Goal: Information Seeking & Learning: Learn about a topic

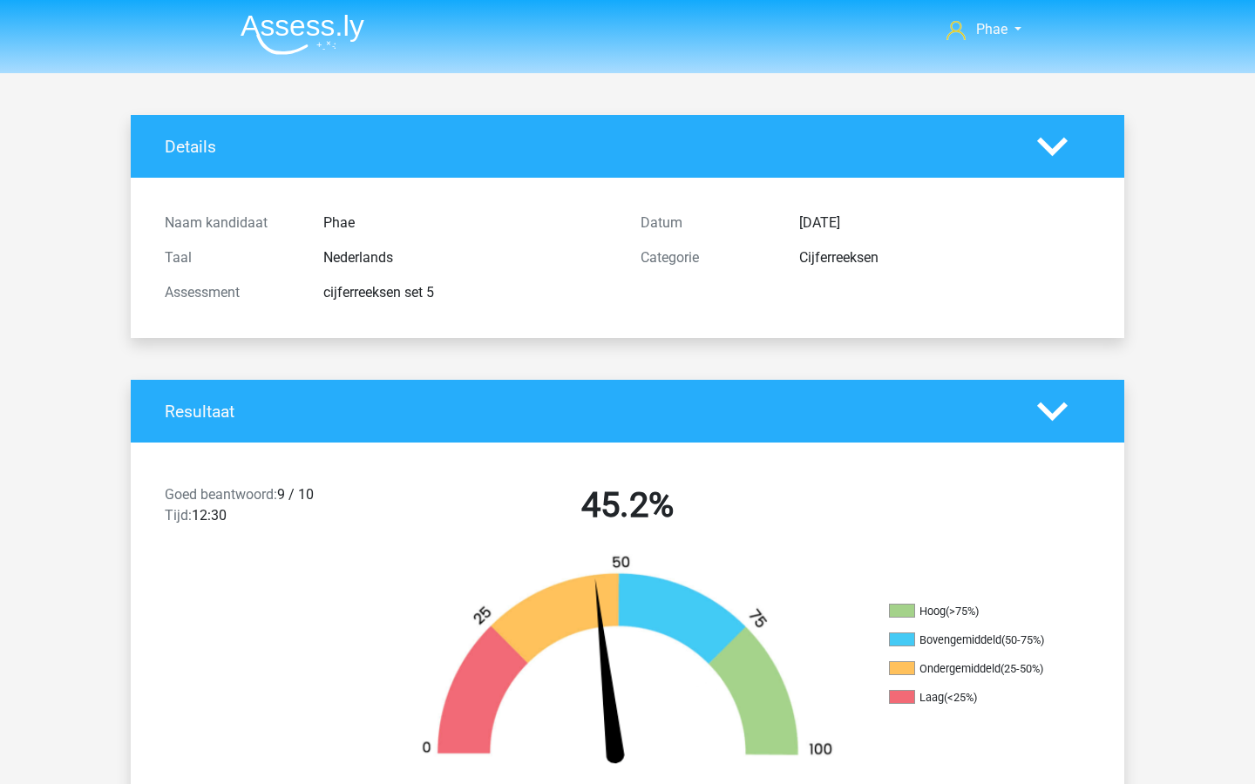
click at [304, 27] on img at bounding box center [303, 34] width 124 height 41
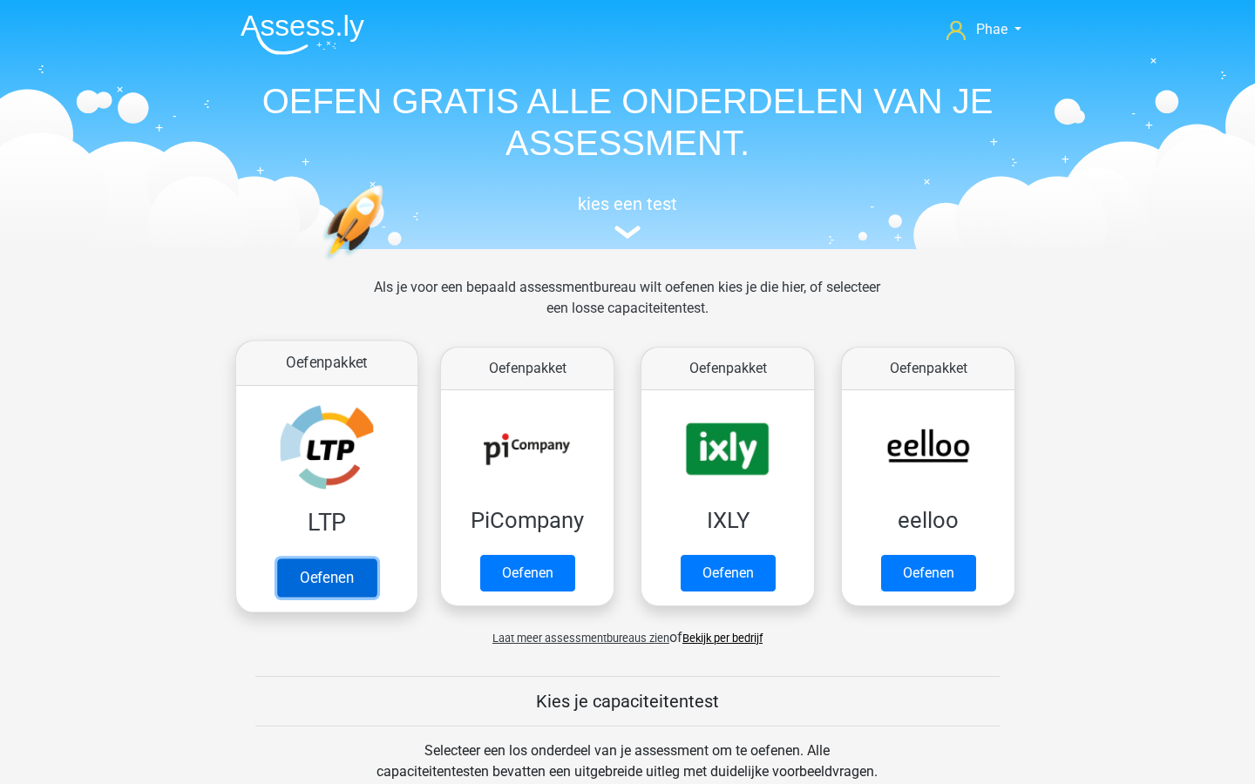
click at [344, 573] on link "Oefenen" at bounding box center [326, 578] width 99 height 38
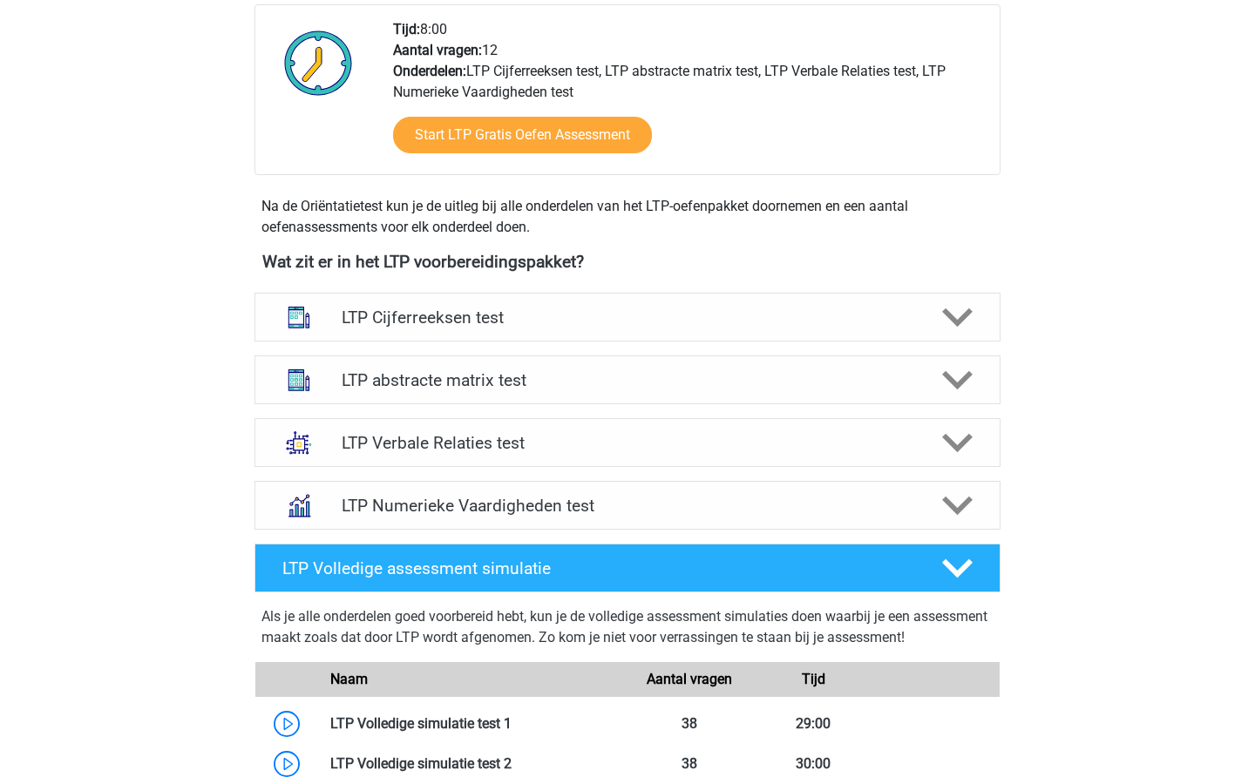
scroll to position [467, 0]
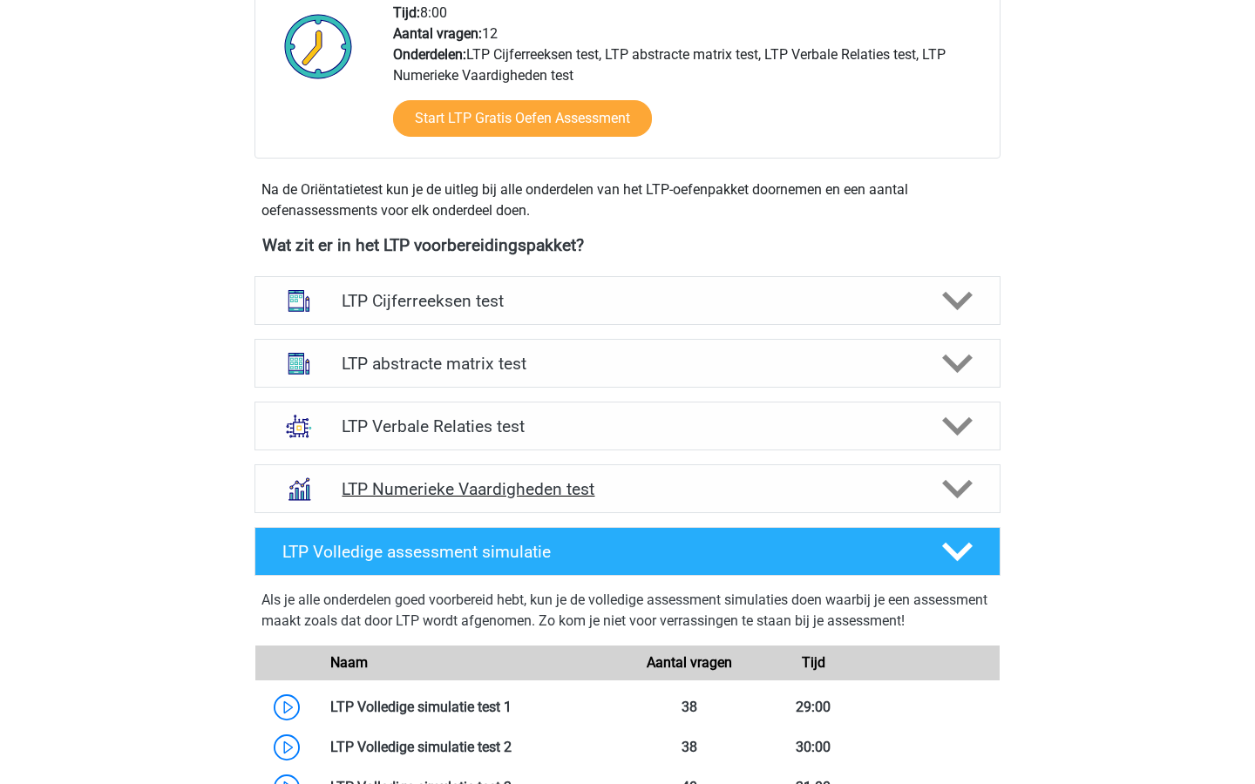
click at [651, 488] on h4 "LTP Numerieke Vaardigheden test" at bounding box center [627, 489] width 571 height 20
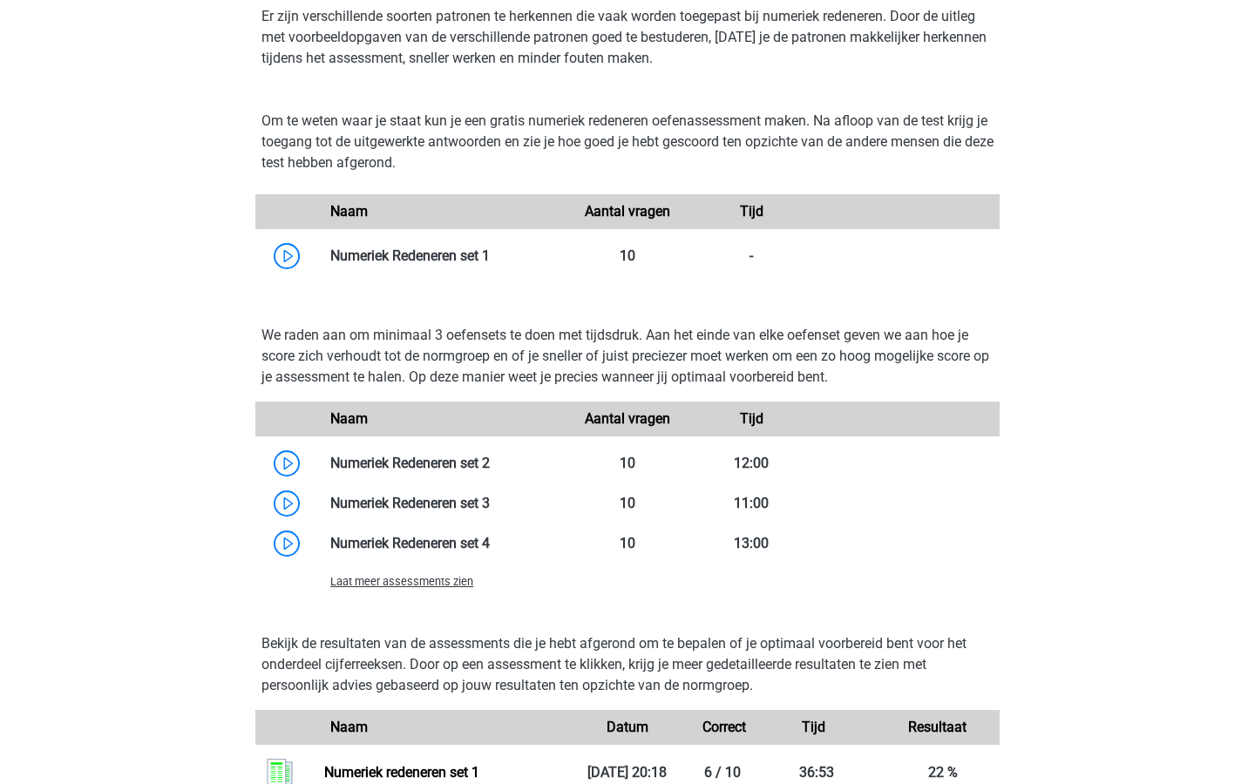
scroll to position [1036, 0]
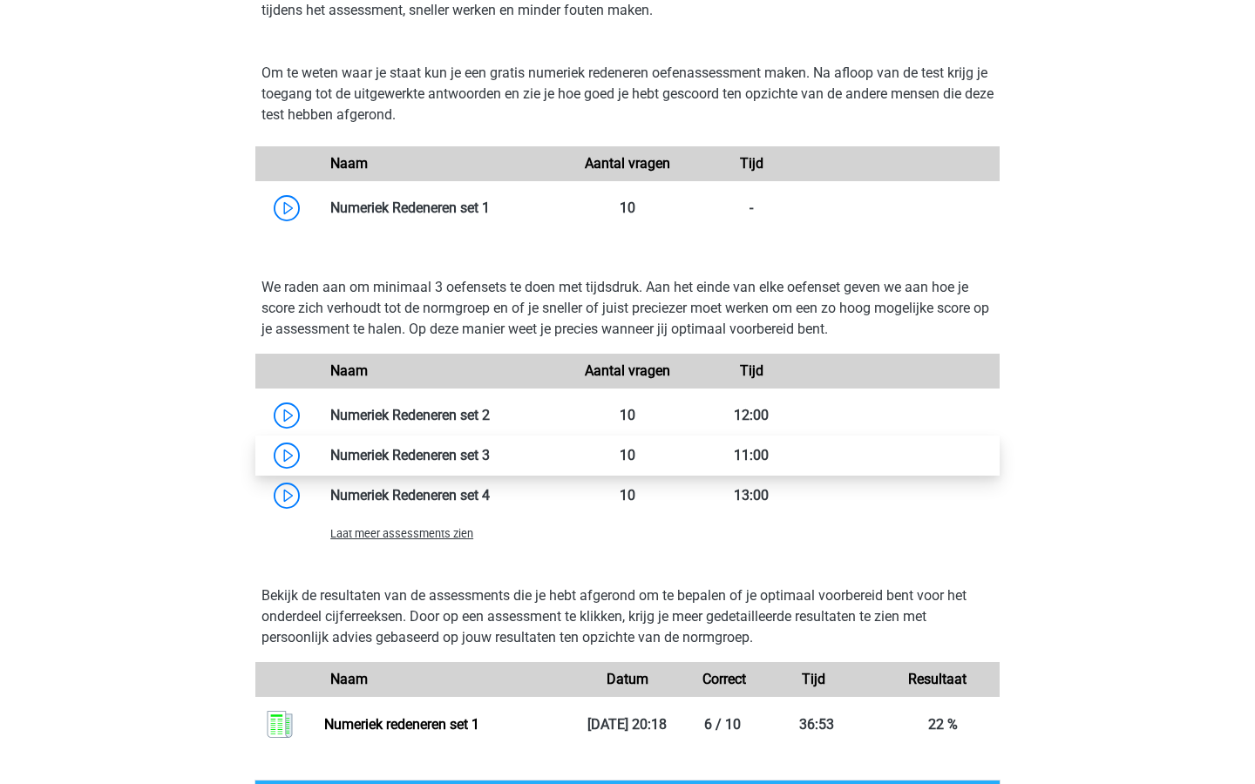
click at [490, 462] on link at bounding box center [490, 455] width 0 height 17
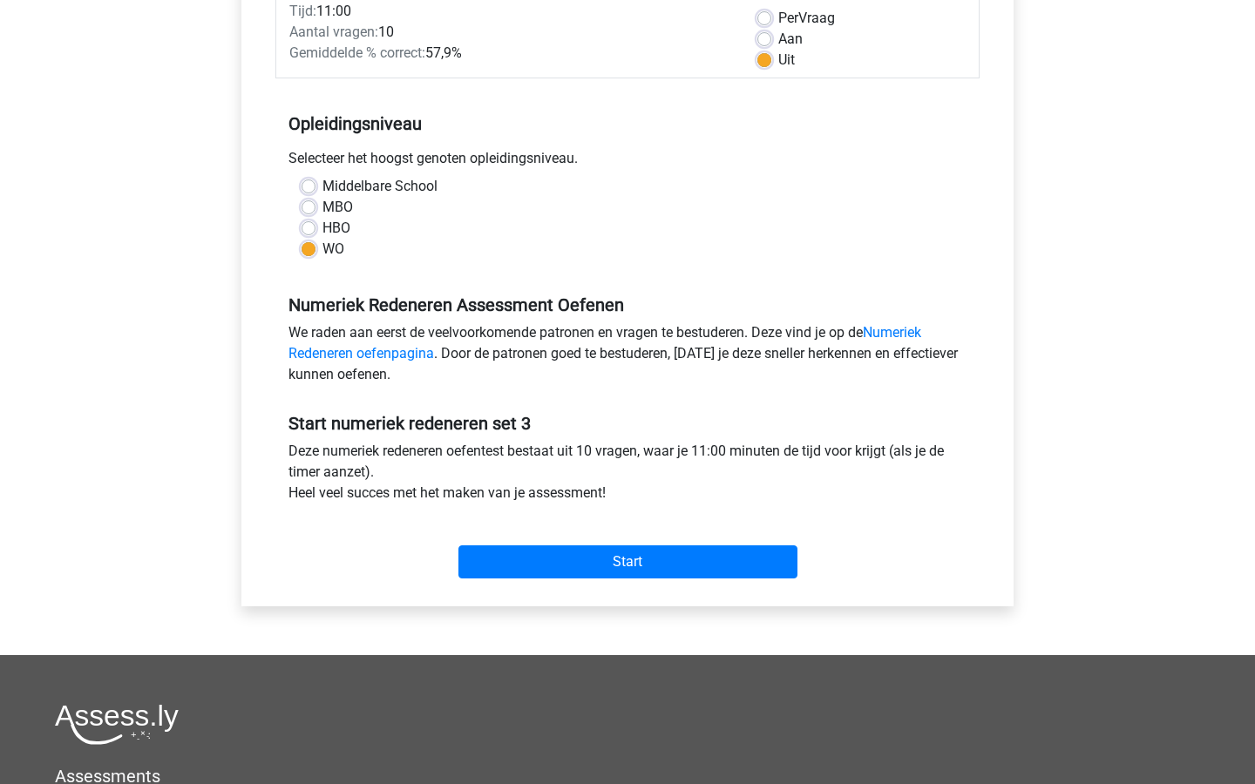
scroll to position [311, 0]
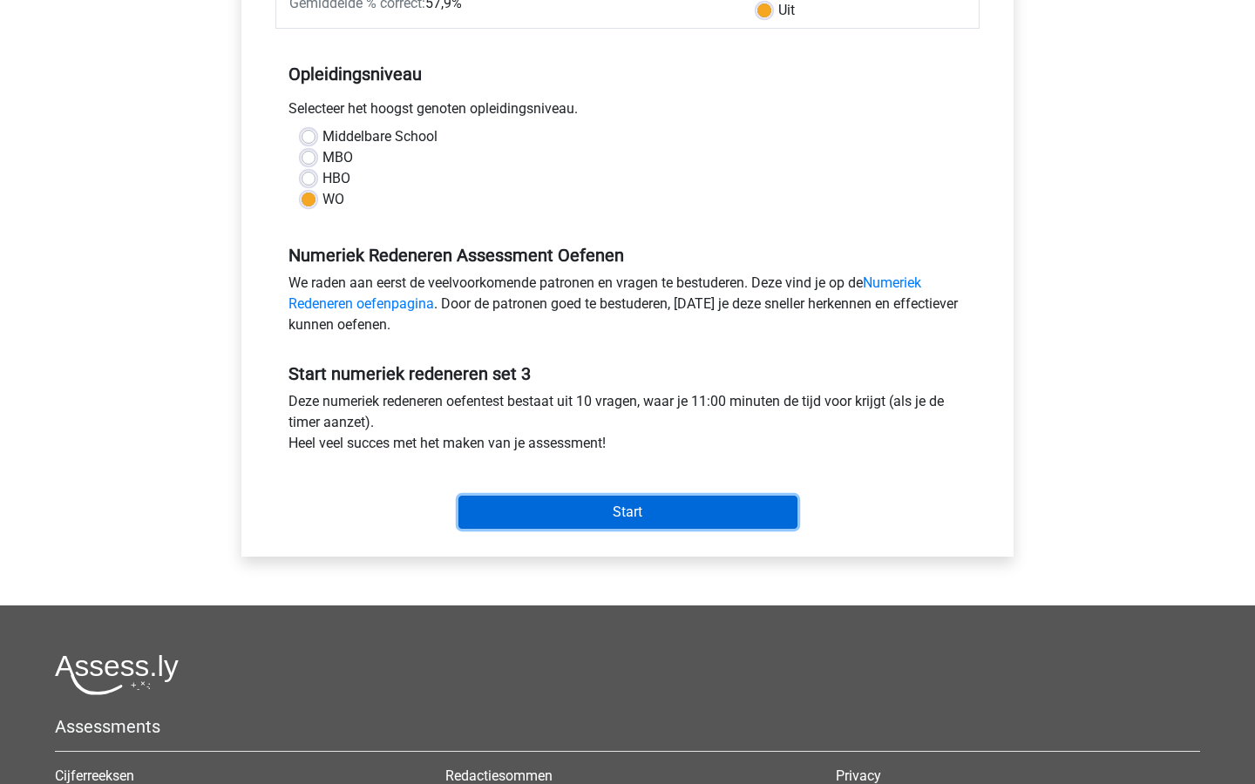
click at [550, 512] on input "Start" at bounding box center [627, 512] width 339 height 33
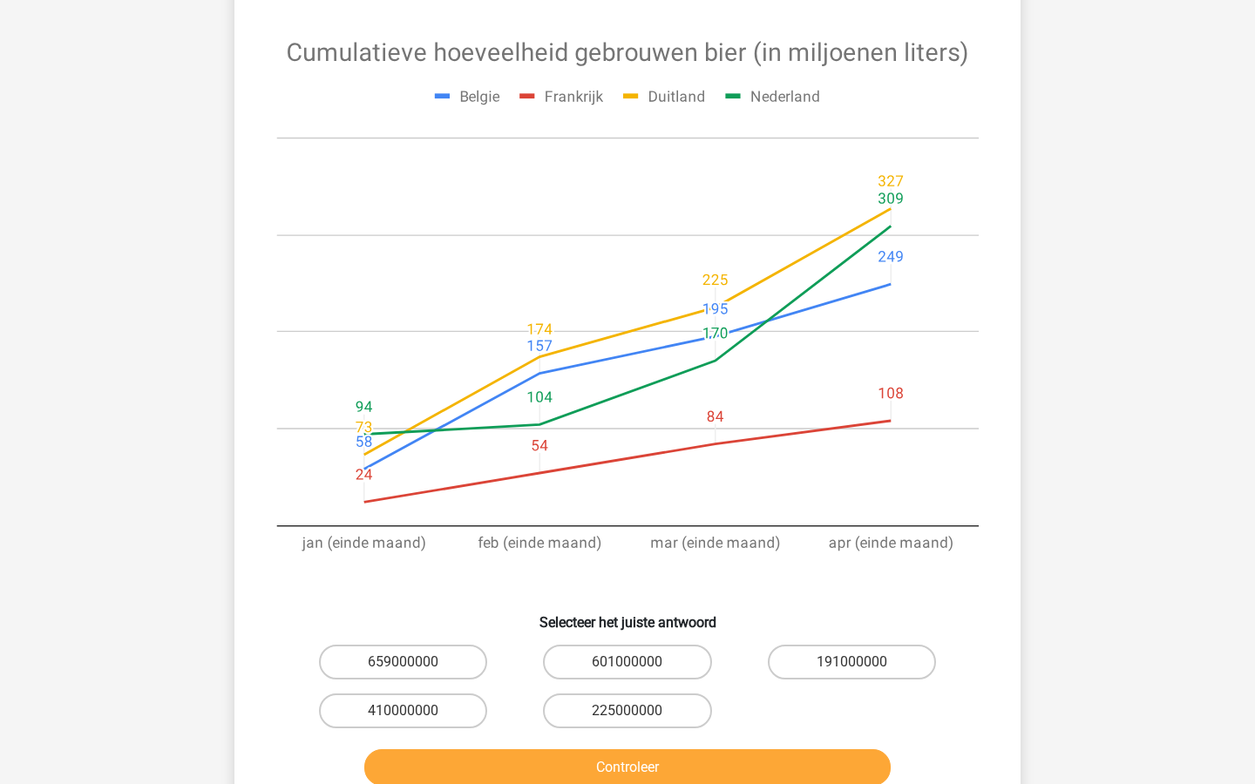
scroll to position [189, 0]
click at [604, 668] on label "601000000" at bounding box center [627, 661] width 168 height 35
click at [627, 668] on input "601000000" at bounding box center [632, 666] width 11 height 11
radio input "true"
click at [605, 766] on button "Controleer" at bounding box center [627, 767] width 527 height 37
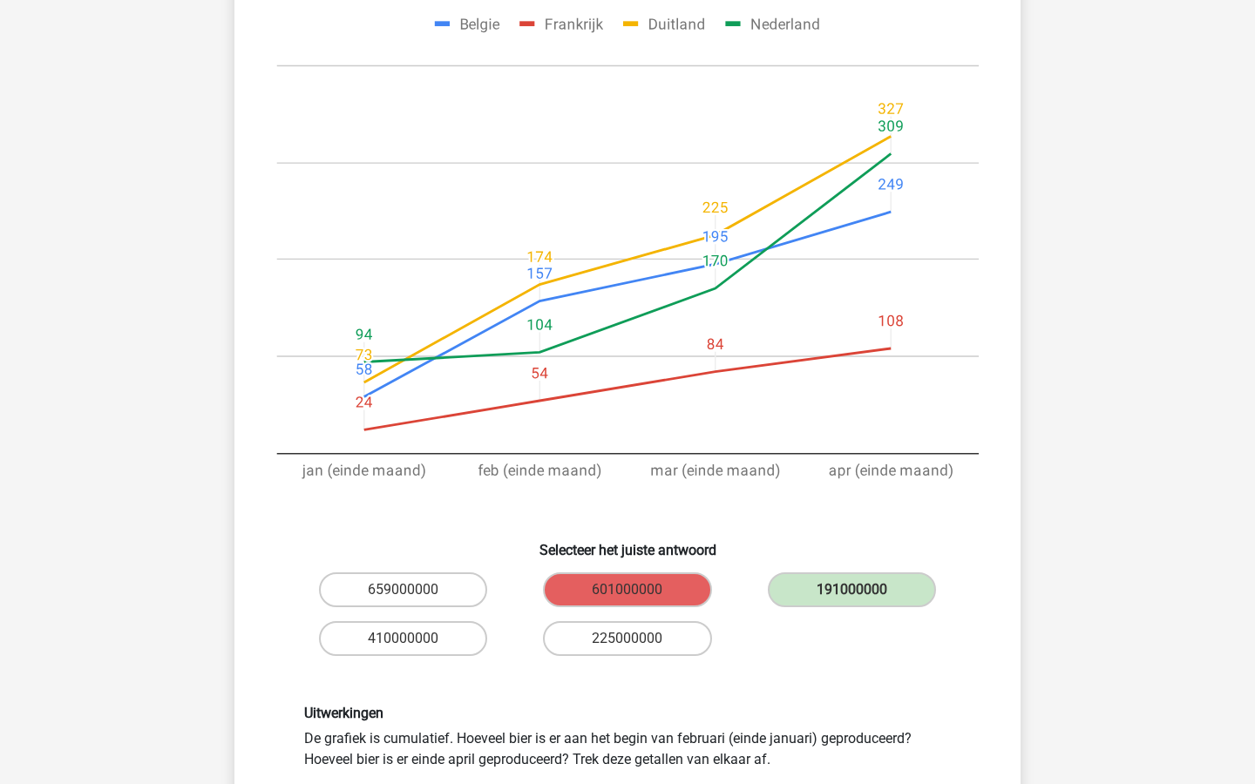
scroll to position [267, 0]
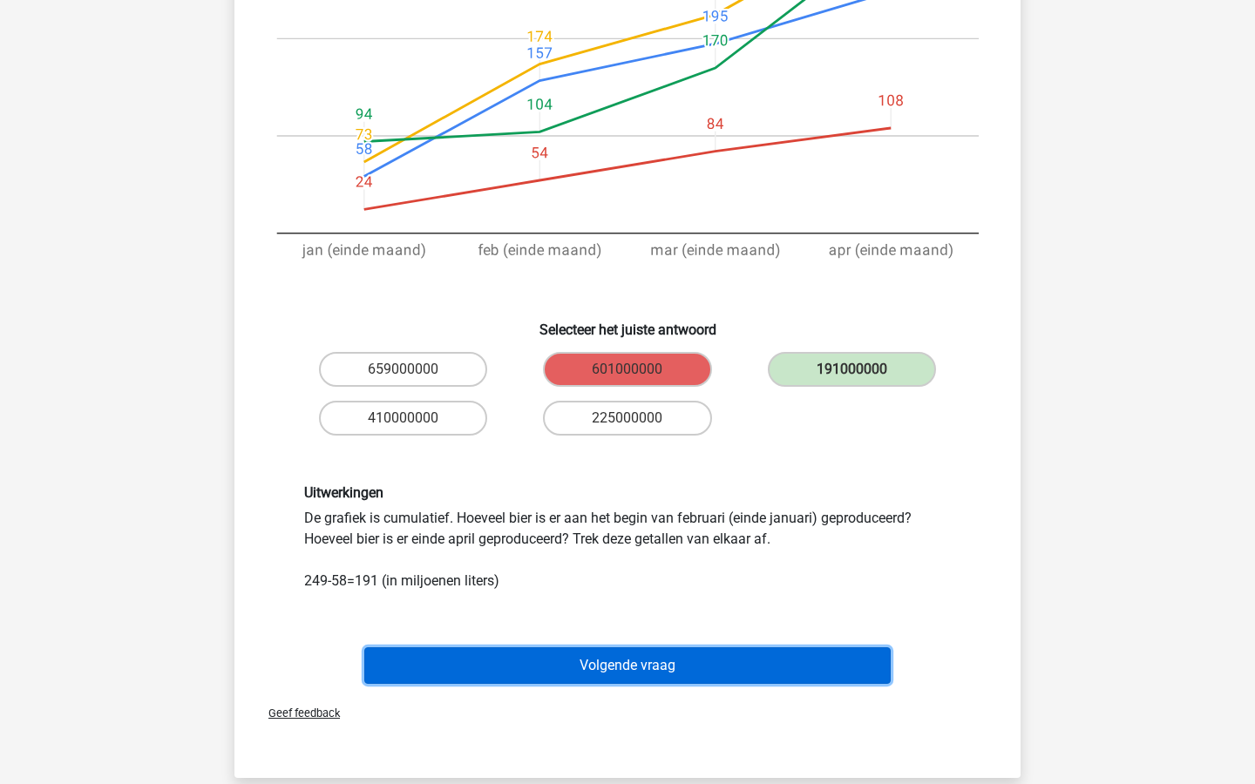
click at [627, 657] on button "Volgende vraag" at bounding box center [627, 666] width 527 height 37
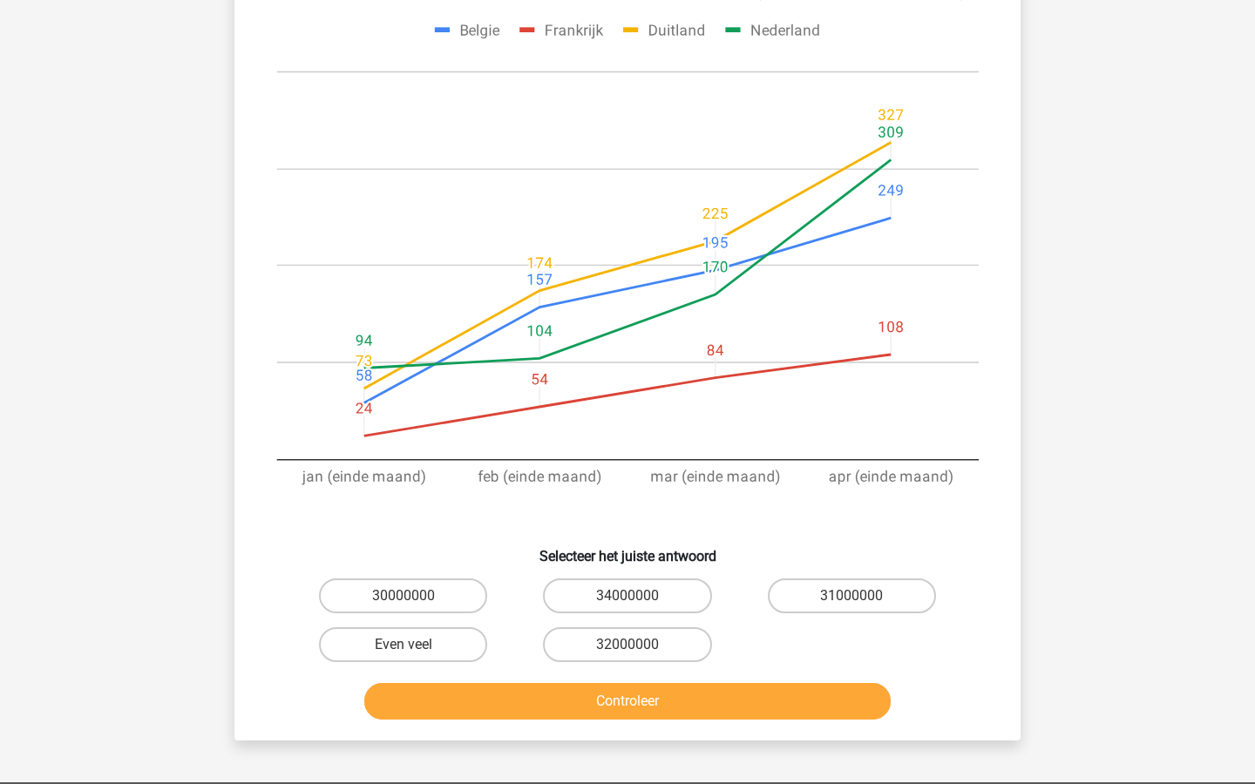
scroll to position [268, 0]
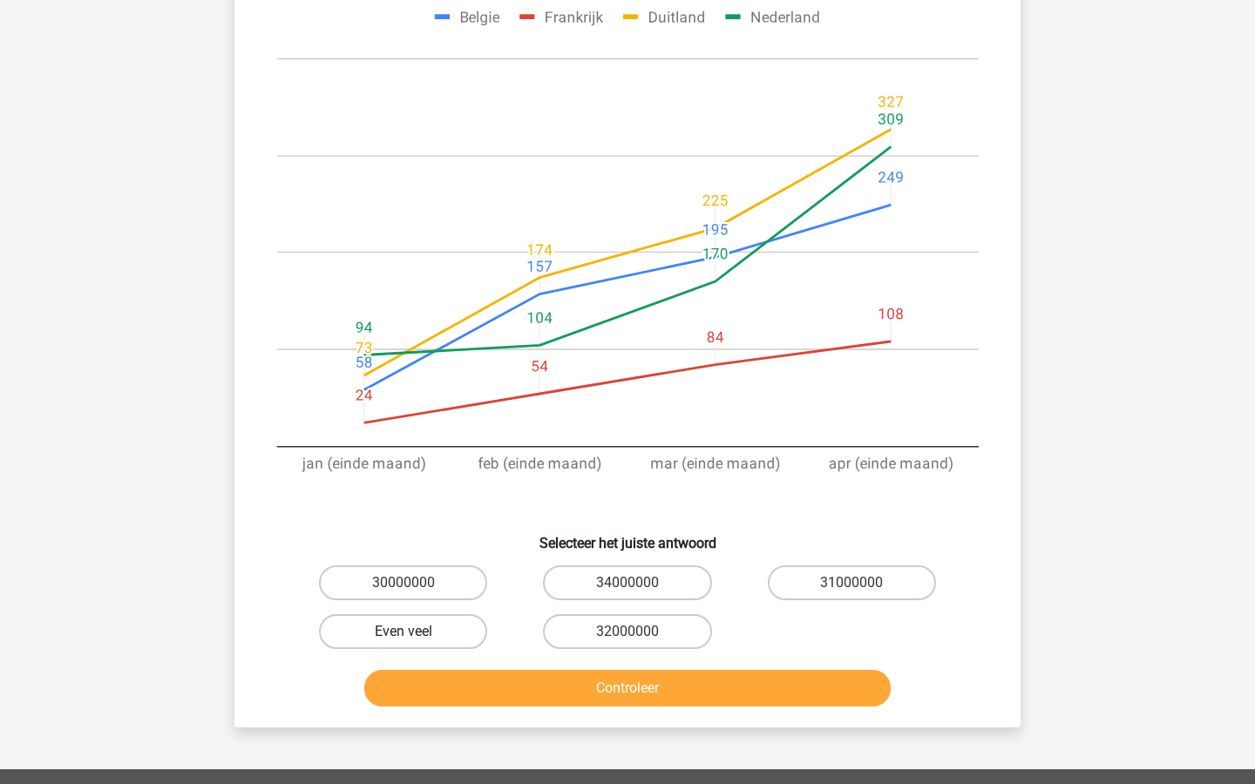
click at [452, 632] on label "Even veel" at bounding box center [403, 631] width 168 height 35
click at [415, 632] on input "Even veel" at bounding box center [409, 637] width 11 height 11
radio input "true"
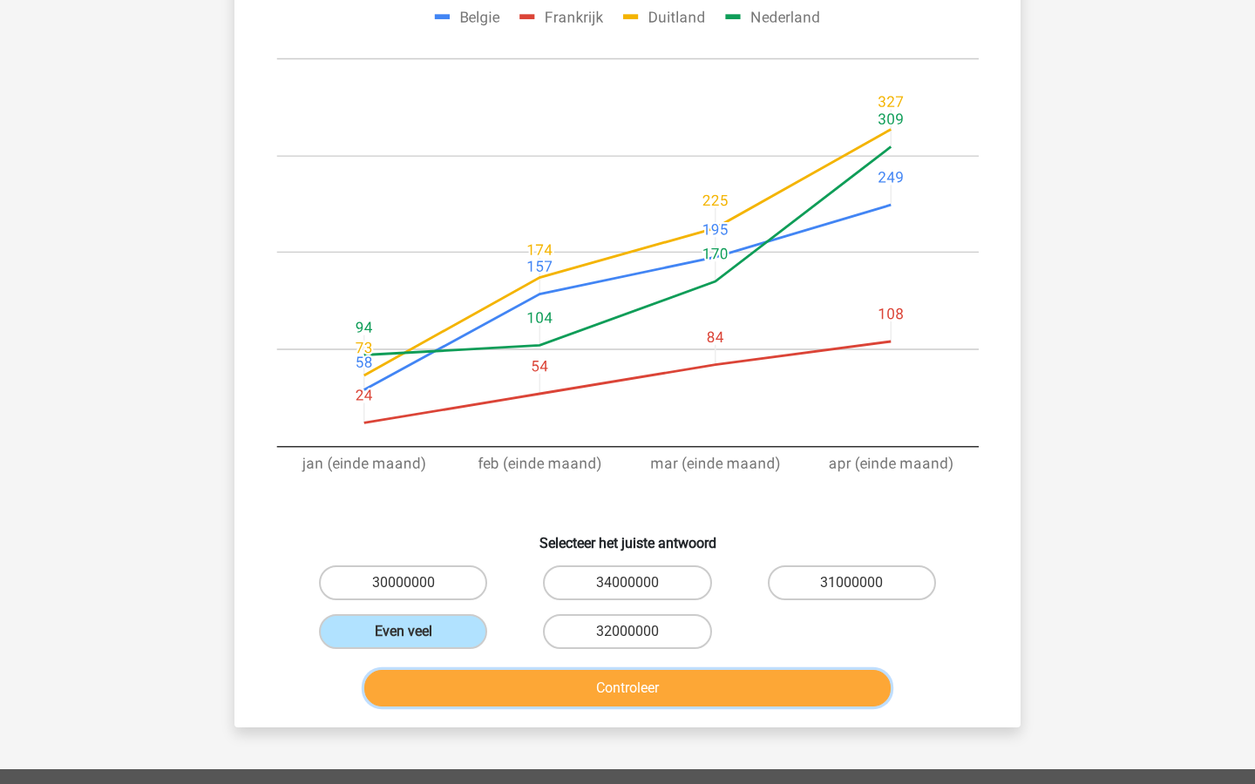
click at [505, 682] on button "Controleer" at bounding box center [627, 688] width 527 height 37
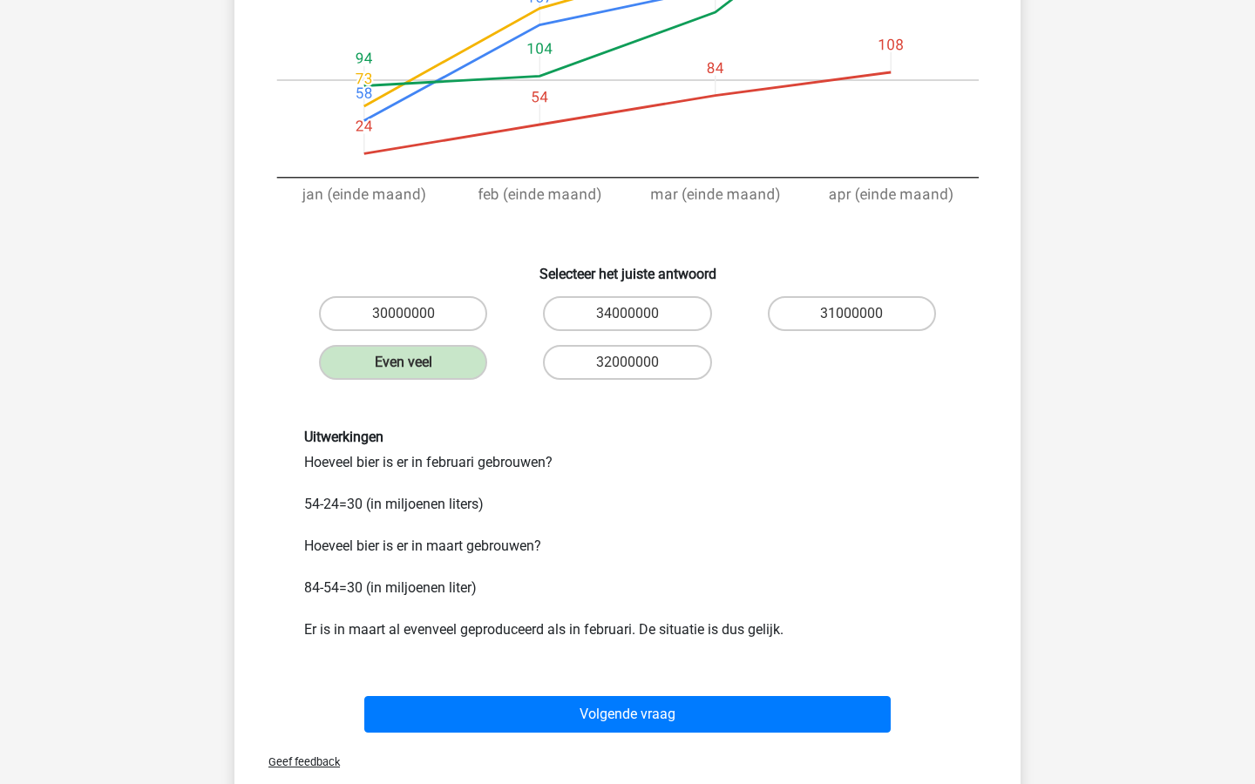
scroll to position [546, 0]
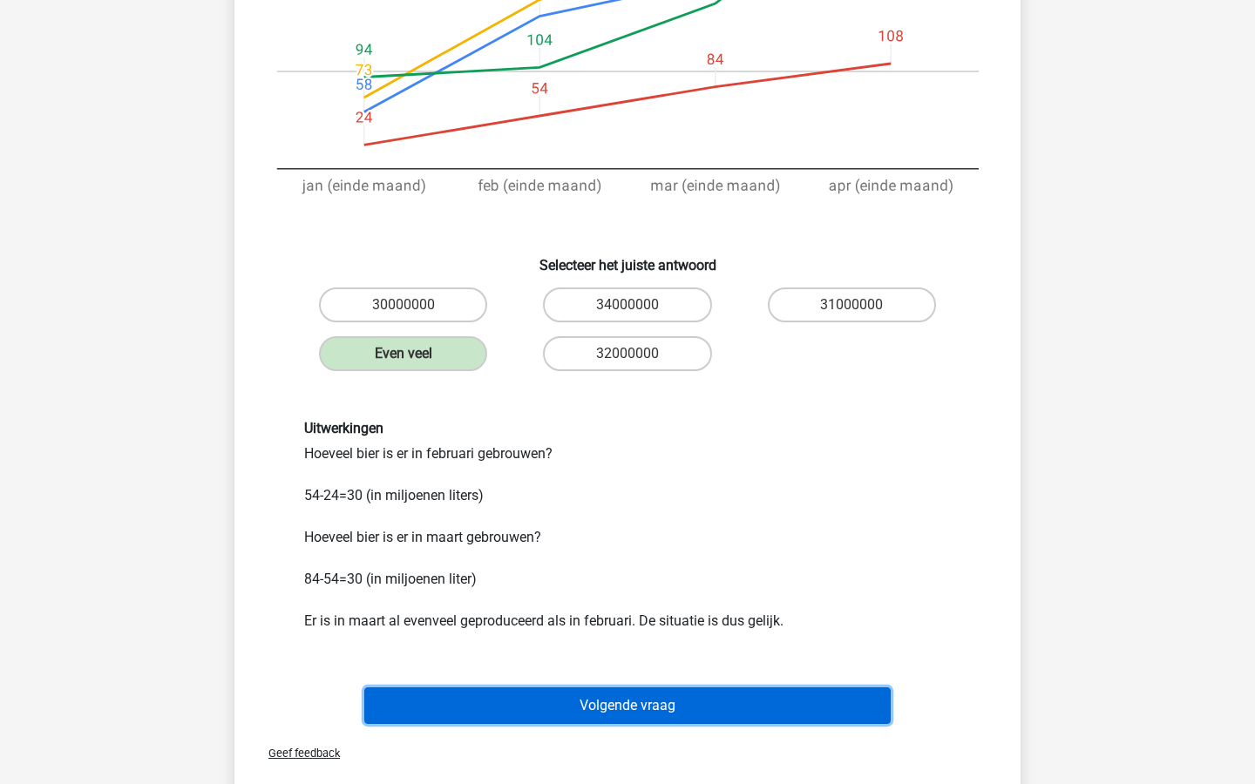
click at [539, 714] on button "Volgende vraag" at bounding box center [627, 706] width 527 height 37
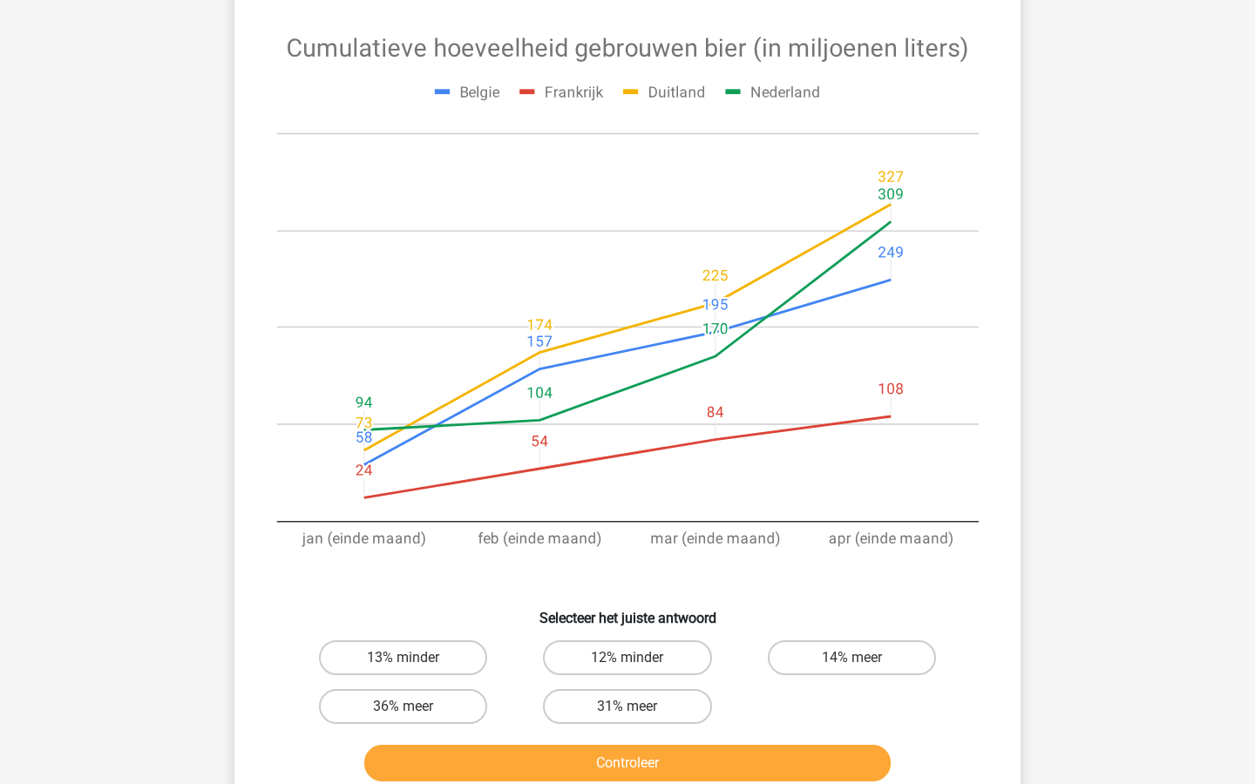
scroll to position [193, 0]
click at [694, 640] on label "12% minder" at bounding box center [627, 657] width 168 height 35
click at [639, 657] on input "12% minder" at bounding box center [632, 662] width 11 height 11
radio input "true"
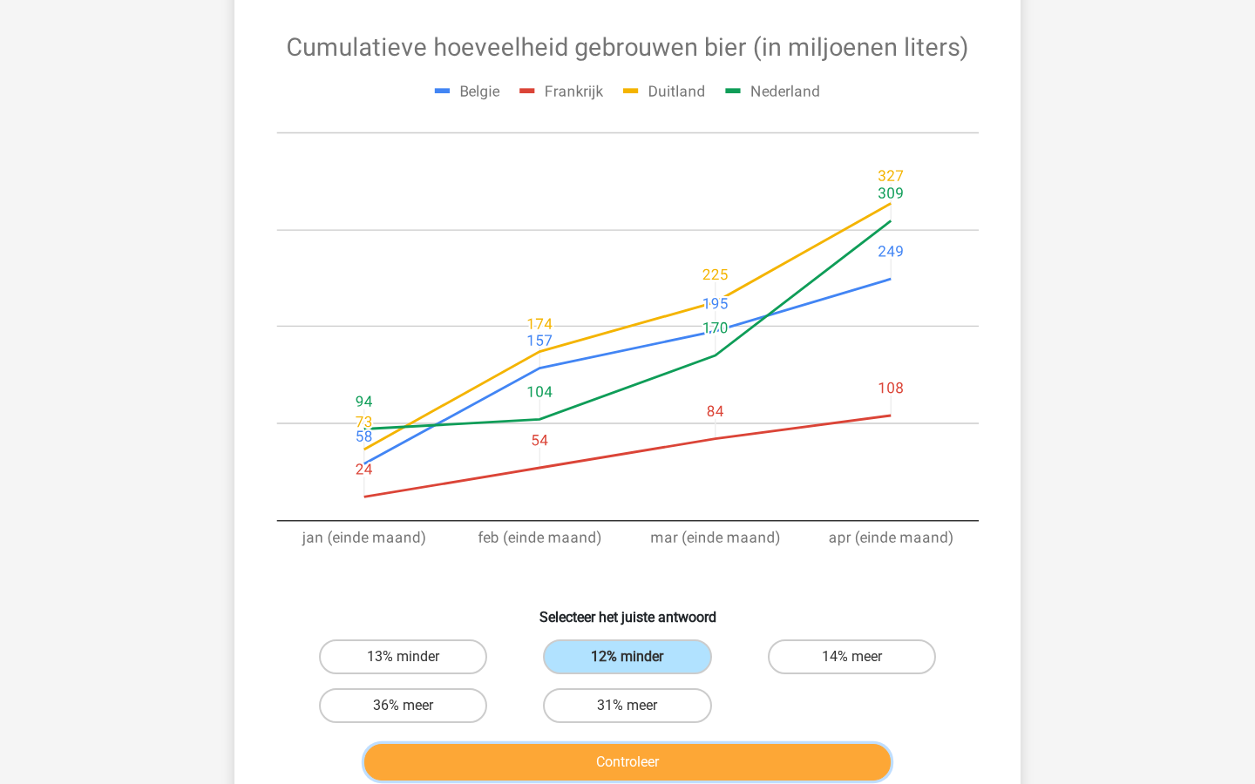
click at [737, 744] on button "Controleer" at bounding box center [627, 762] width 527 height 37
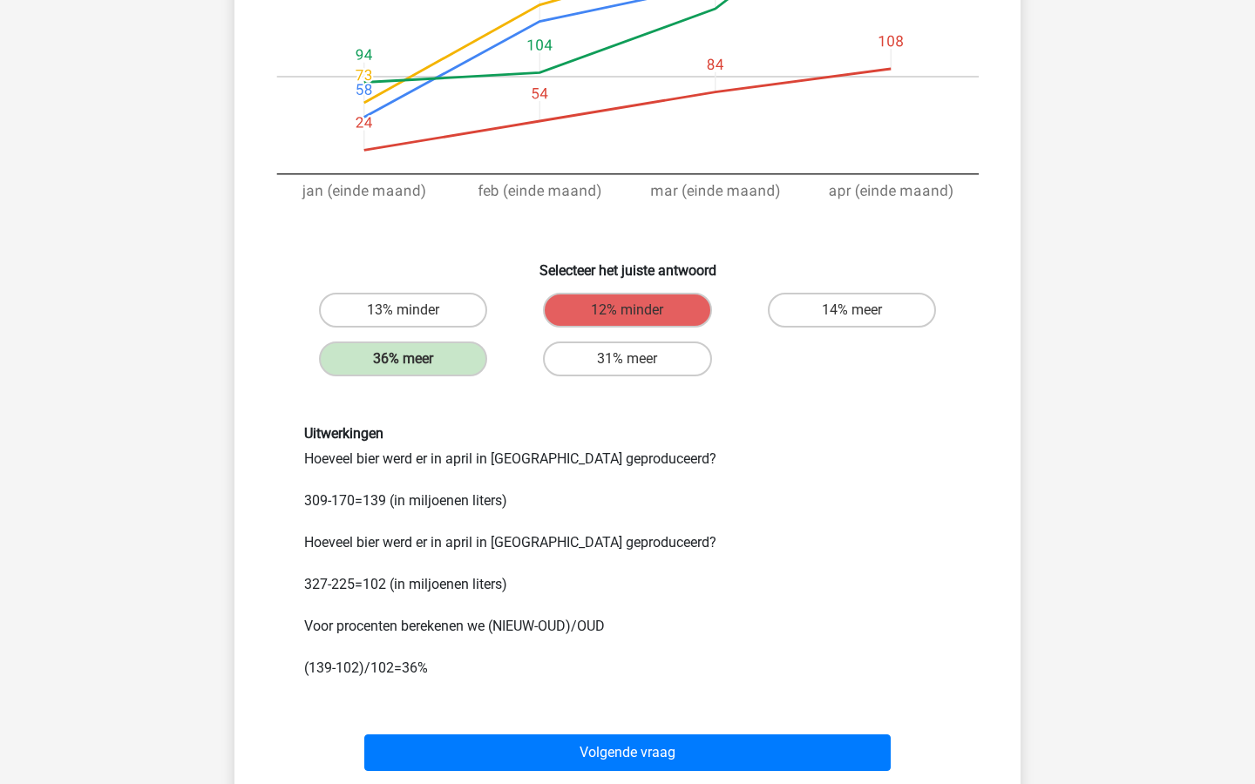
scroll to position [547, 0]
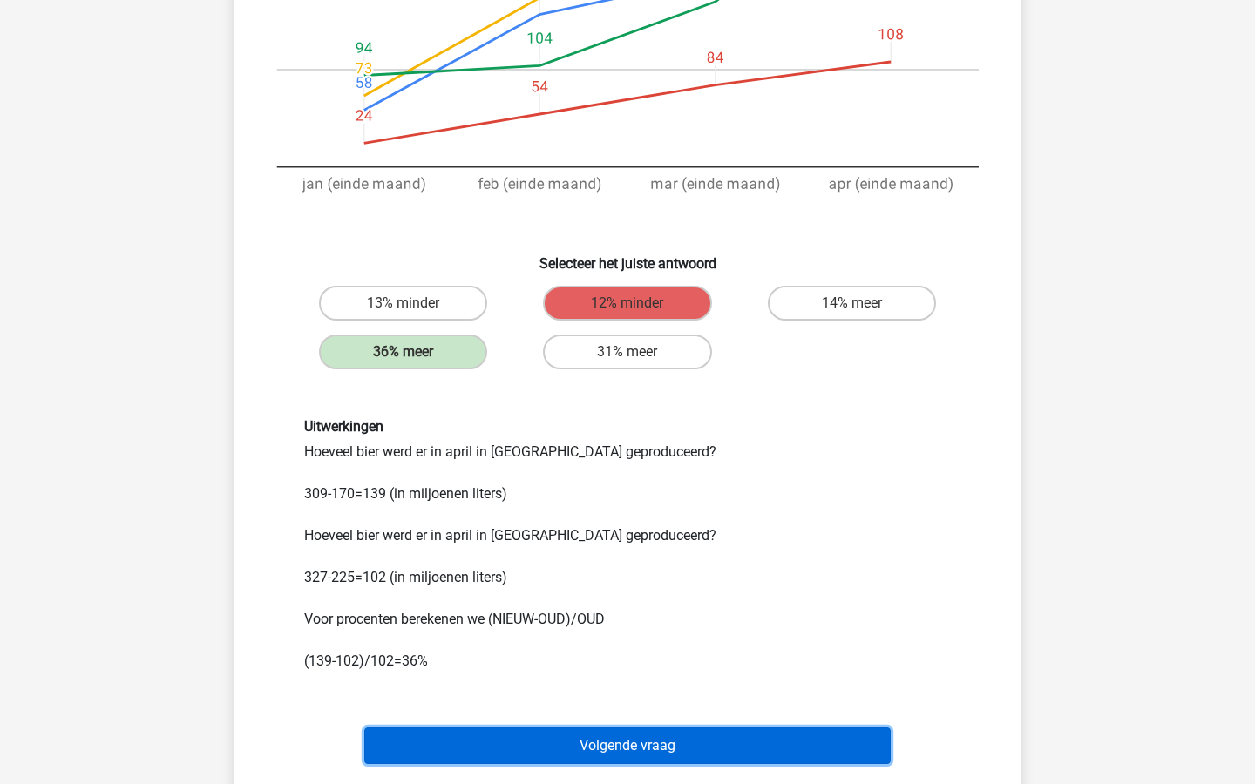
click at [737, 728] on button "Volgende vraag" at bounding box center [627, 746] width 527 height 37
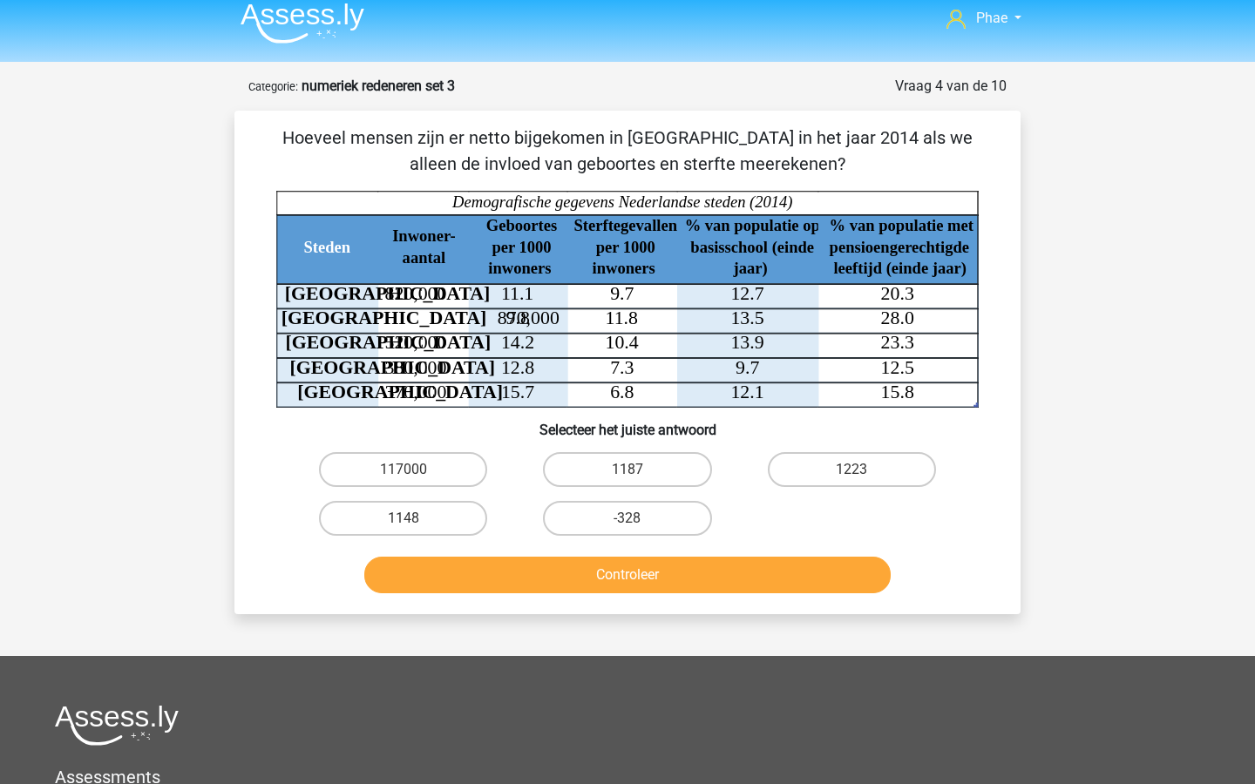
scroll to position [0, 0]
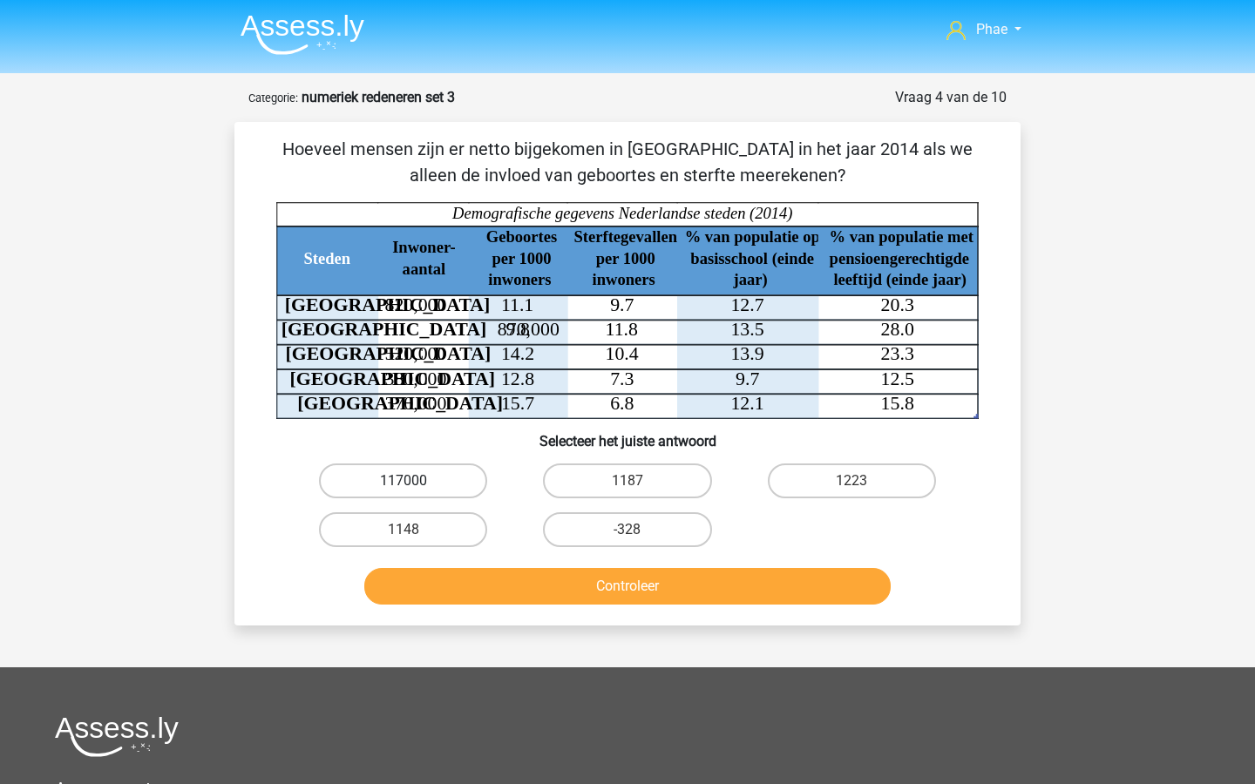
click at [399, 483] on label "117000" at bounding box center [403, 481] width 168 height 35
click at [404, 483] on input "117000" at bounding box center [409, 486] width 11 height 11
radio input "true"
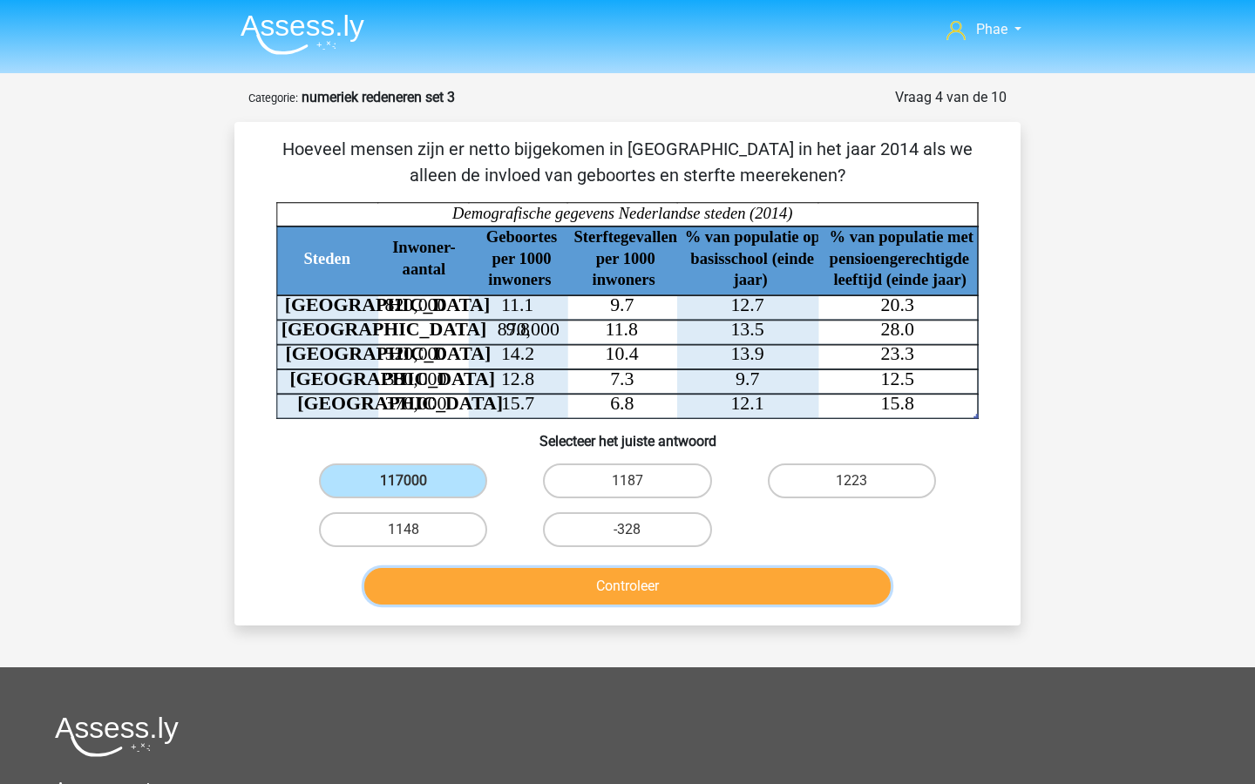
click at [467, 574] on button "Controleer" at bounding box center [627, 586] width 527 height 37
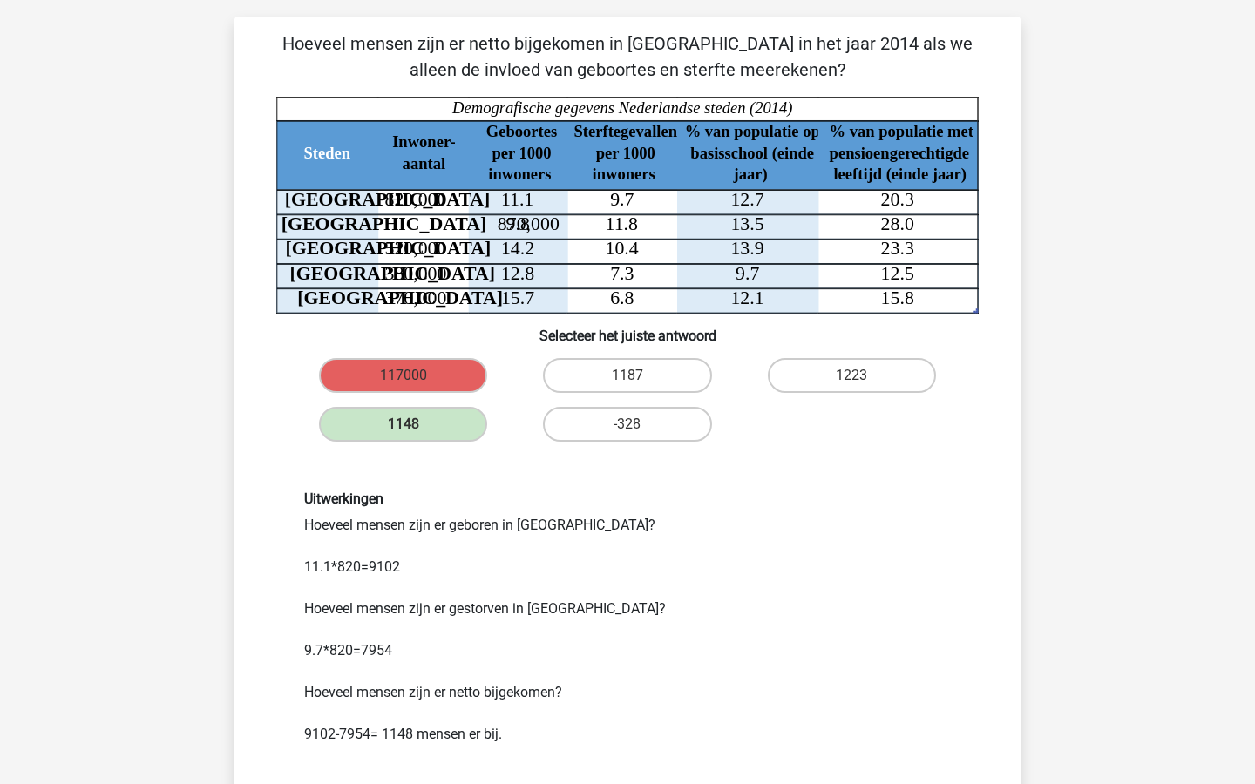
scroll to position [109, 0]
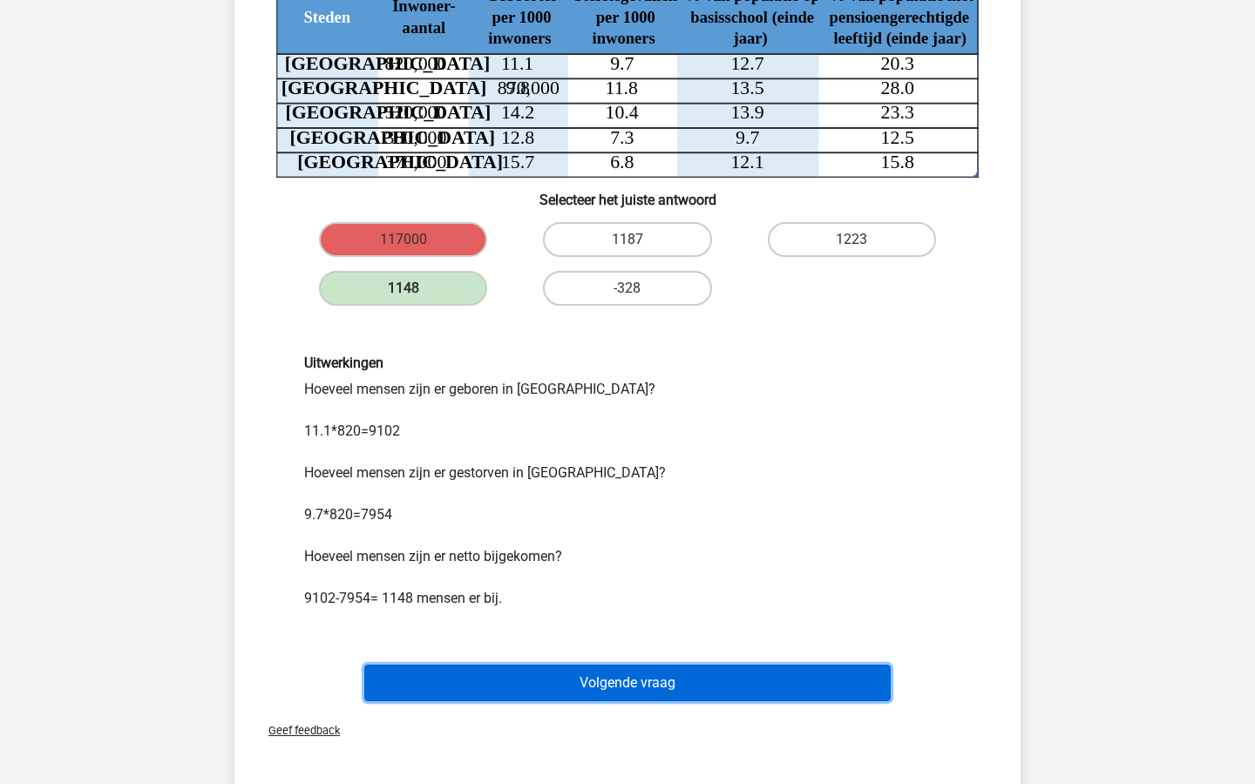
click at [546, 685] on button "Volgende vraag" at bounding box center [627, 683] width 527 height 37
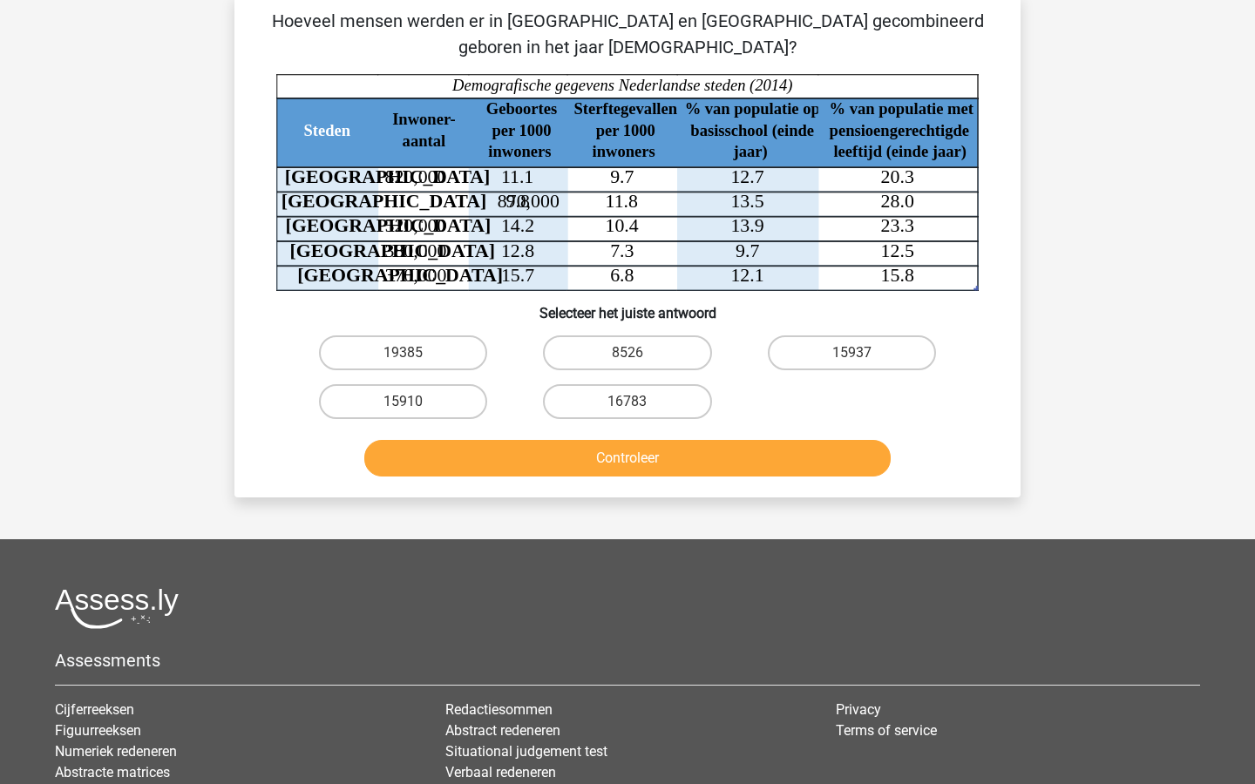
scroll to position [87, 0]
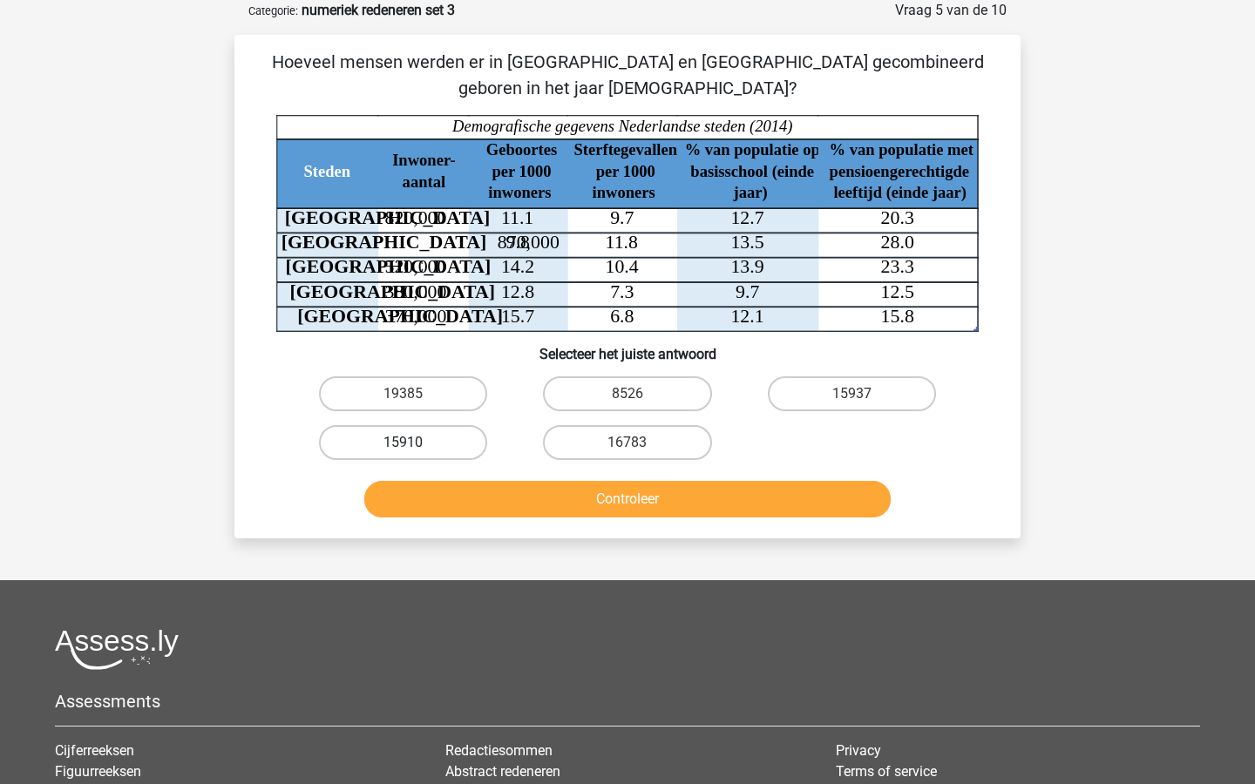
click at [464, 444] on label "15910" at bounding box center [403, 442] width 168 height 35
click at [415, 444] on input "15910" at bounding box center [409, 448] width 11 height 11
radio input "true"
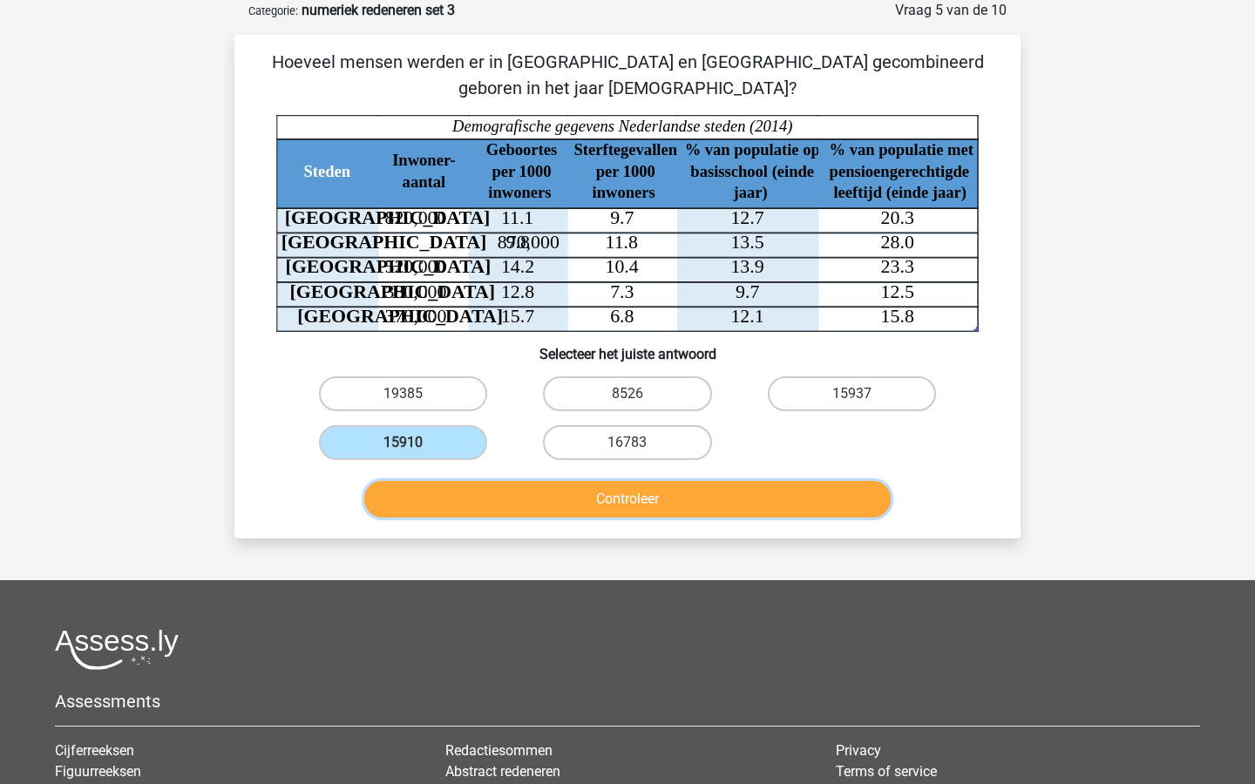
click at [528, 489] on button "Controleer" at bounding box center [627, 499] width 527 height 37
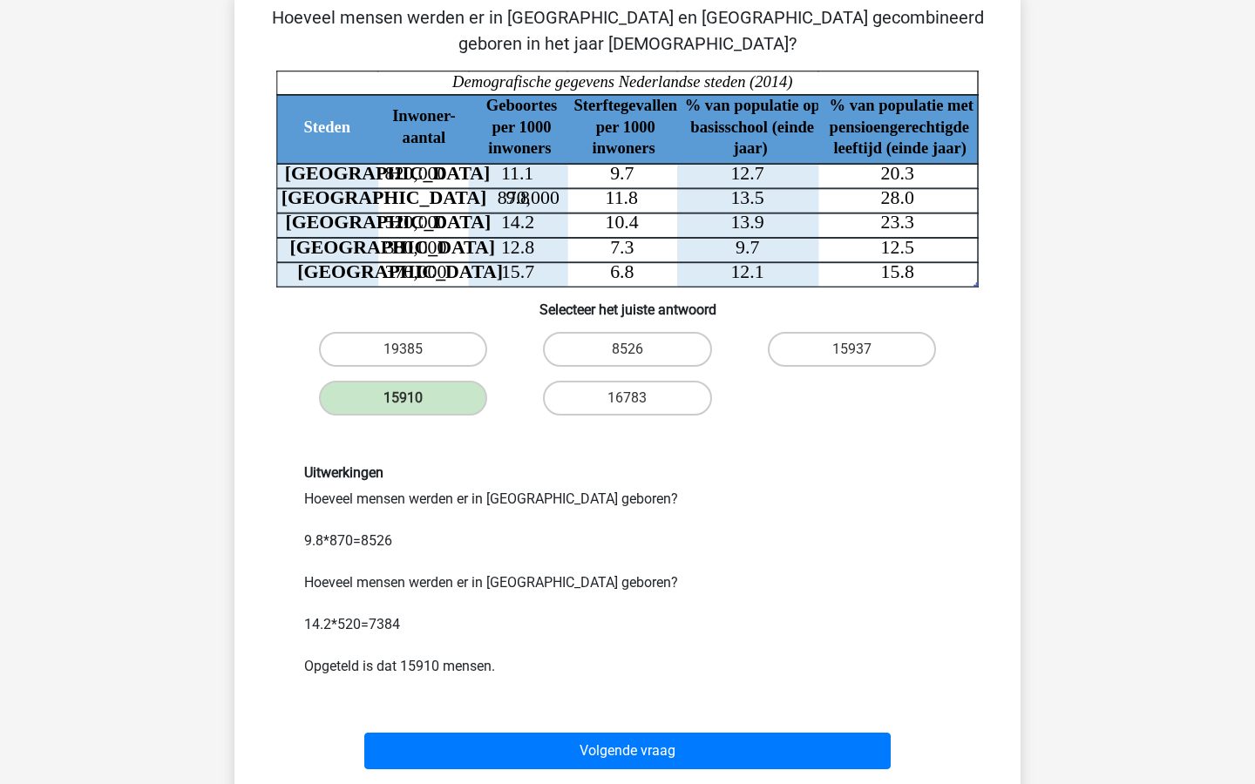
scroll to position [195, 0]
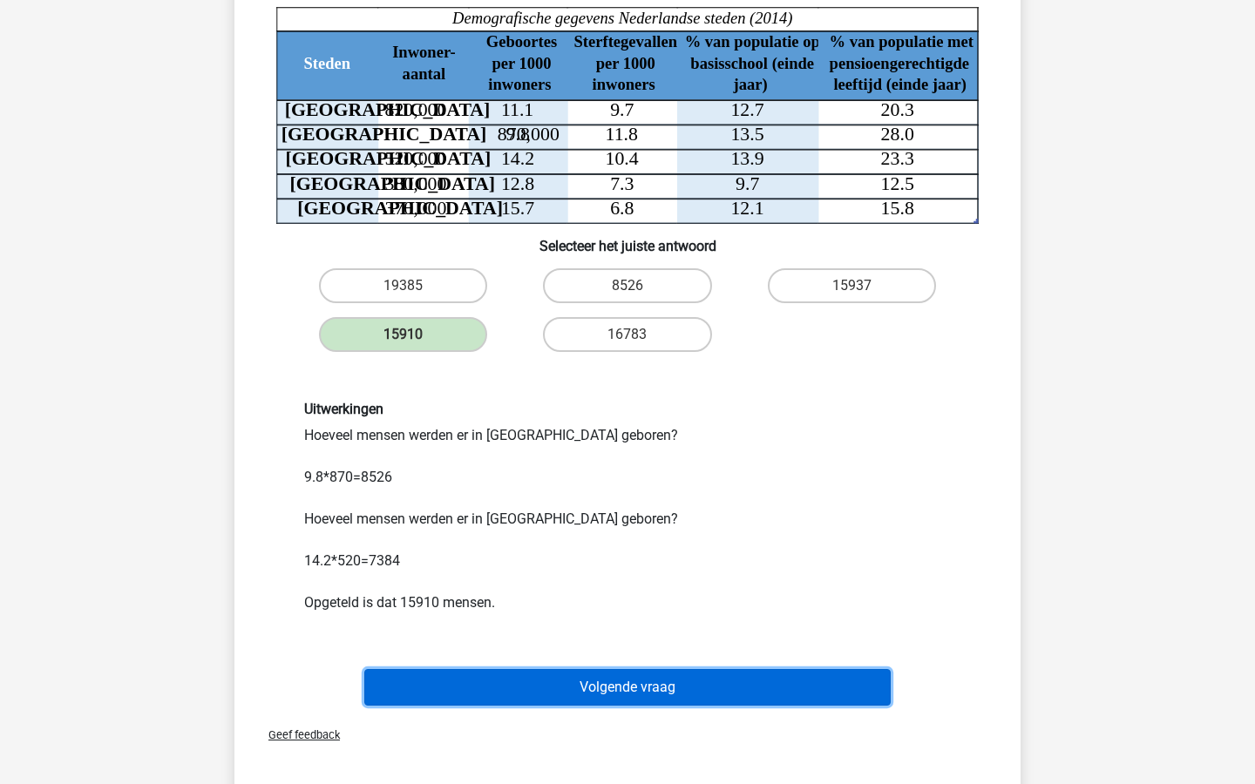
click at [580, 685] on button "Volgende vraag" at bounding box center [627, 687] width 527 height 37
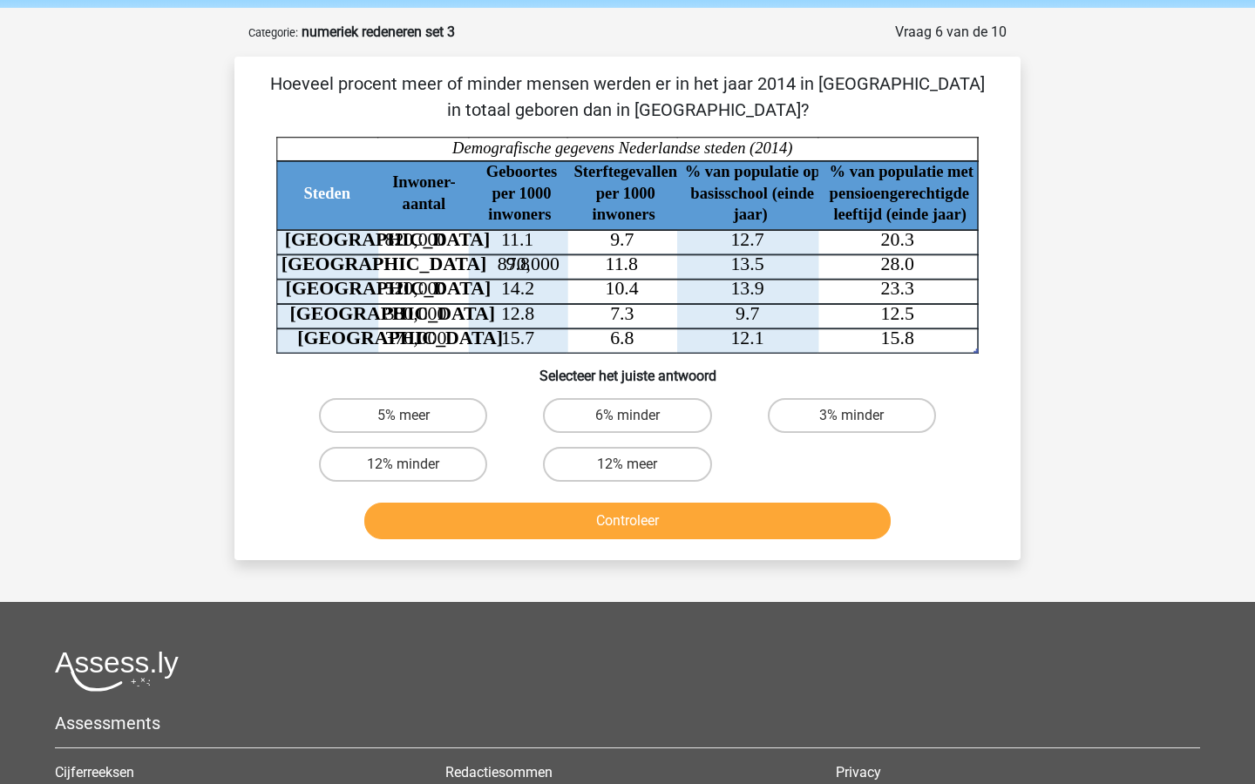
scroll to position [64, 0]
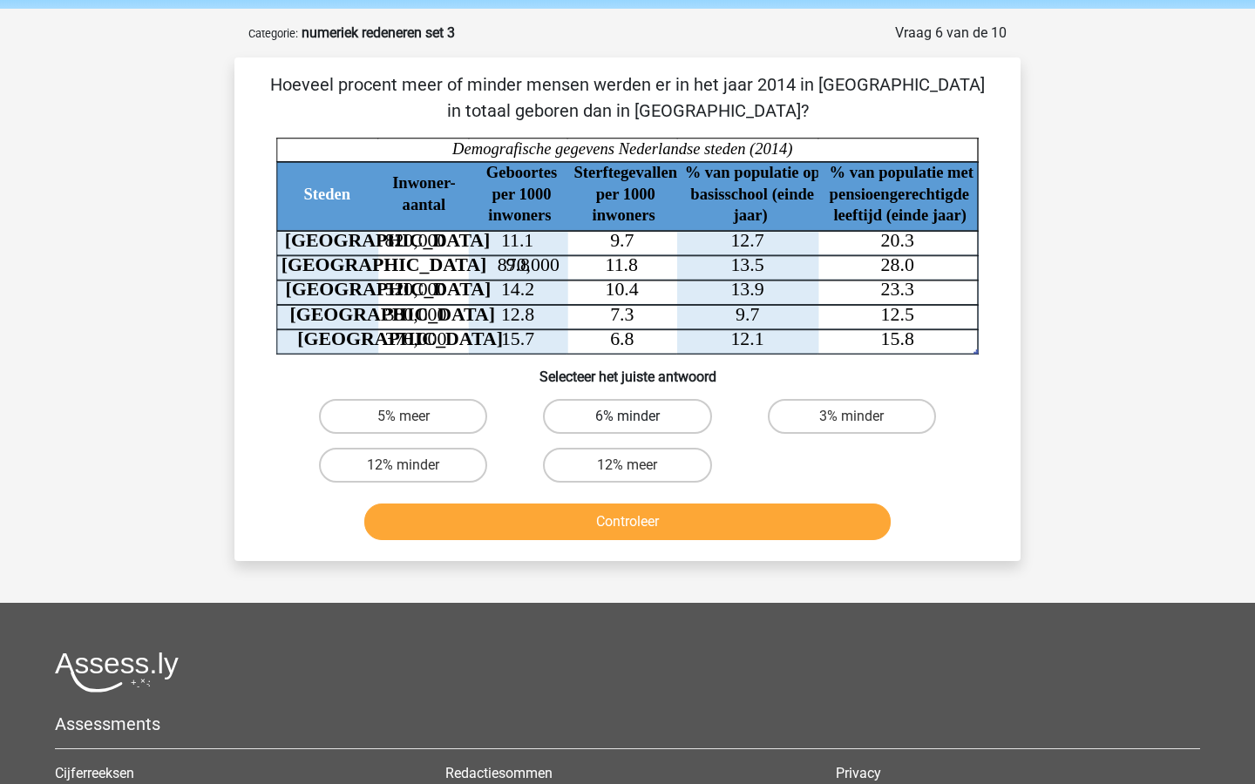
click at [657, 418] on label "6% minder" at bounding box center [627, 416] width 168 height 35
click at [639, 418] on input "6% minder" at bounding box center [632, 422] width 11 height 11
radio input "true"
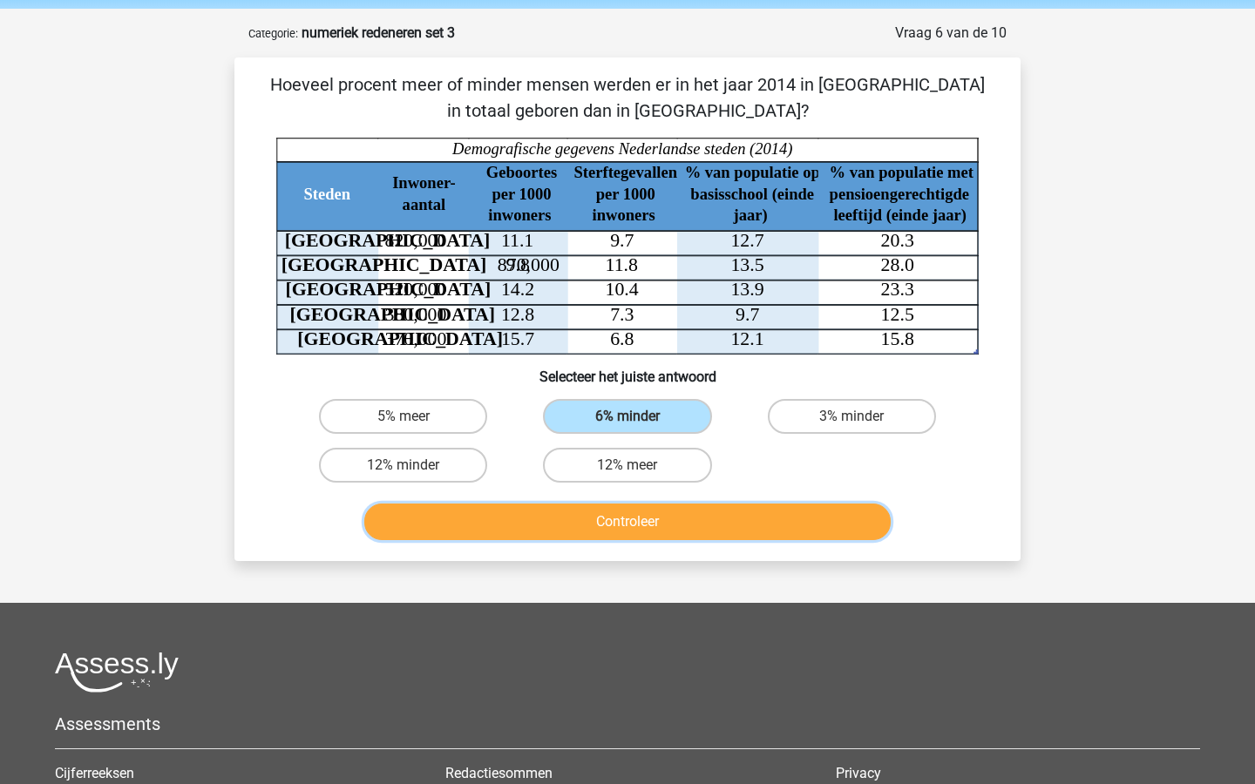
click at [678, 525] on button "Controleer" at bounding box center [627, 522] width 527 height 37
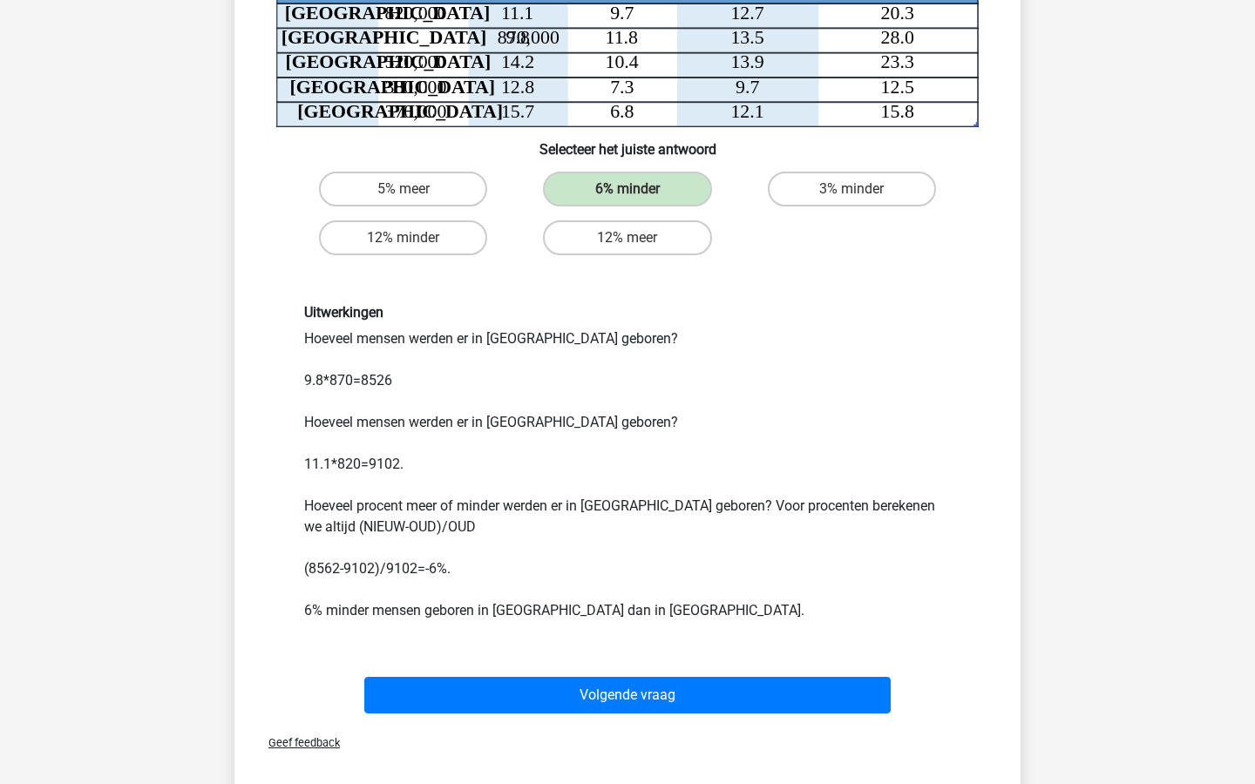
scroll to position [314, 0]
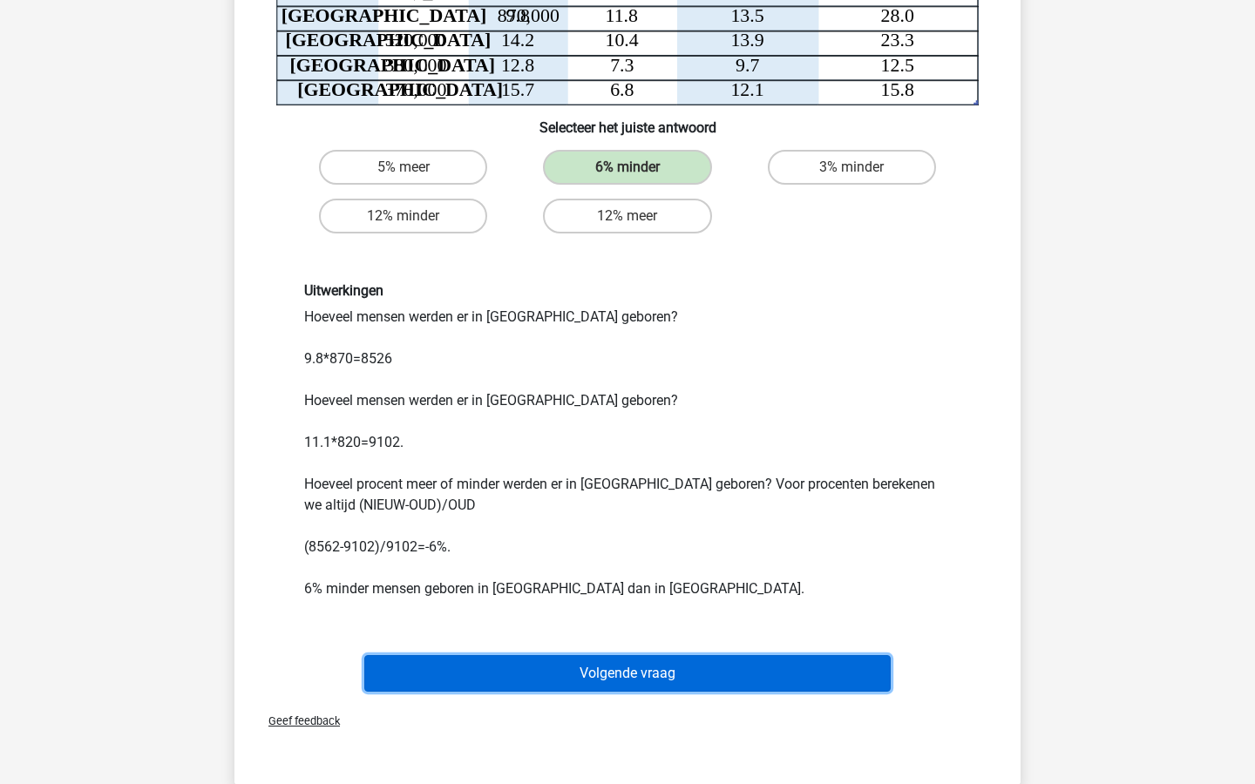
click at [627, 668] on button "Volgende vraag" at bounding box center [627, 673] width 527 height 37
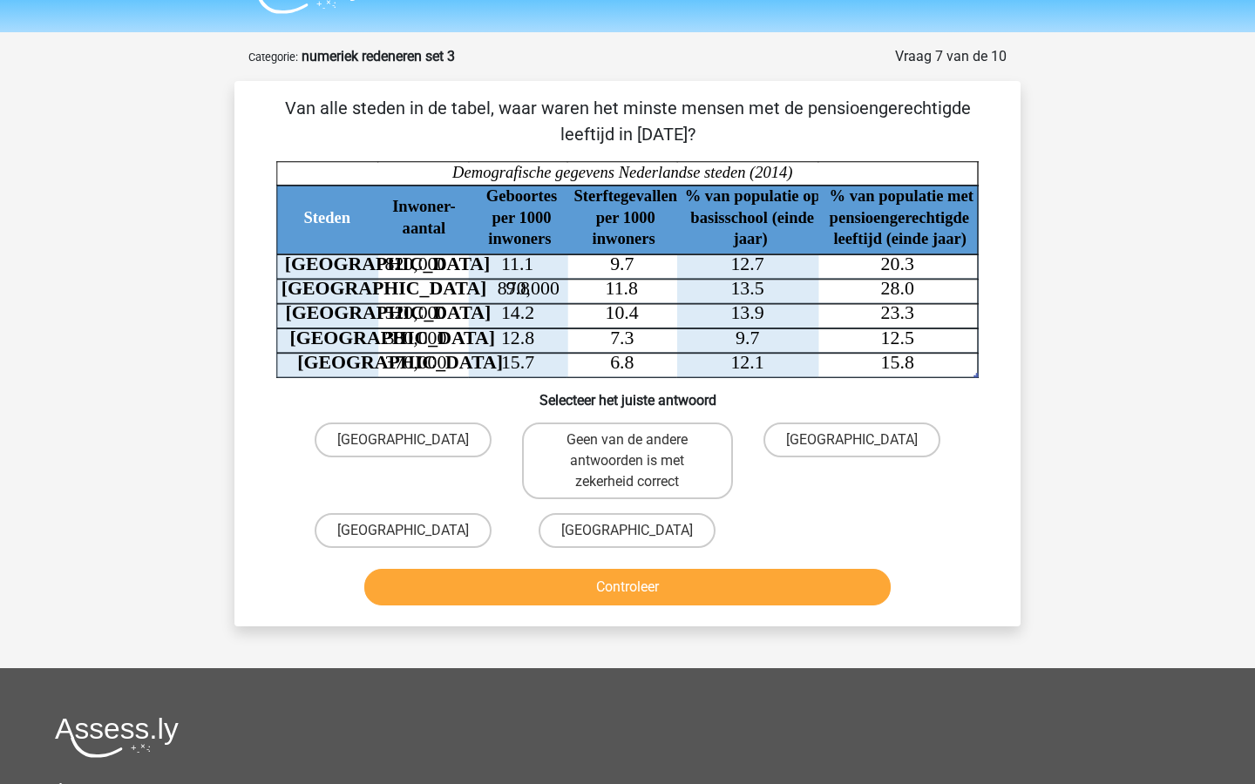
scroll to position [37, 0]
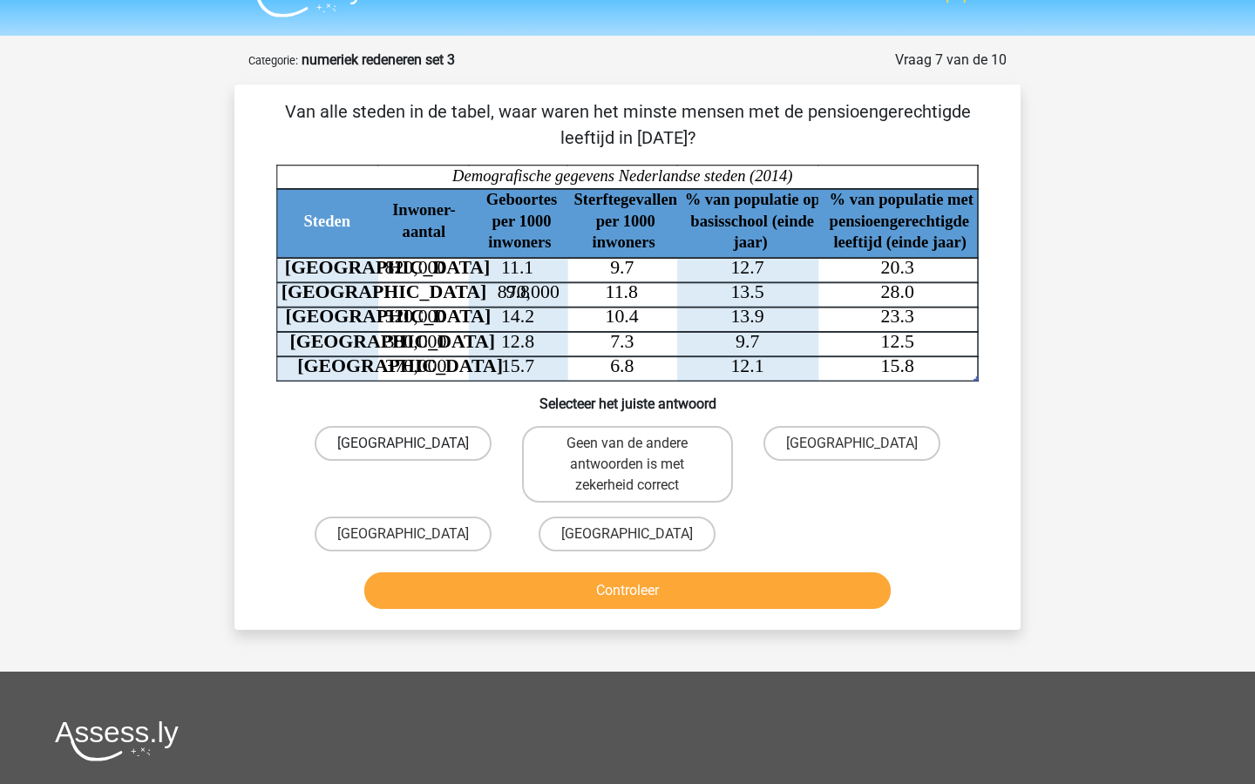
click at [441, 440] on label "Amsterdam" at bounding box center [403, 443] width 177 height 35
click at [415, 444] on input "Amsterdam" at bounding box center [409, 449] width 11 height 11
radio input "true"
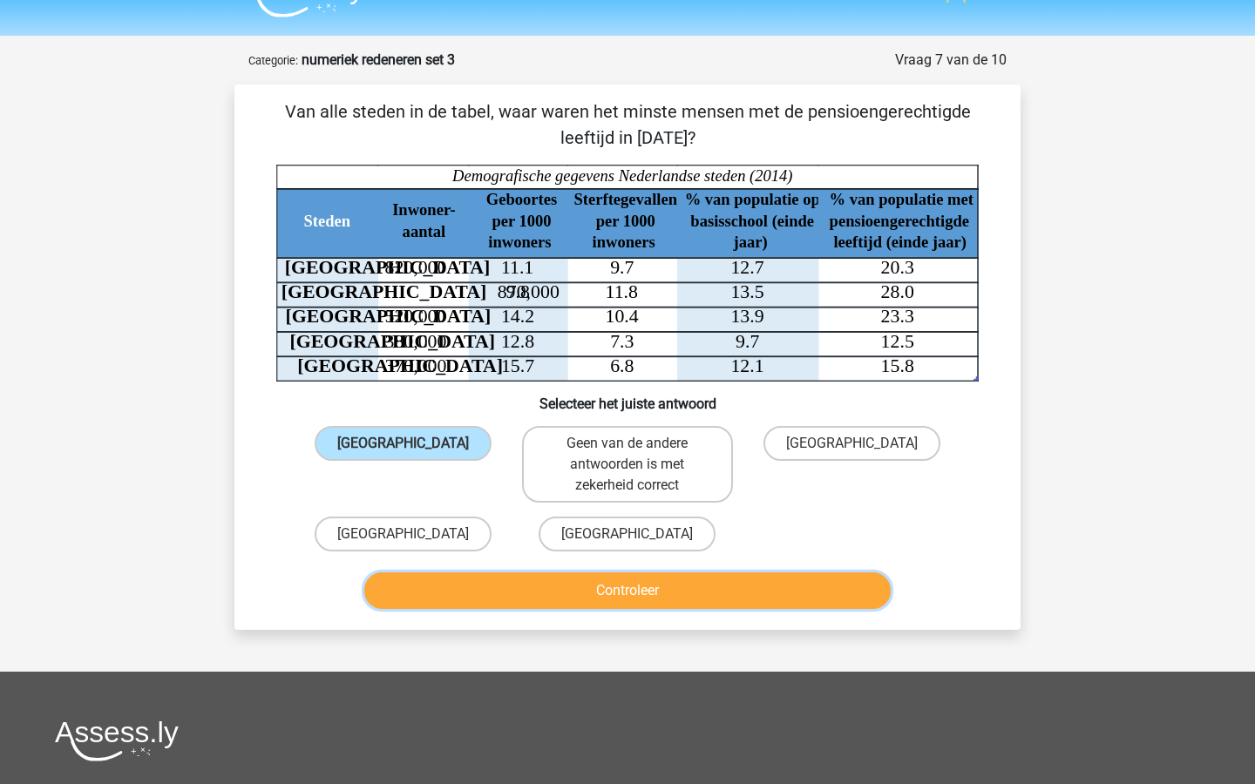
click at [584, 606] on button "Controleer" at bounding box center [627, 591] width 527 height 37
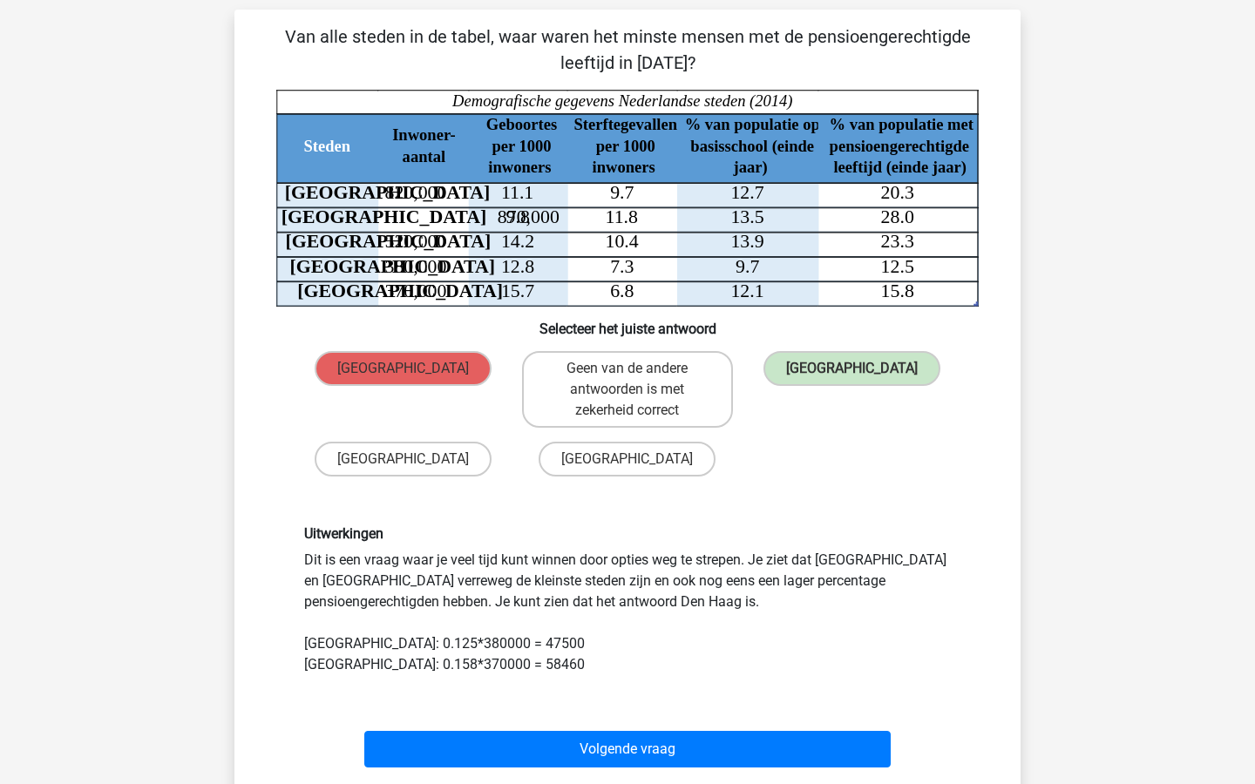
scroll to position [113, 0]
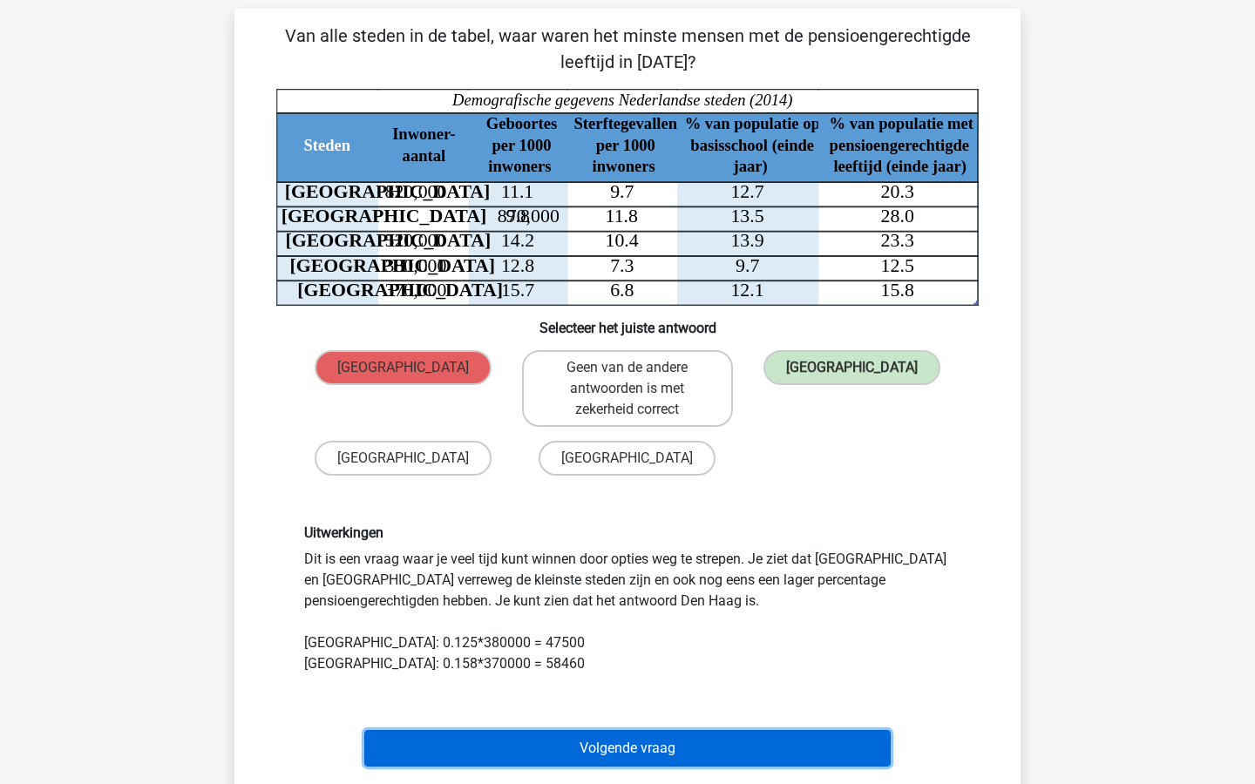
click at [616, 738] on button "Volgende vraag" at bounding box center [627, 748] width 527 height 37
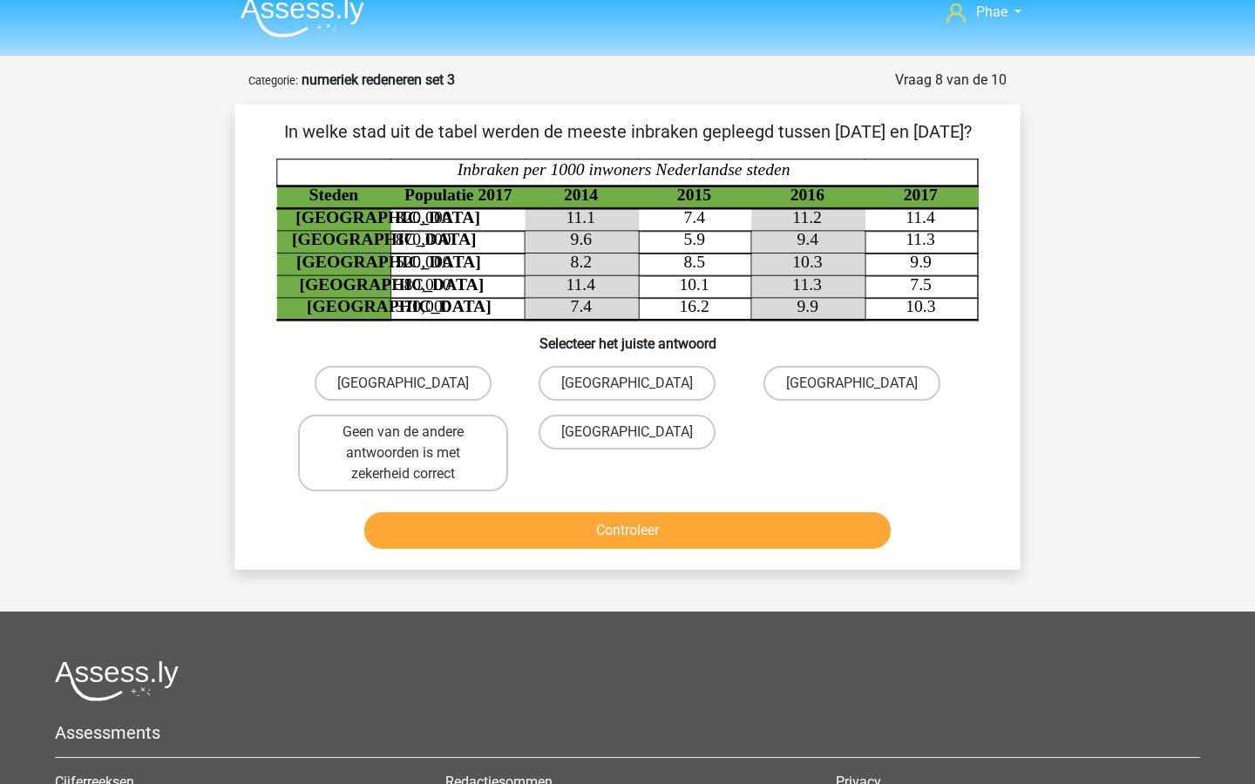
scroll to position [17, 0]
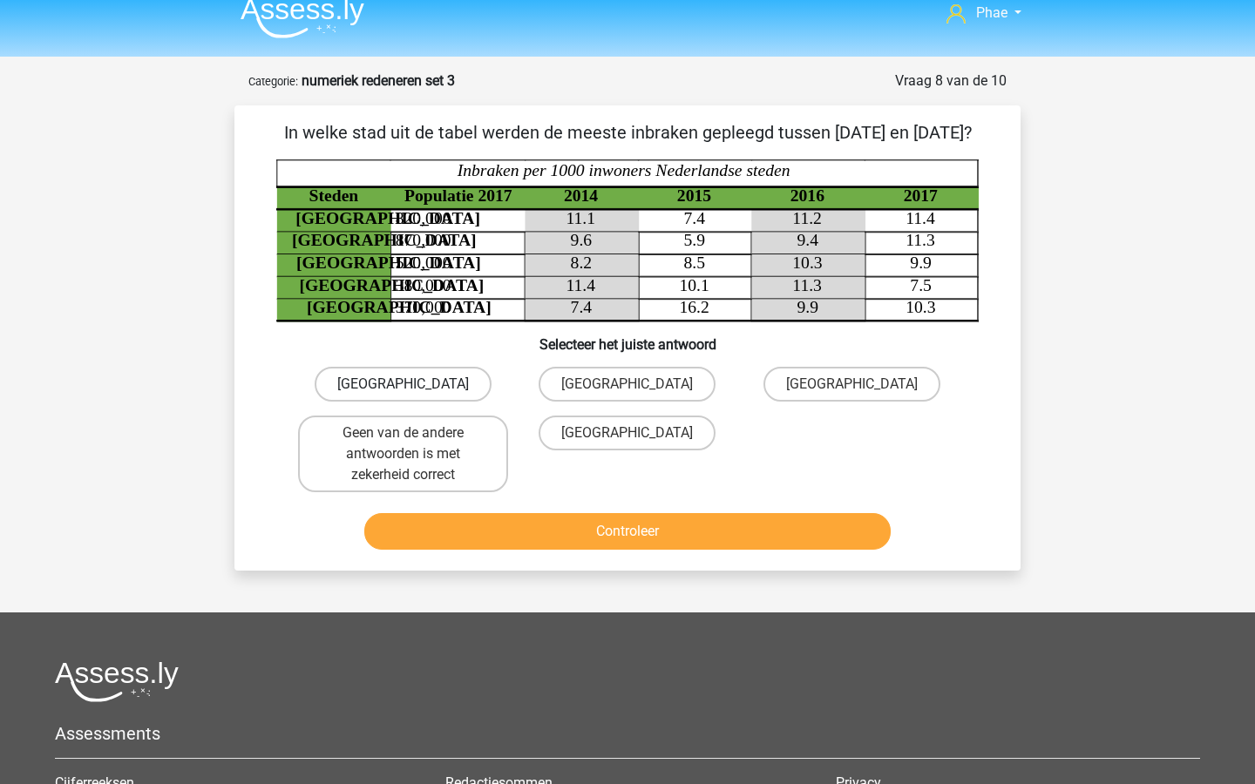
click at [468, 402] on label "[GEOGRAPHIC_DATA]" at bounding box center [403, 384] width 177 height 35
click at [415, 396] on input "[GEOGRAPHIC_DATA]" at bounding box center [409, 389] width 11 height 11
radio input "true"
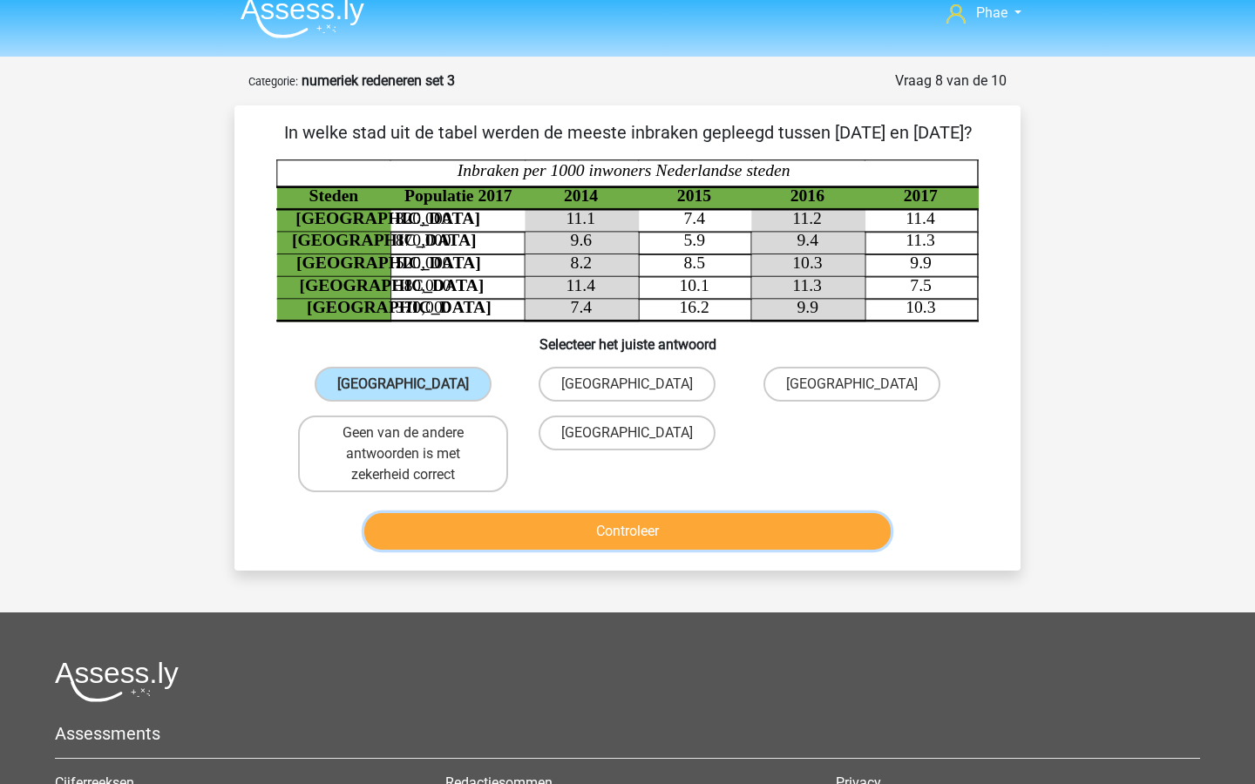
click at [584, 550] on button "Controleer" at bounding box center [627, 531] width 527 height 37
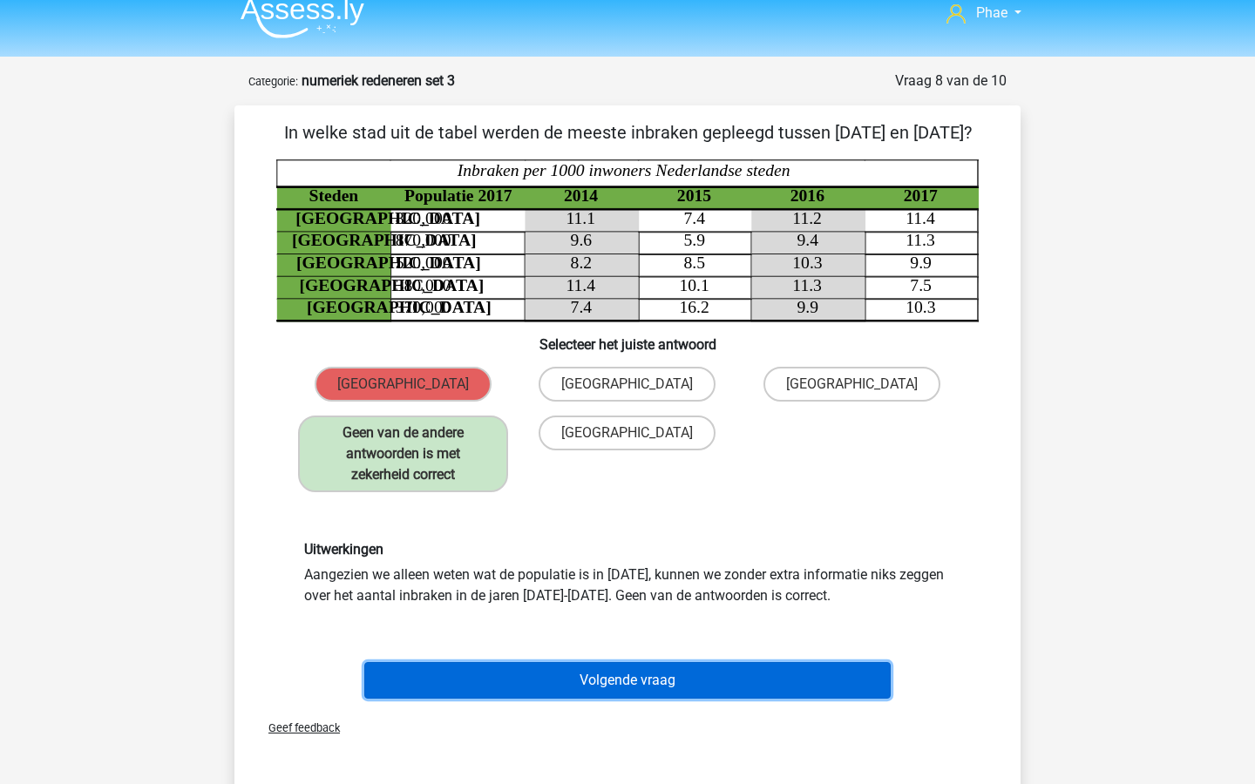
click at [697, 698] on button "Volgende vraag" at bounding box center [627, 680] width 527 height 37
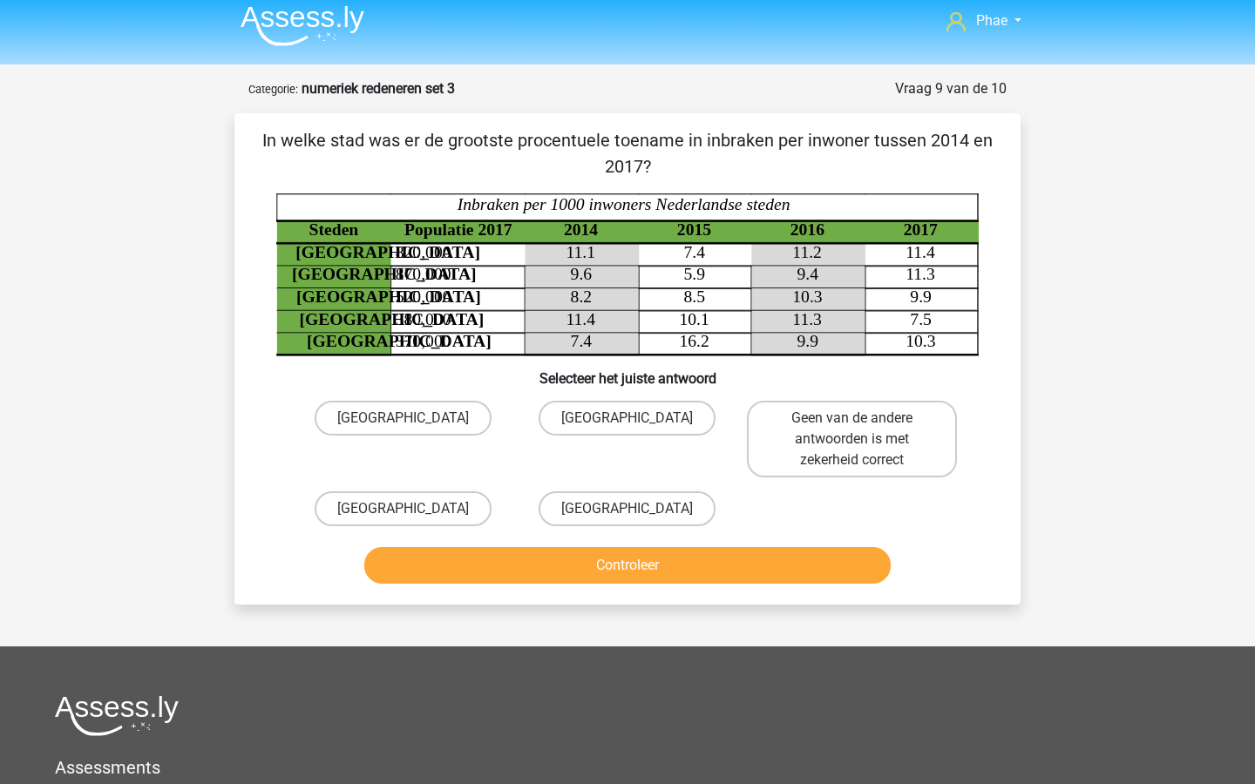
scroll to position [0, 0]
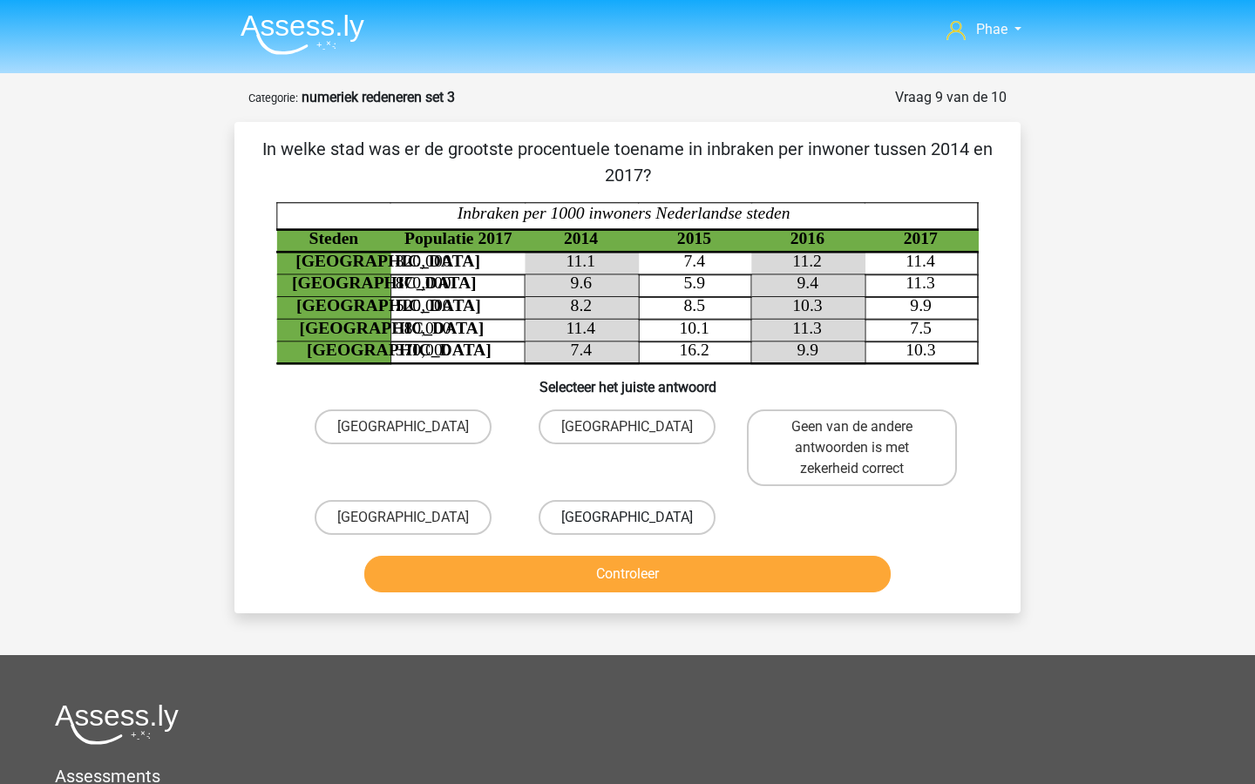
click at [619, 513] on label "Utrecht" at bounding box center [627, 517] width 177 height 35
click at [627, 518] on input "Utrecht" at bounding box center [632, 523] width 11 height 11
radio input "true"
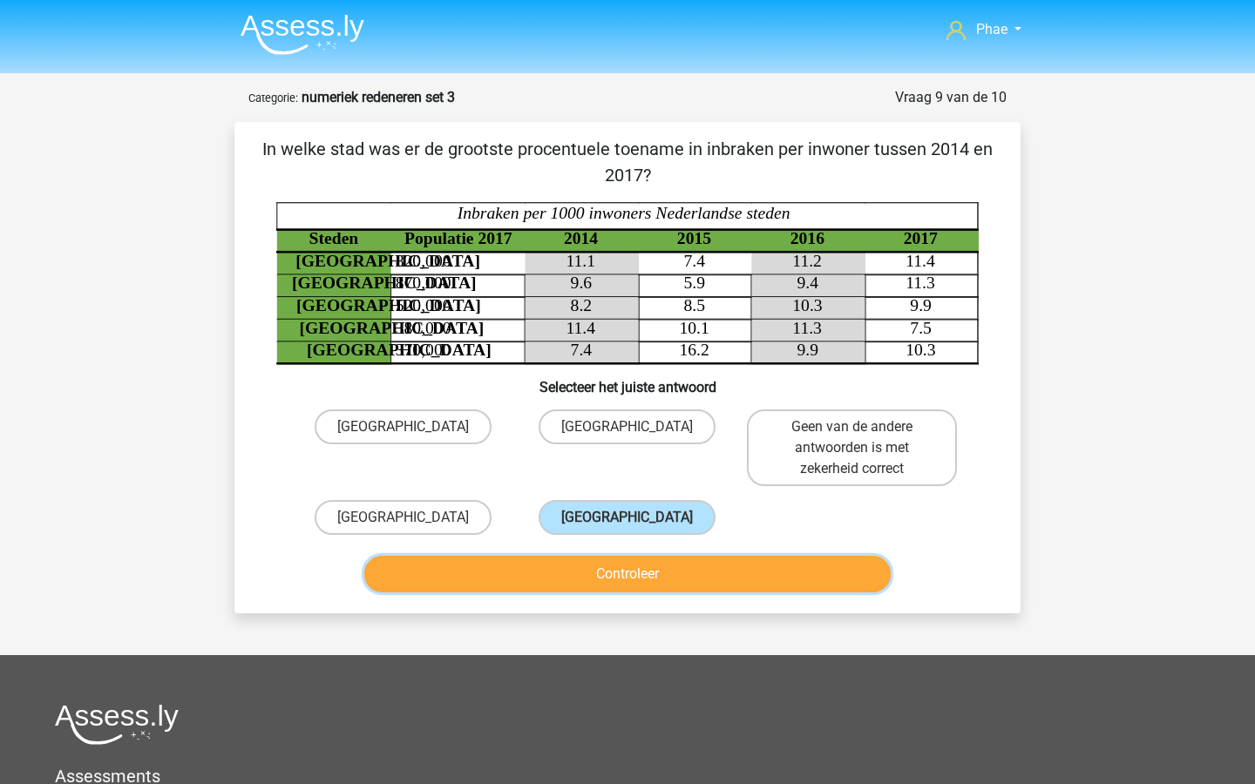
click at [626, 570] on button "Controleer" at bounding box center [627, 574] width 527 height 37
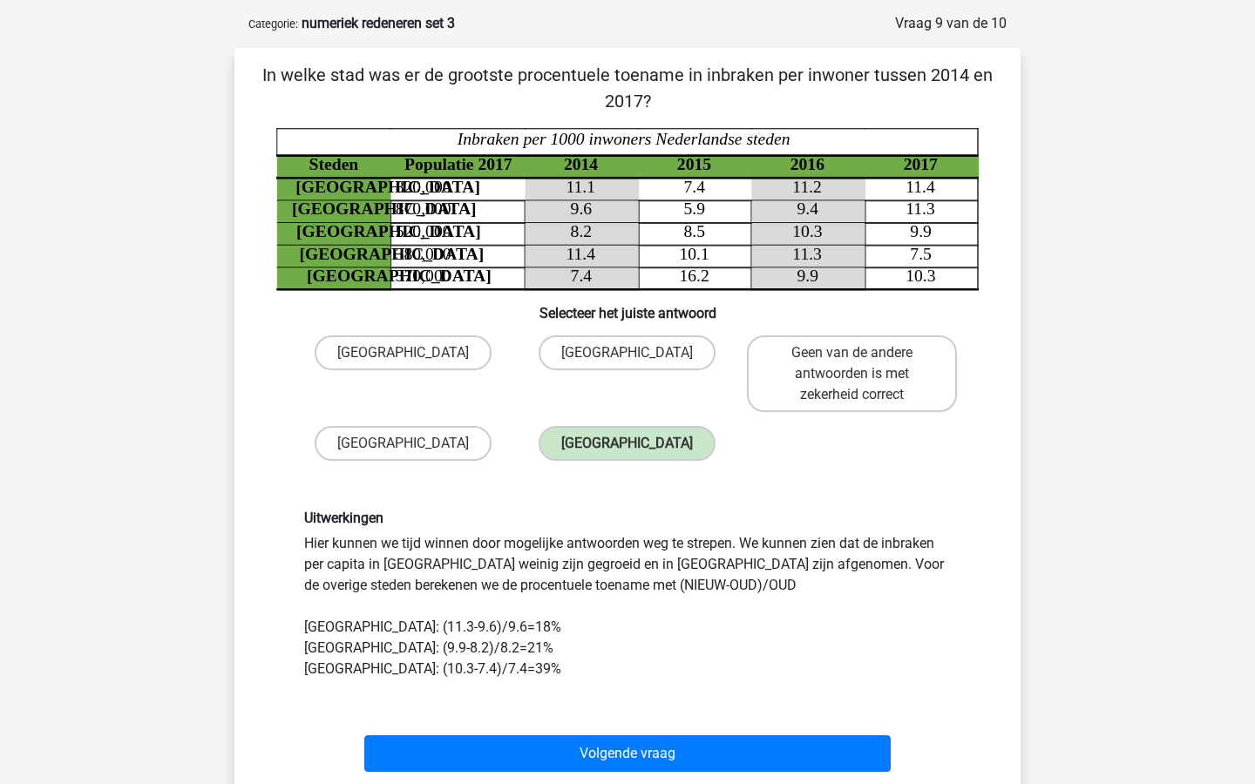
scroll to position [115, 0]
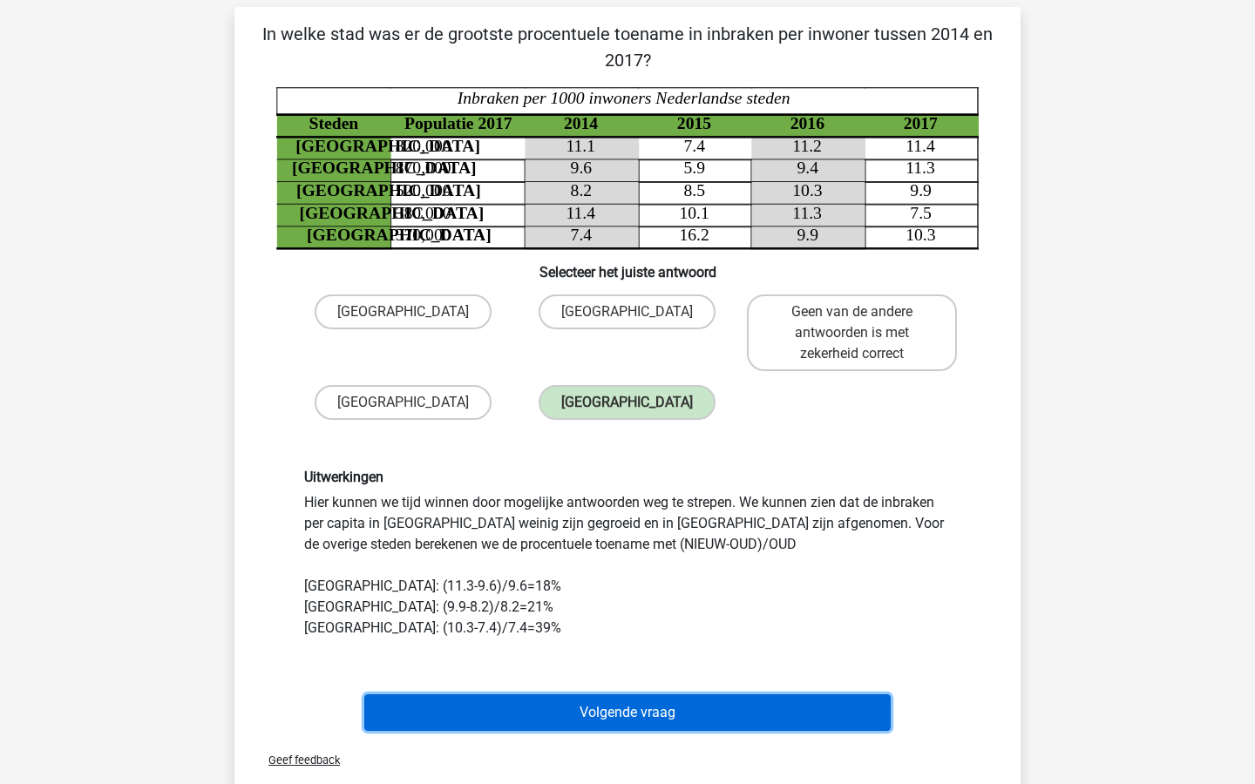
click at [648, 714] on button "Volgende vraag" at bounding box center [627, 713] width 527 height 37
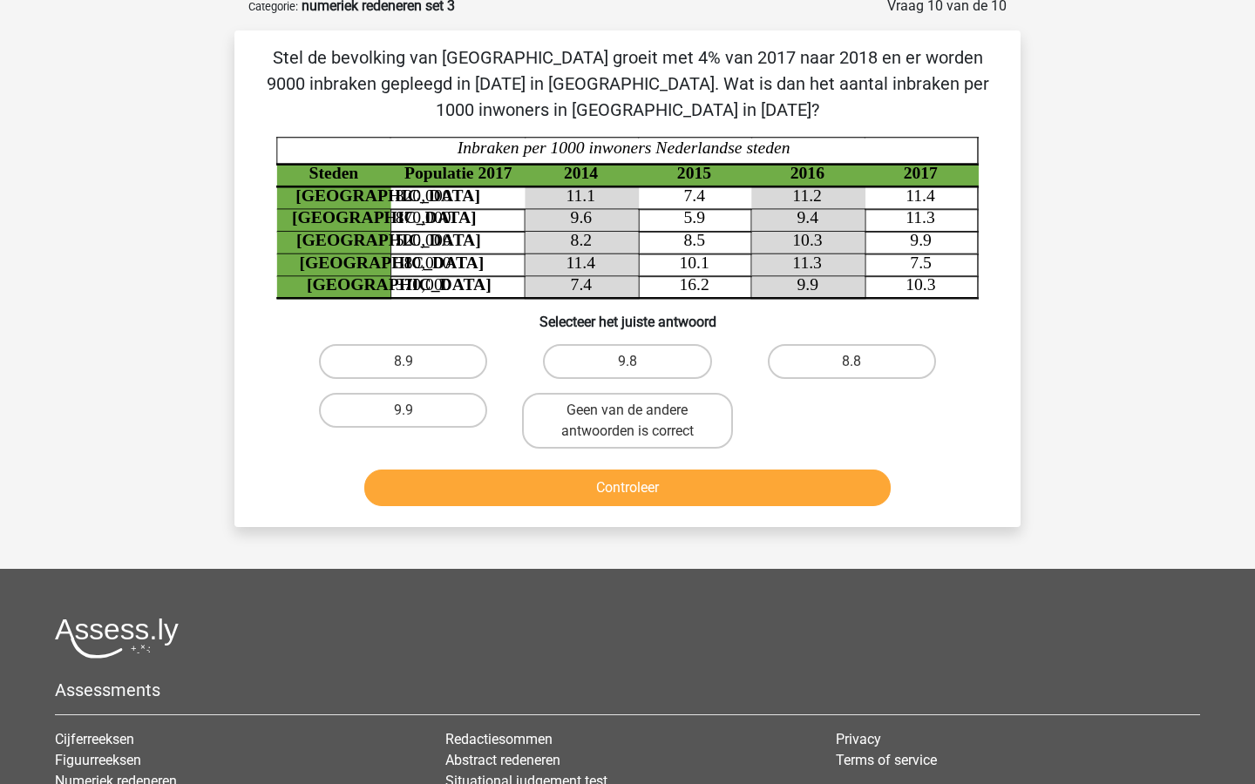
scroll to position [94, 0]
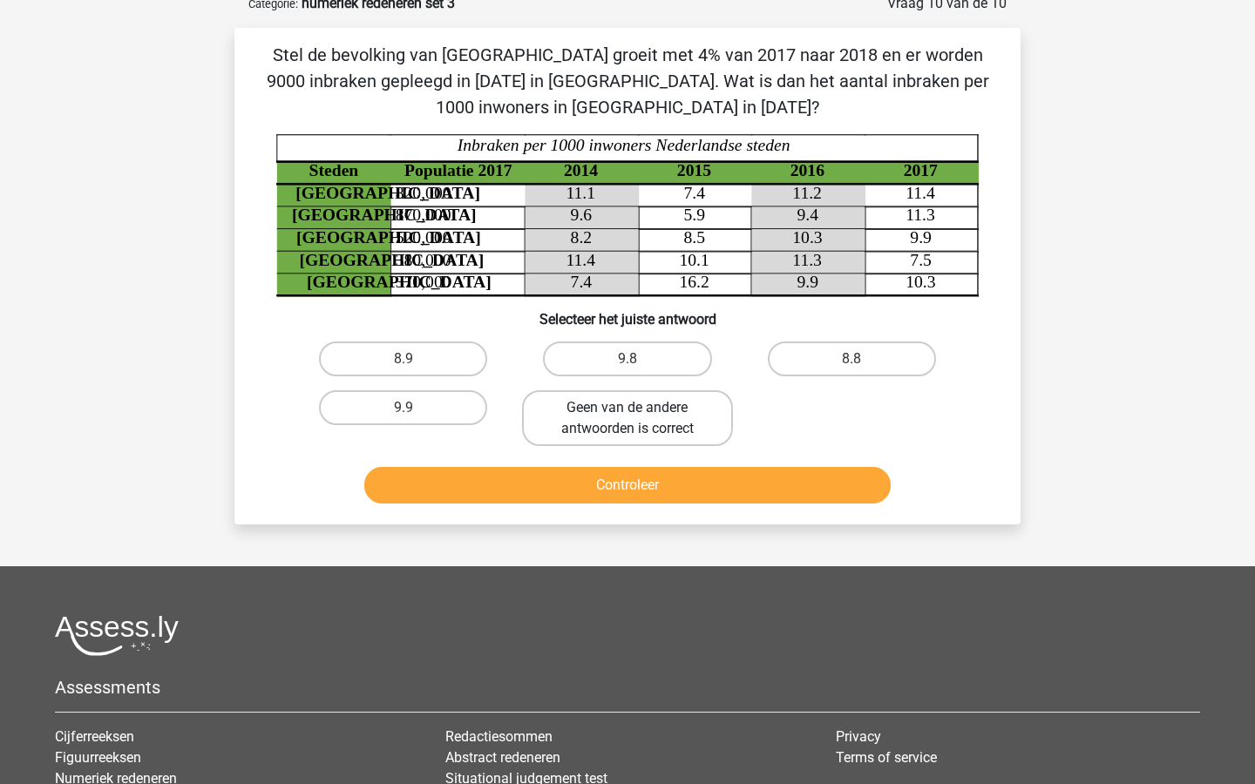
click at [648, 424] on label "Geen van de andere antwoorden is correct" at bounding box center [627, 418] width 210 height 56
click at [639, 419] on input "Geen van de andere antwoorden is correct" at bounding box center [632, 413] width 11 height 11
radio input "true"
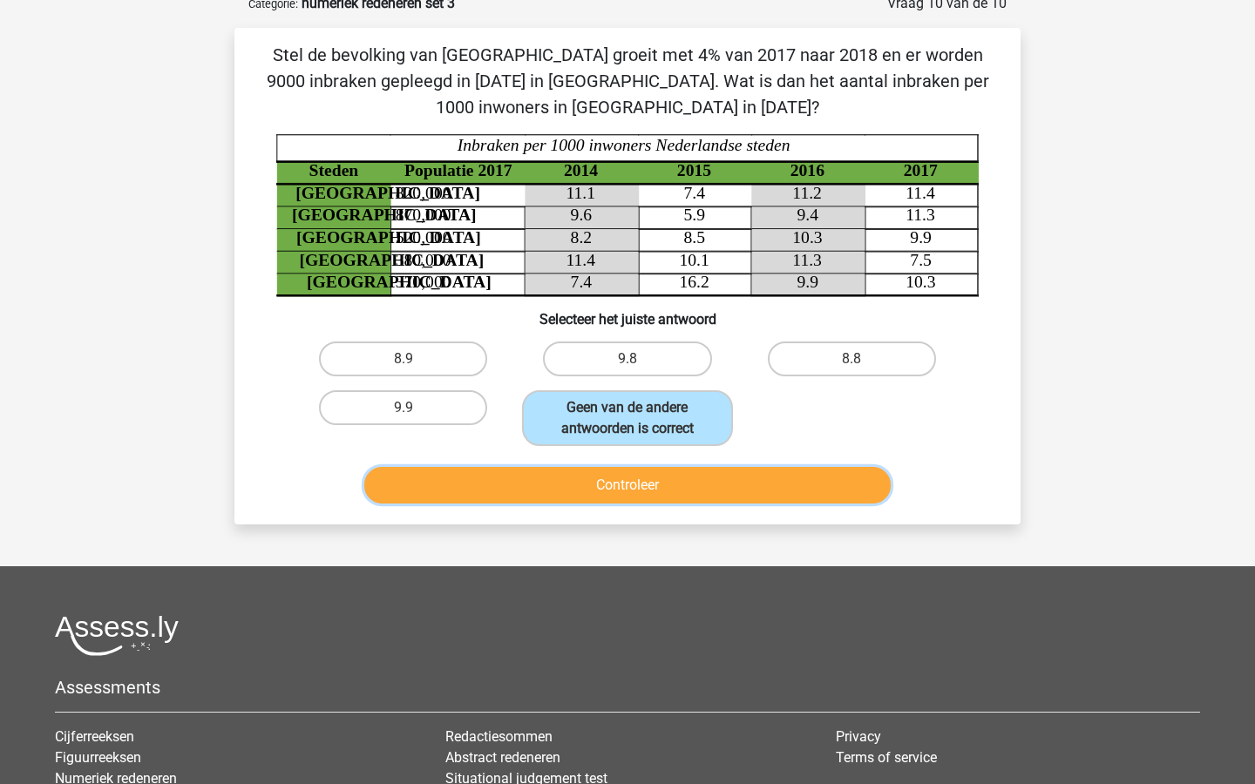
click at [650, 481] on button "Controleer" at bounding box center [627, 485] width 527 height 37
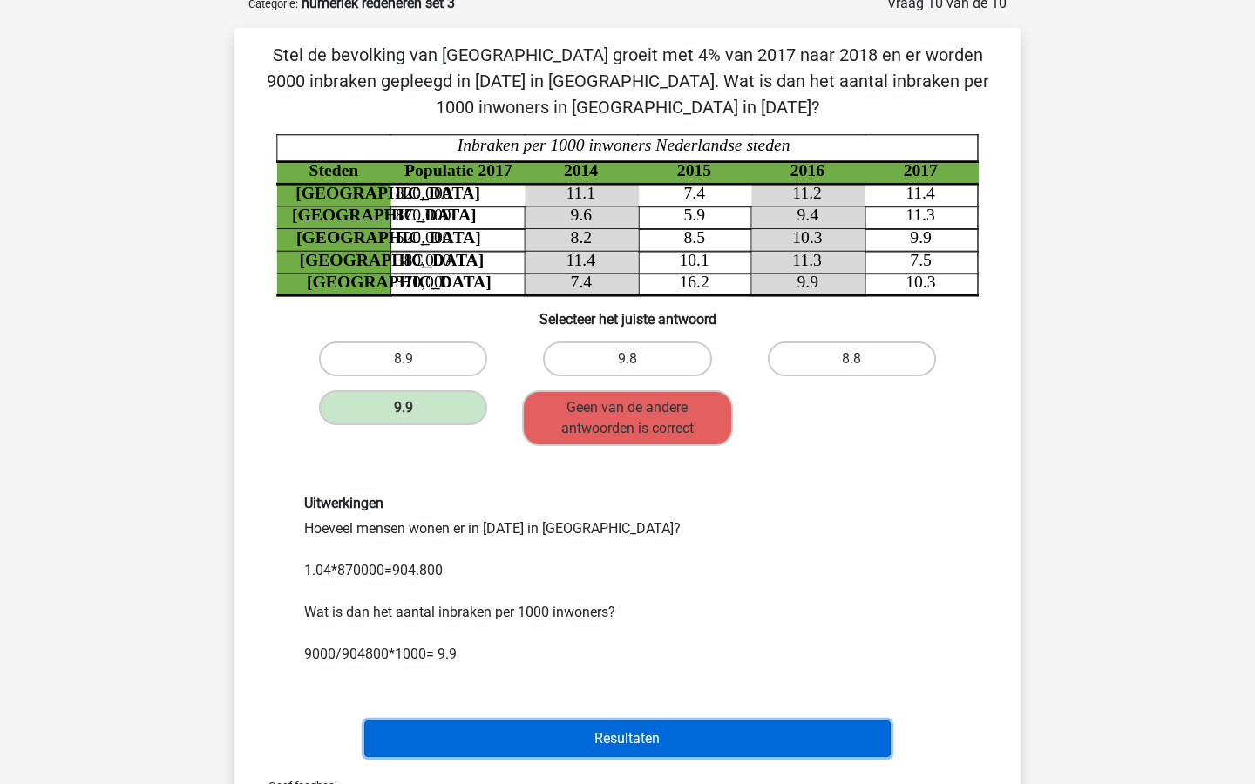
click at [671, 743] on button "Resultaten" at bounding box center [627, 739] width 527 height 37
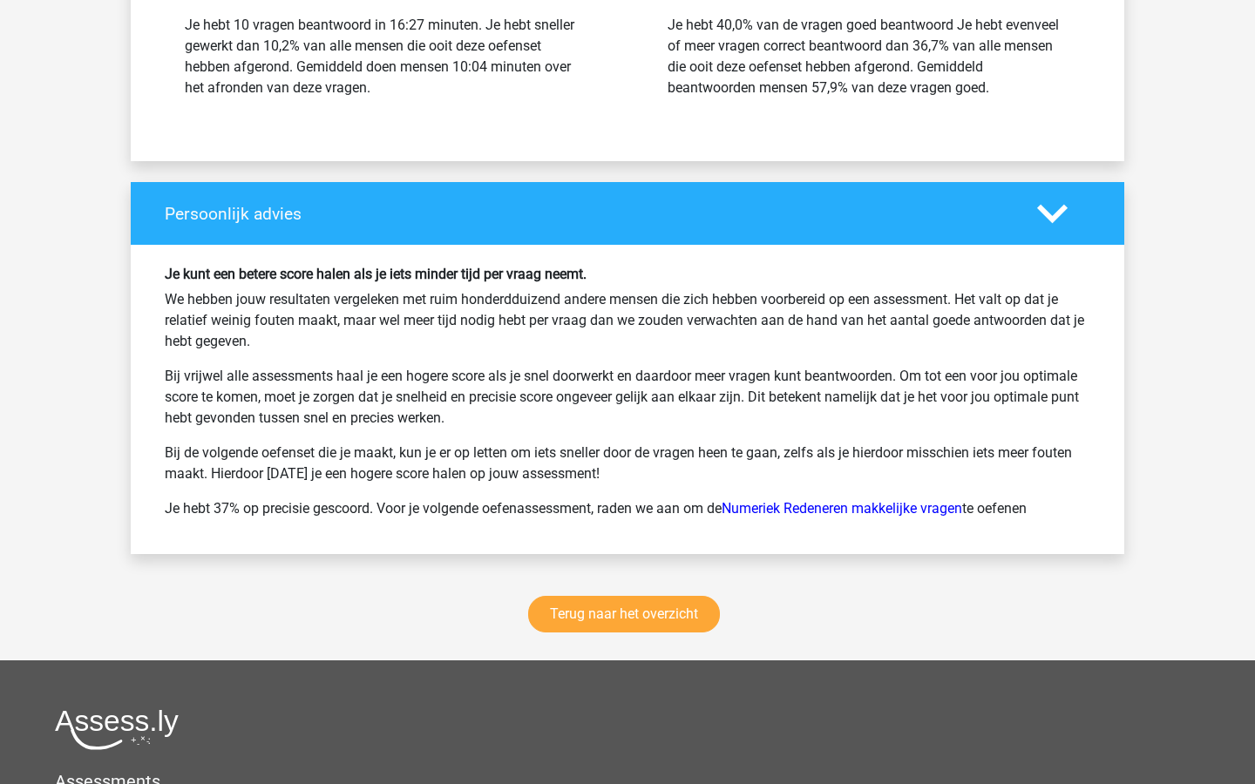
scroll to position [2115, 0]
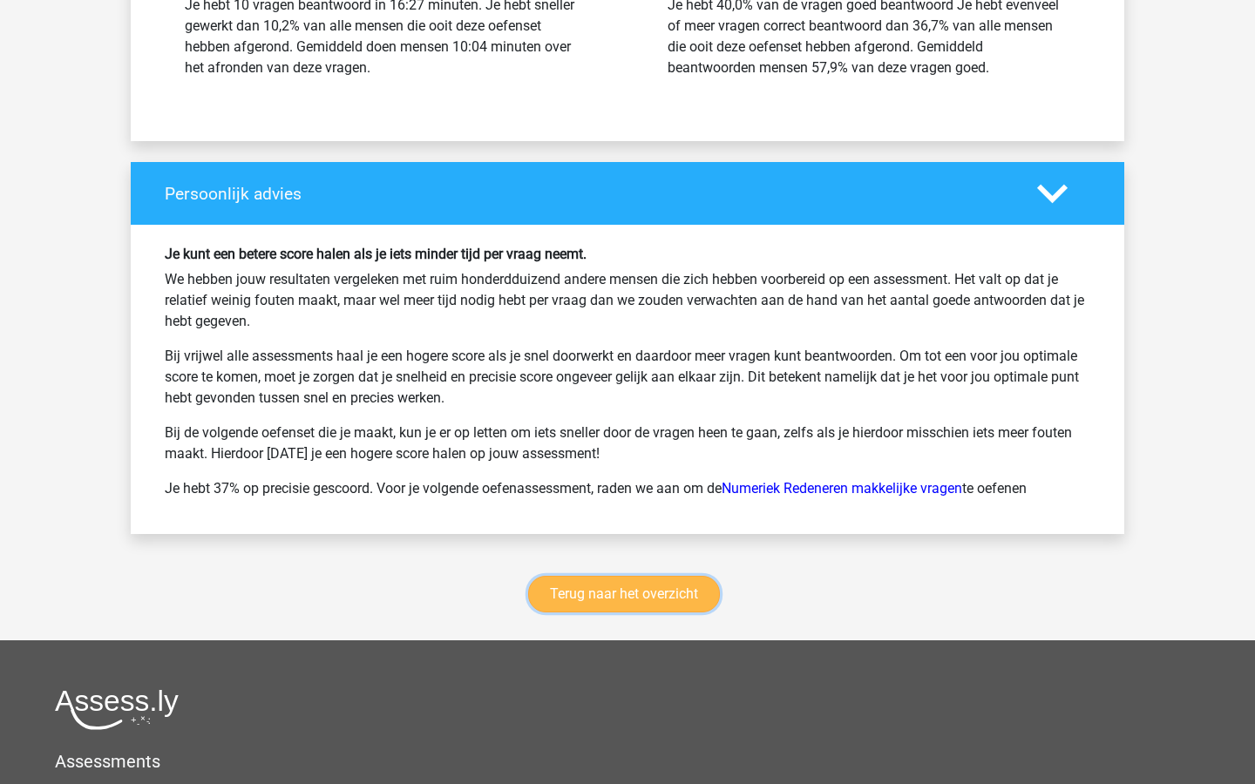
click at [610, 595] on link "Terug naar het overzicht" at bounding box center [624, 594] width 192 height 37
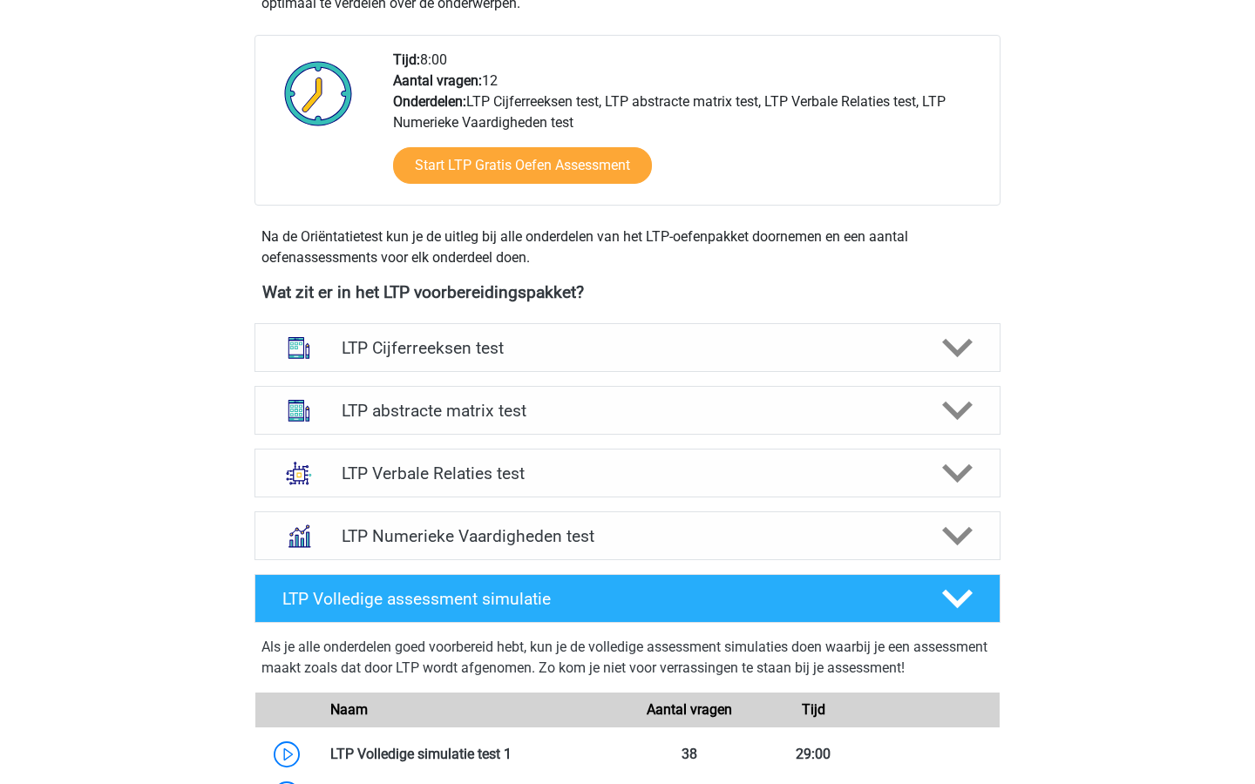
scroll to position [426, 0]
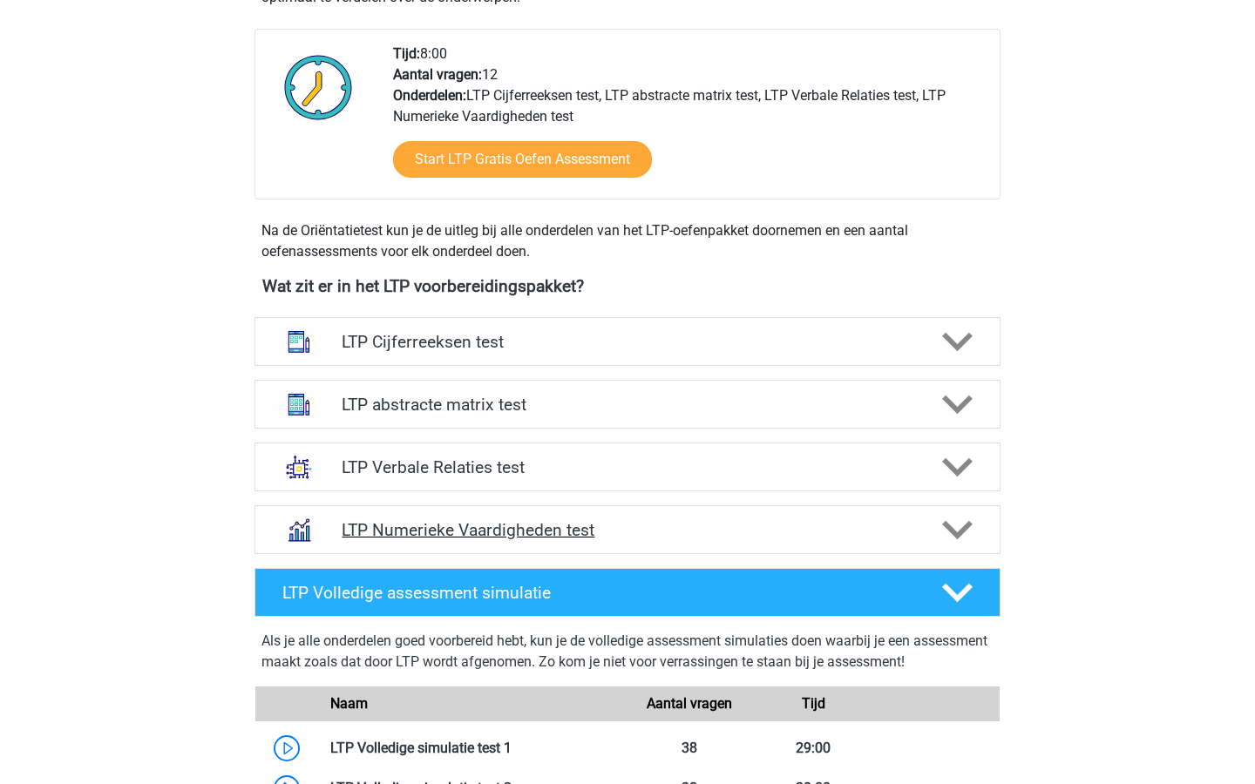
click at [685, 515] on div "LTP Numerieke Vaardigheden test" at bounding box center [627, 529] width 746 height 49
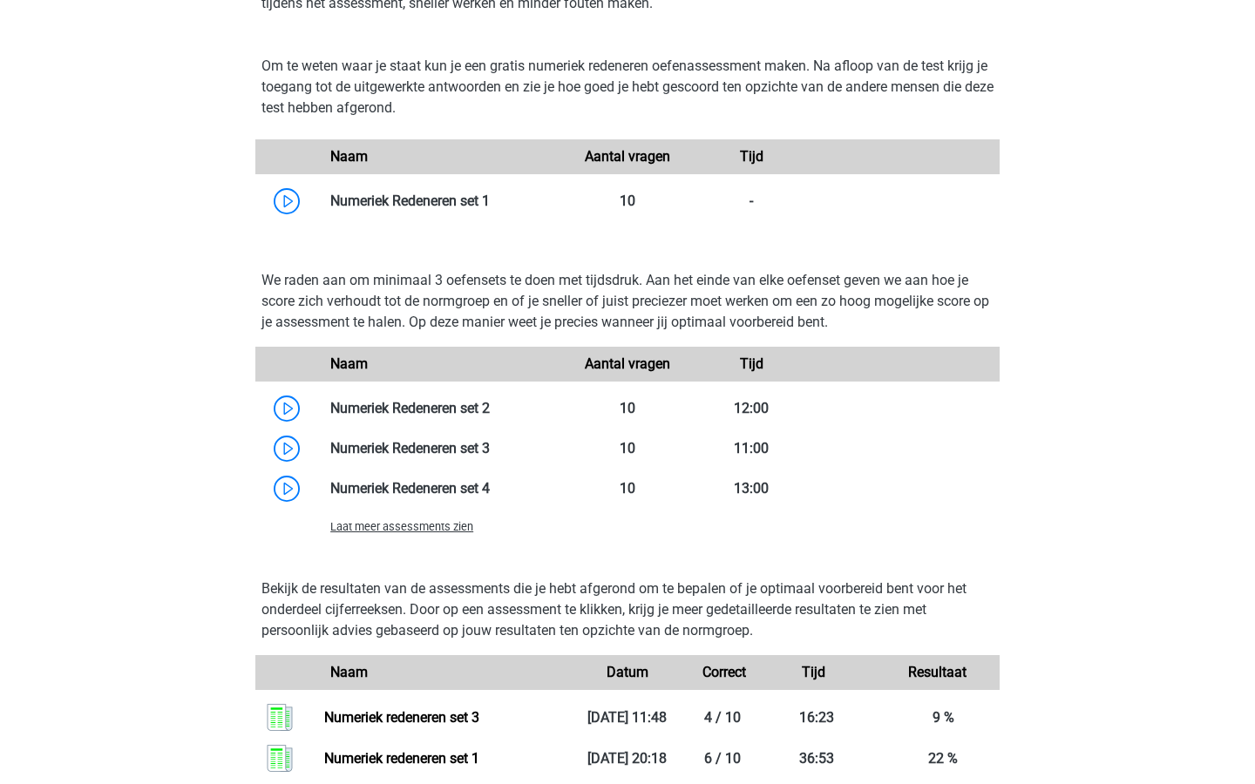
scroll to position [1066, 0]
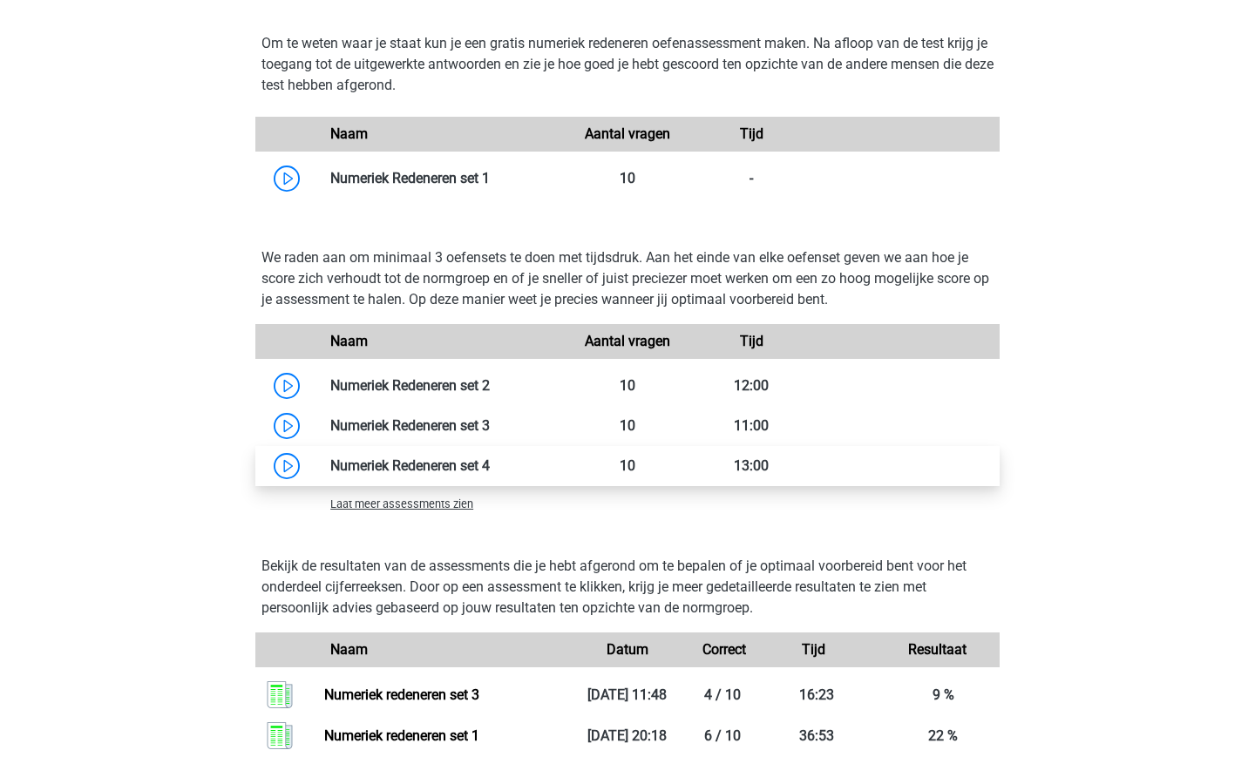
click at [490, 471] on link at bounding box center [490, 466] width 0 height 17
click at [490, 467] on link at bounding box center [490, 466] width 0 height 17
click at [490, 465] on link at bounding box center [490, 466] width 0 height 17
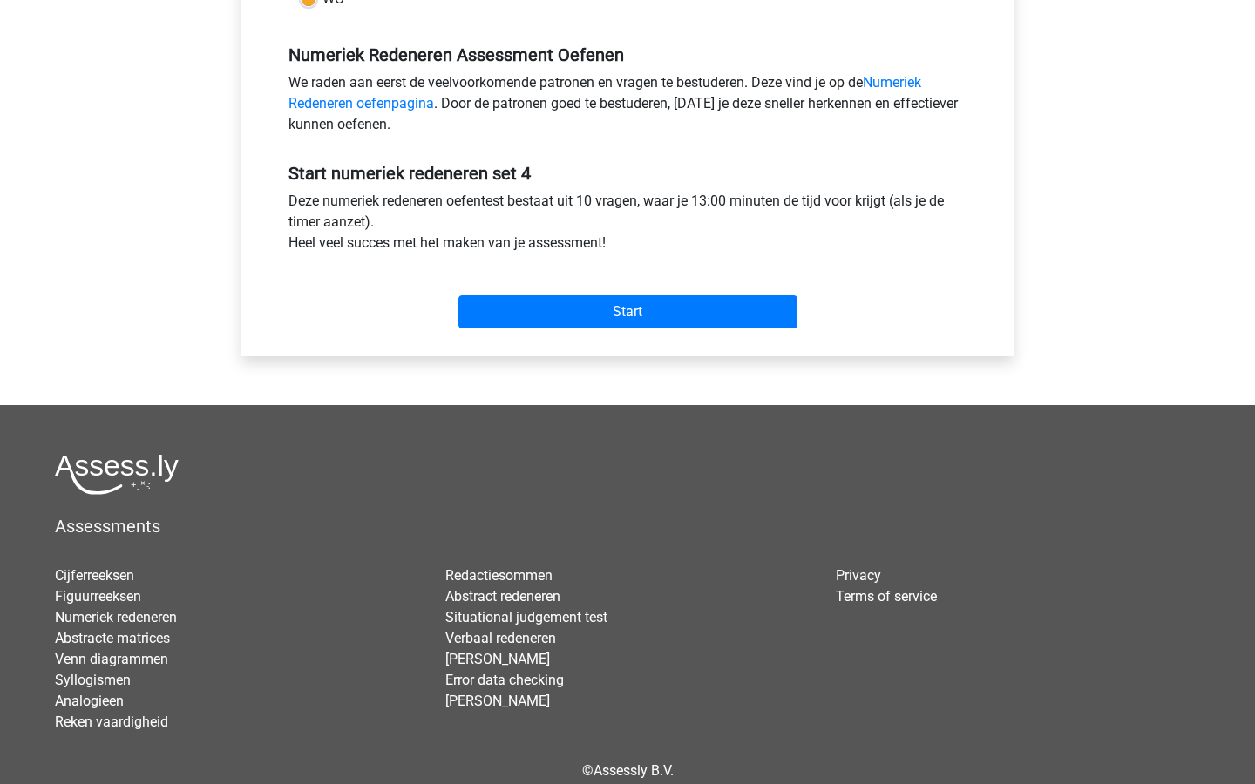
scroll to position [495, 0]
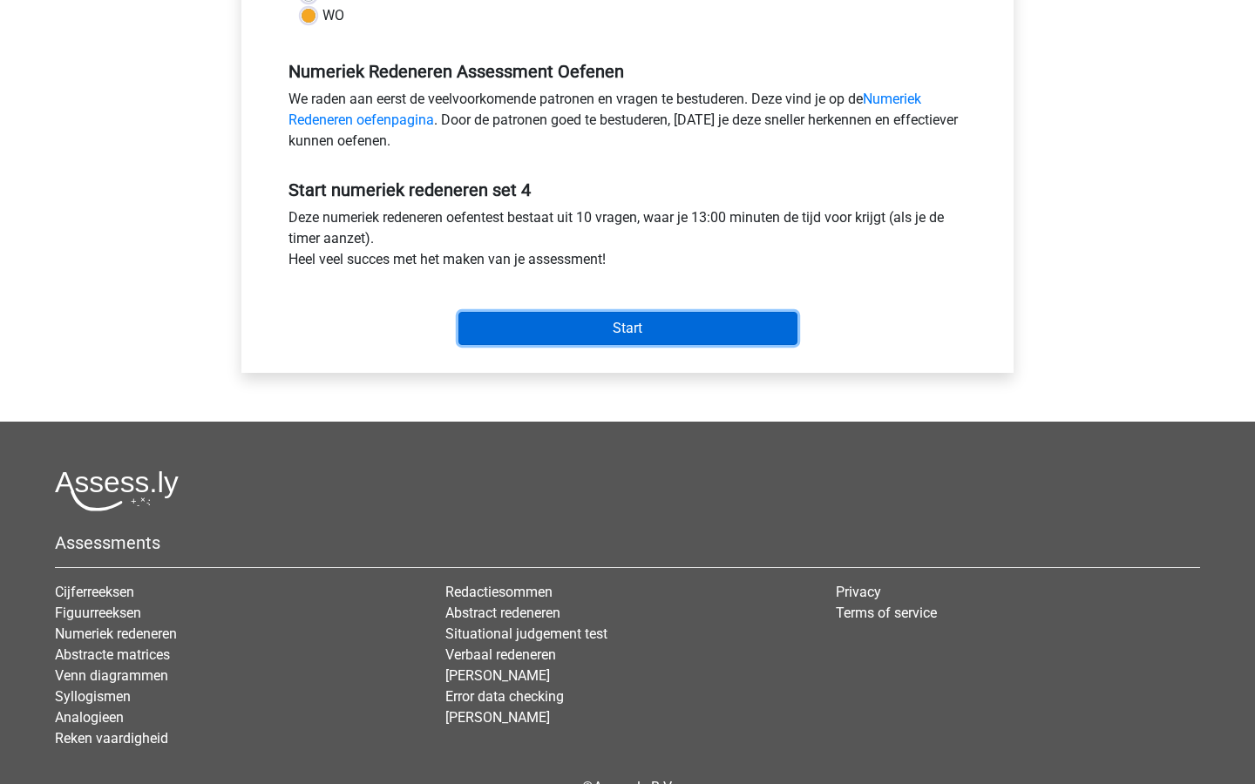
click at [576, 327] on input "Start" at bounding box center [627, 328] width 339 height 33
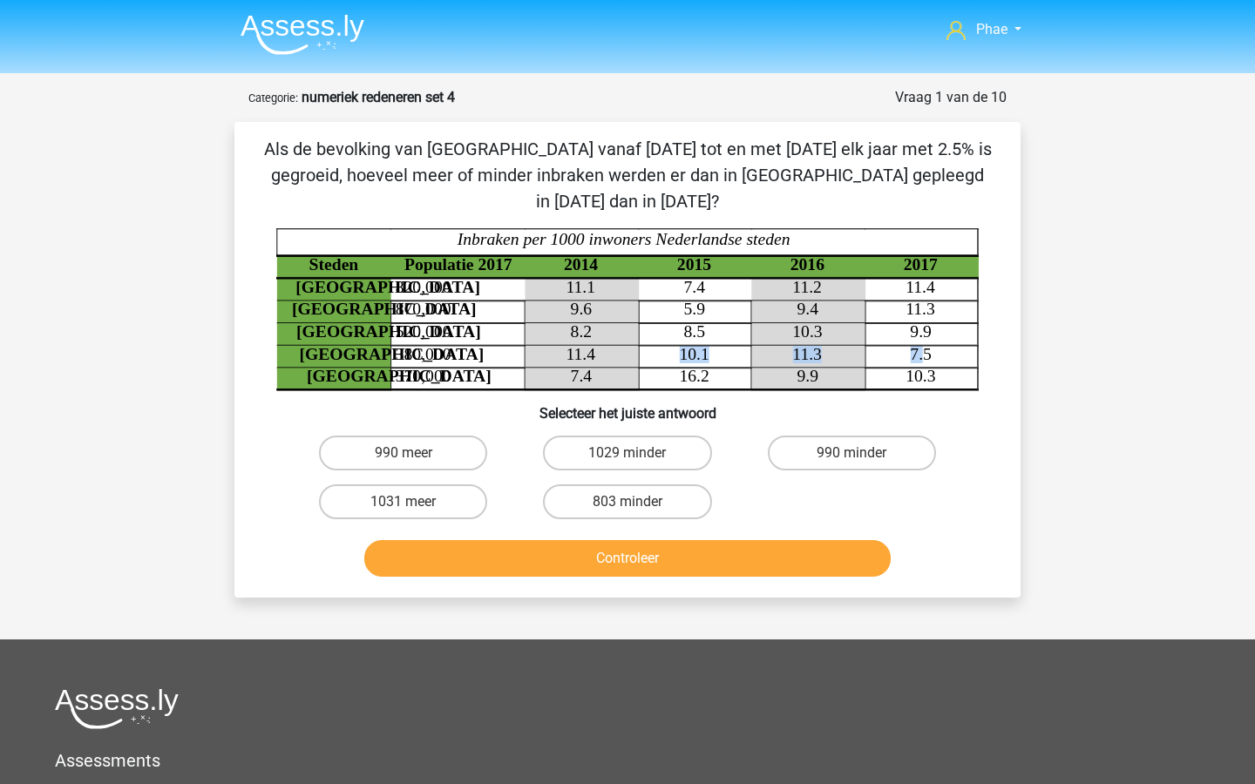
drag, startPoint x: 675, startPoint y: 329, endPoint x: 924, endPoint y: 323, distance: 248.5
click at [924, 323] on icon "Steden Populatie 2017 2014 2015 2016 2017 Rotterdam 820,000 11.1 7.4 11.2 11.4 …" at bounding box center [627, 309] width 702 height 162
click at [871, 436] on label "990 minder" at bounding box center [852, 453] width 168 height 35
click at [863, 453] on input "990 minder" at bounding box center [856, 458] width 11 height 11
radio input "true"
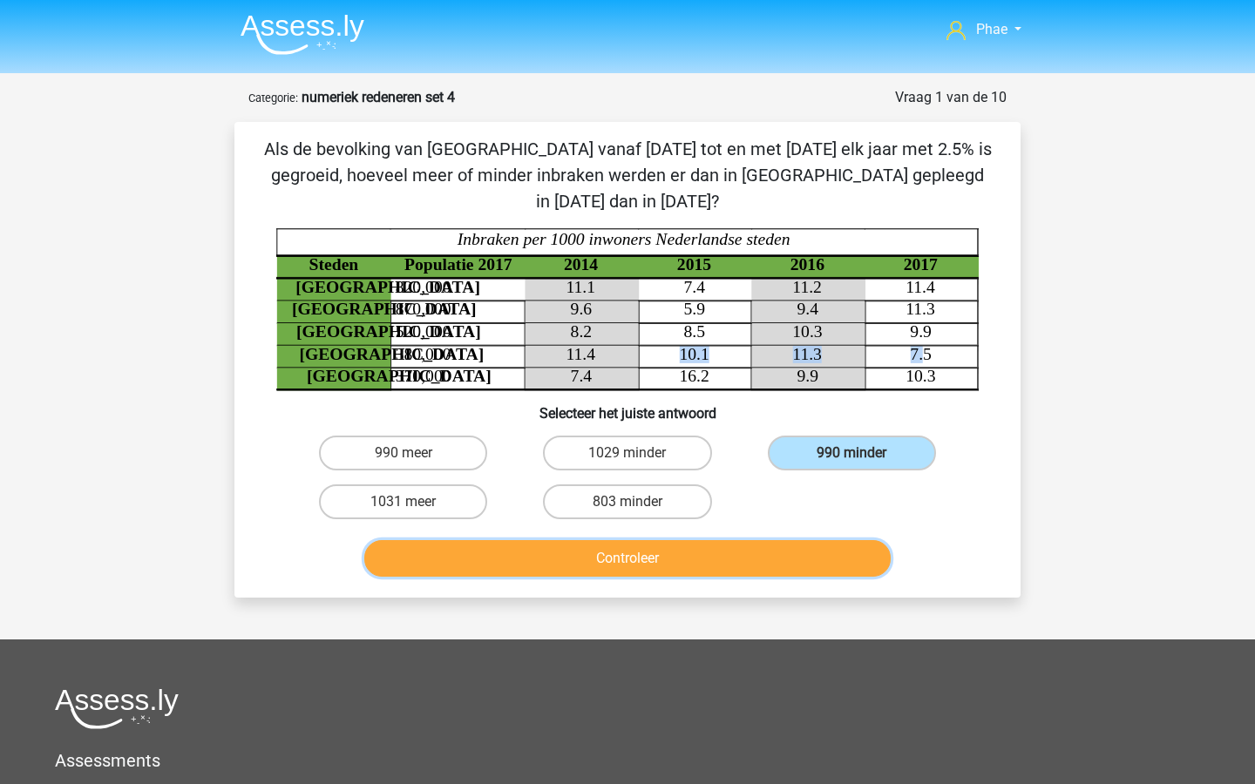
click at [839, 540] on button "Controleer" at bounding box center [627, 558] width 527 height 37
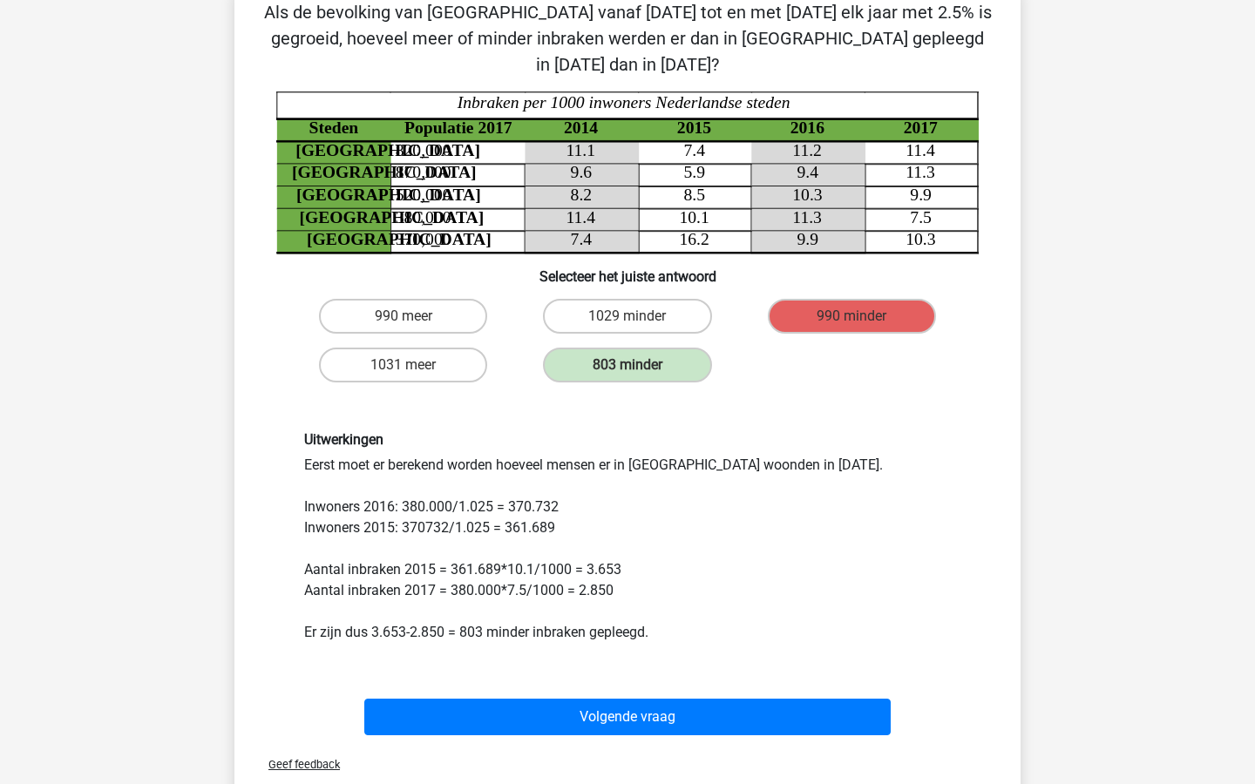
scroll to position [136, 0]
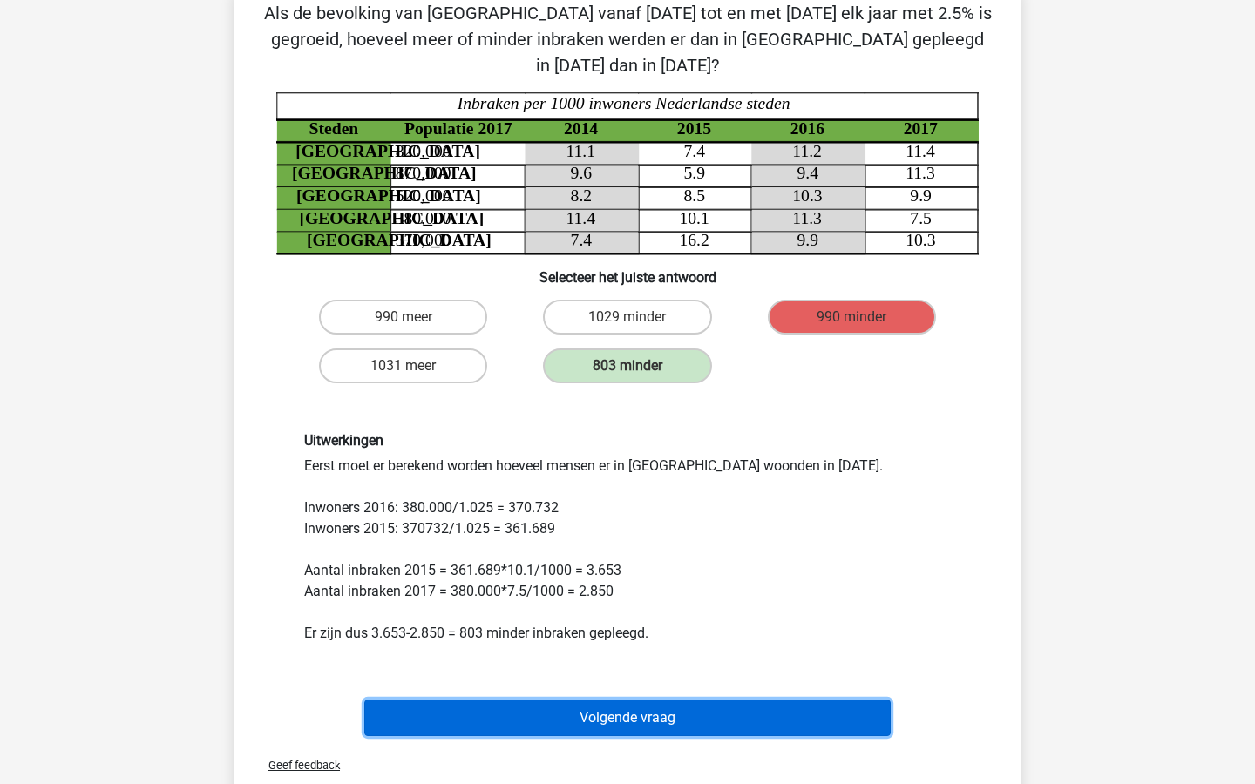
click at [795, 700] on button "Volgende vraag" at bounding box center [627, 718] width 527 height 37
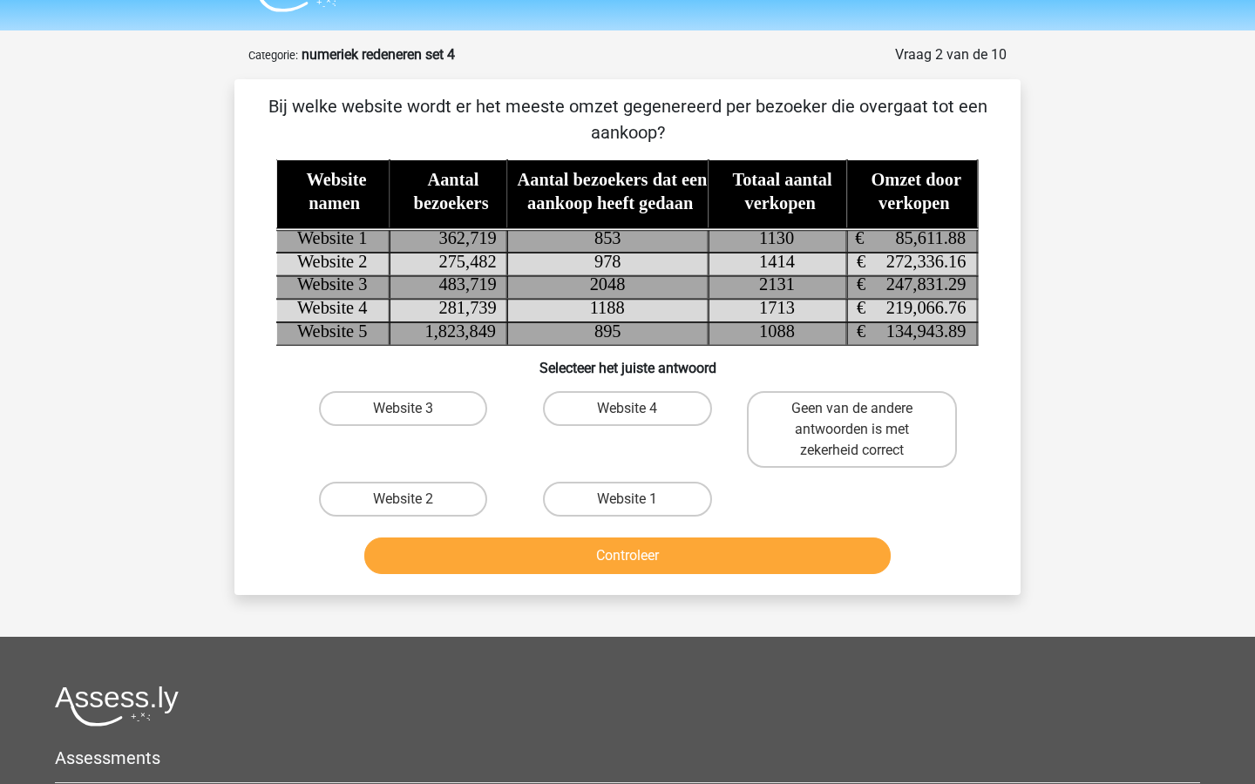
scroll to position [0, 0]
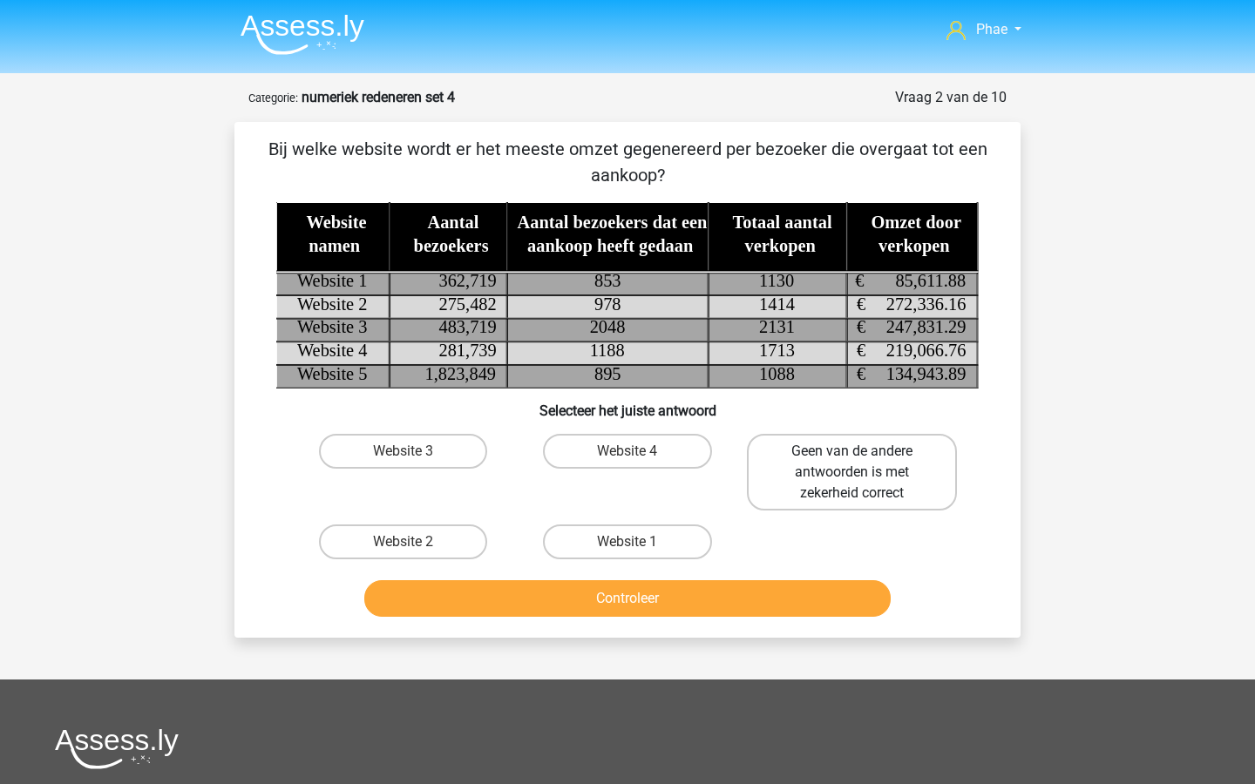
click at [826, 454] on label "Geen van de andere antwoorden is met zekerheid correct" at bounding box center [852, 472] width 210 height 77
click at [851, 454] on input "Geen van de andere antwoorden is met zekerheid correct" at bounding box center [856, 456] width 11 height 11
radio input "true"
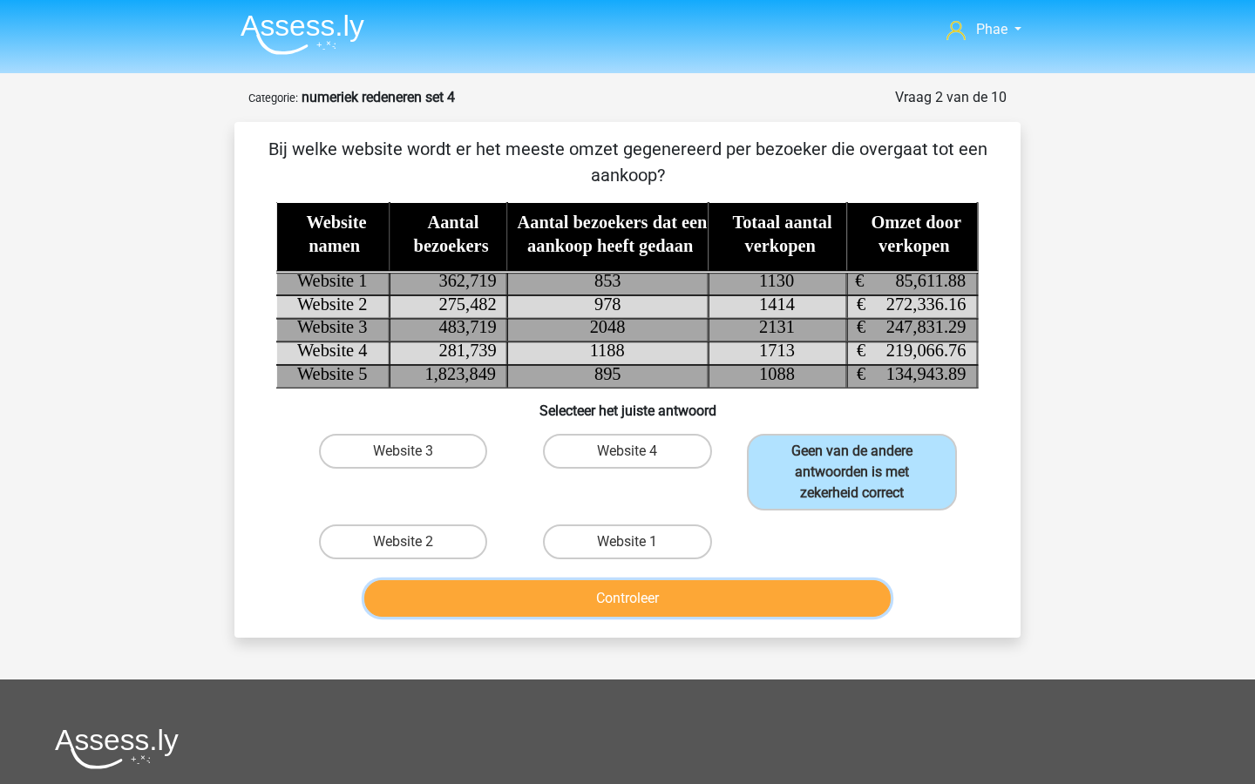
click at [793, 589] on button "Controleer" at bounding box center [627, 598] width 527 height 37
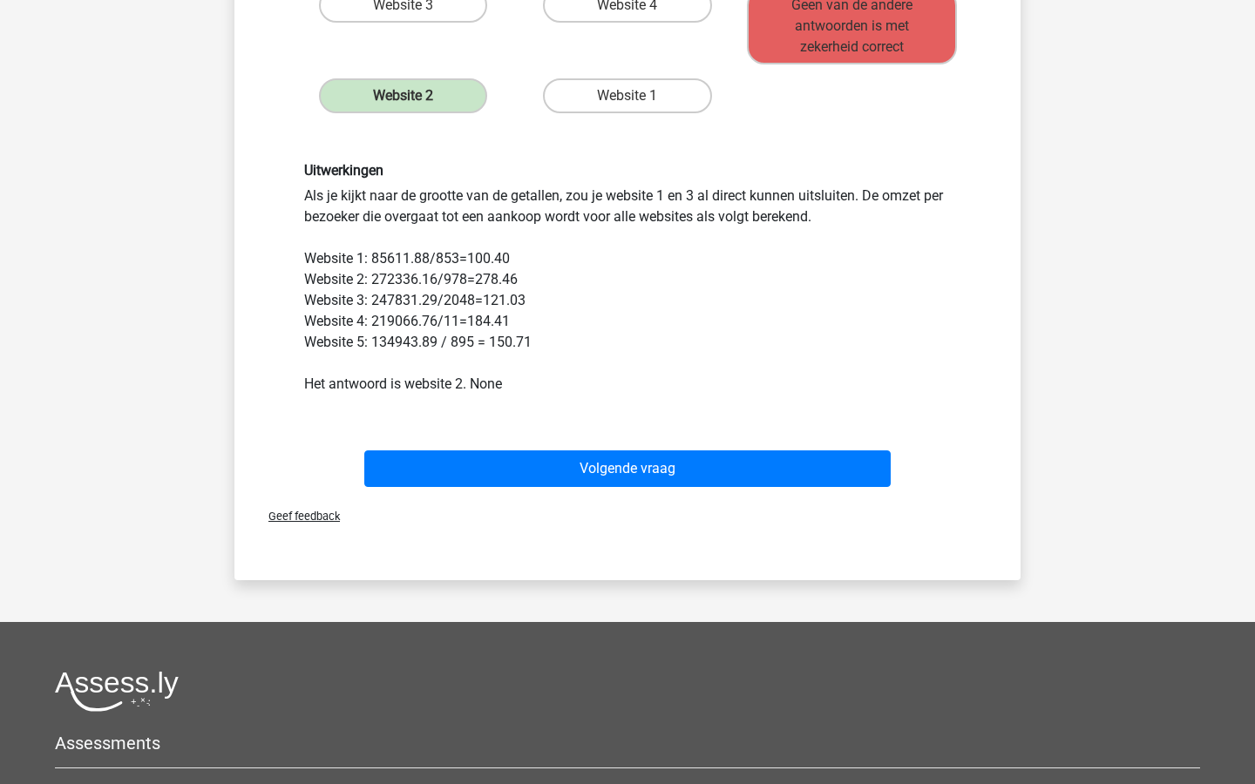
scroll to position [465, 0]
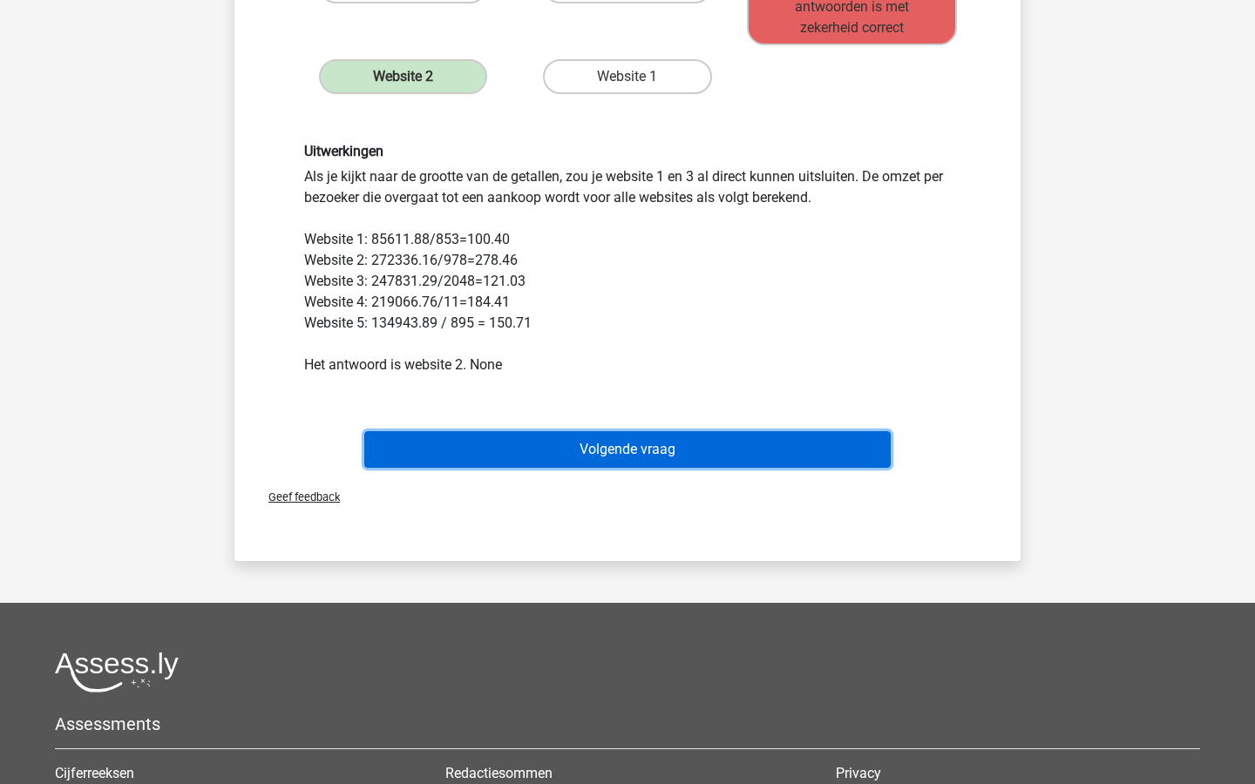
click at [833, 464] on button "Volgende vraag" at bounding box center [627, 449] width 527 height 37
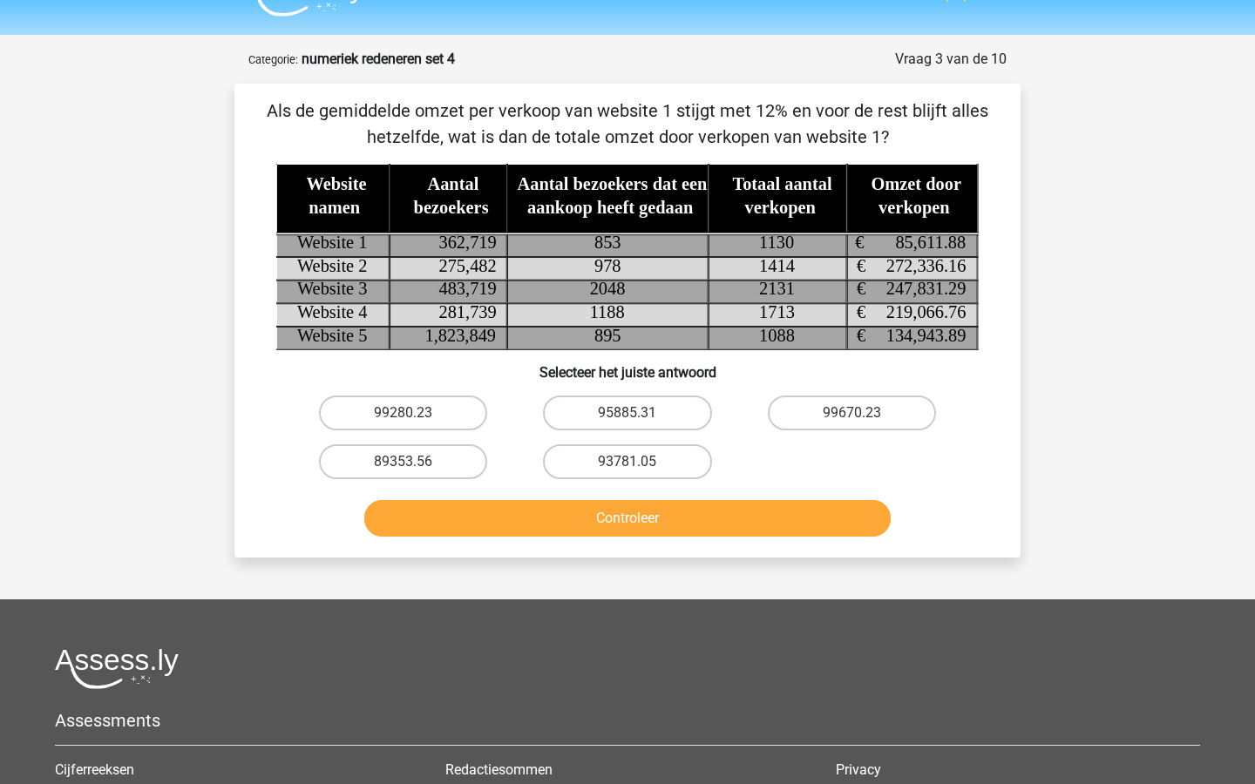
scroll to position [36, 0]
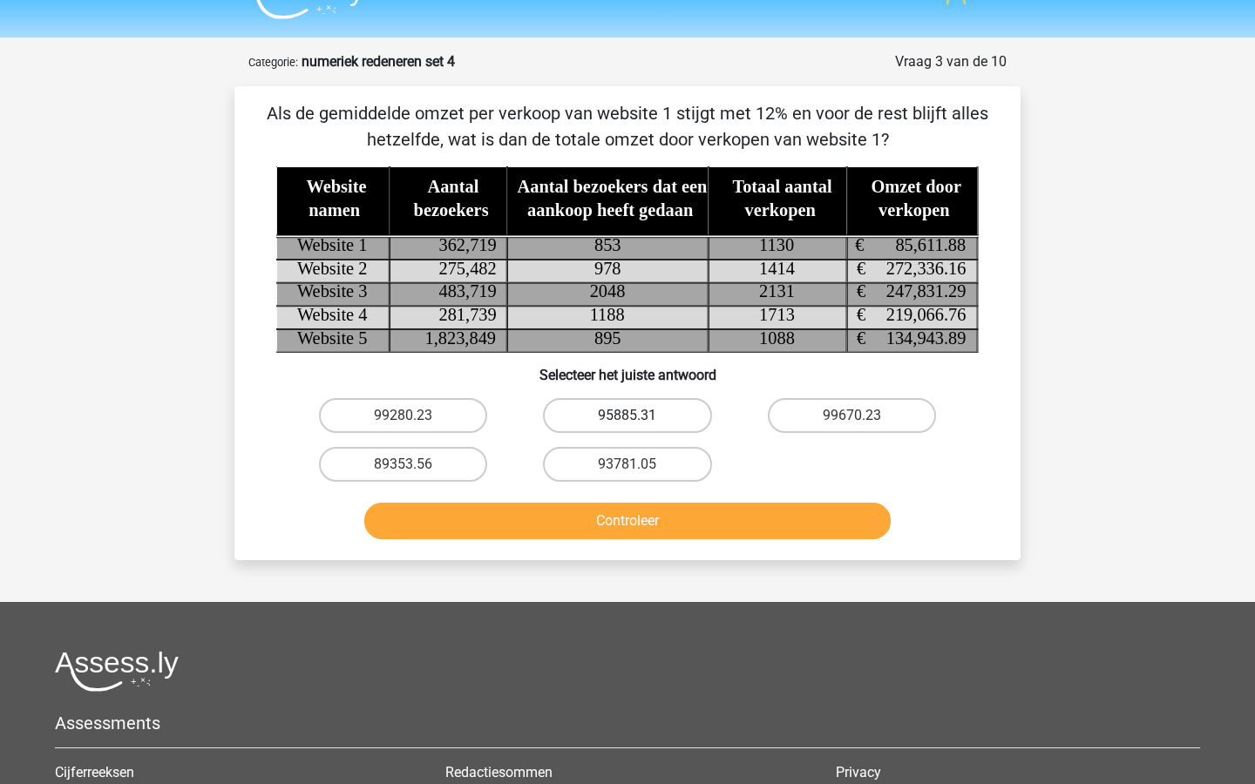
click at [660, 402] on label "95885.31" at bounding box center [627, 415] width 168 height 35
click at [639, 416] on input "95885.31" at bounding box center [632, 421] width 11 height 11
radio input "true"
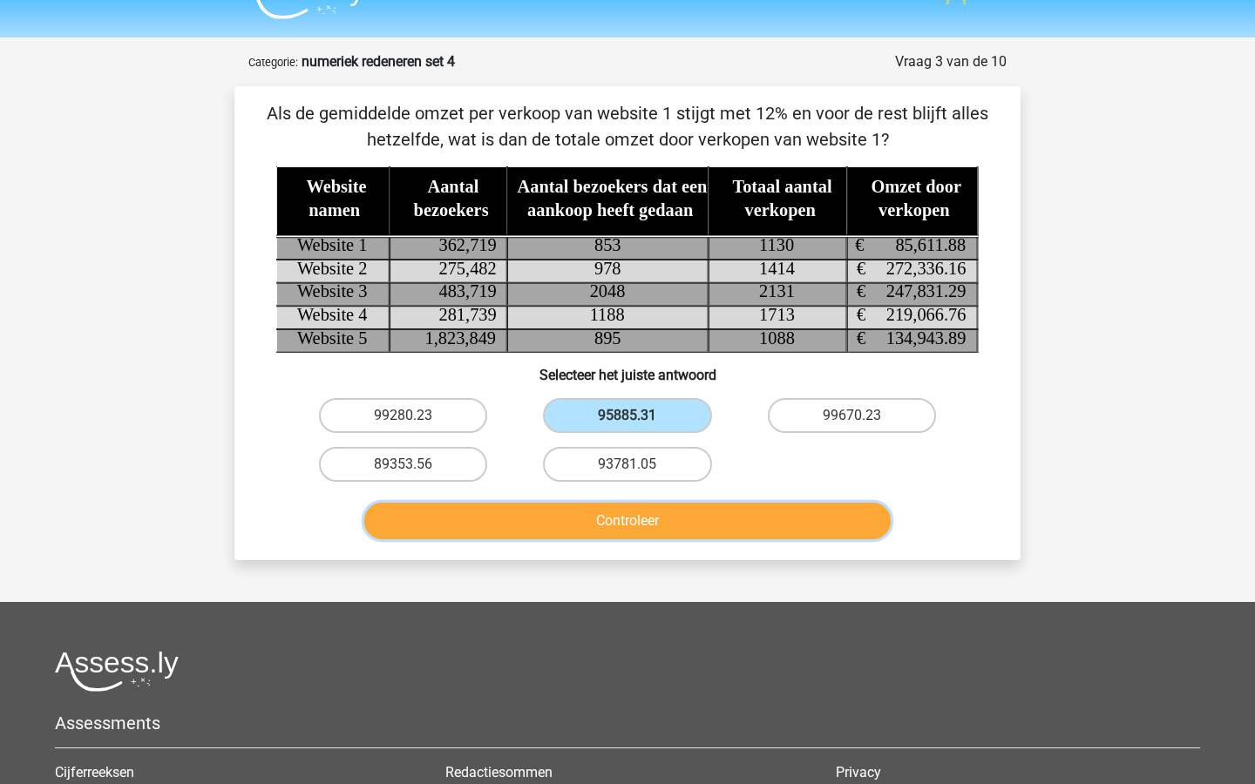
click at [702, 510] on button "Controleer" at bounding box center [627, 521] width 527 height 37
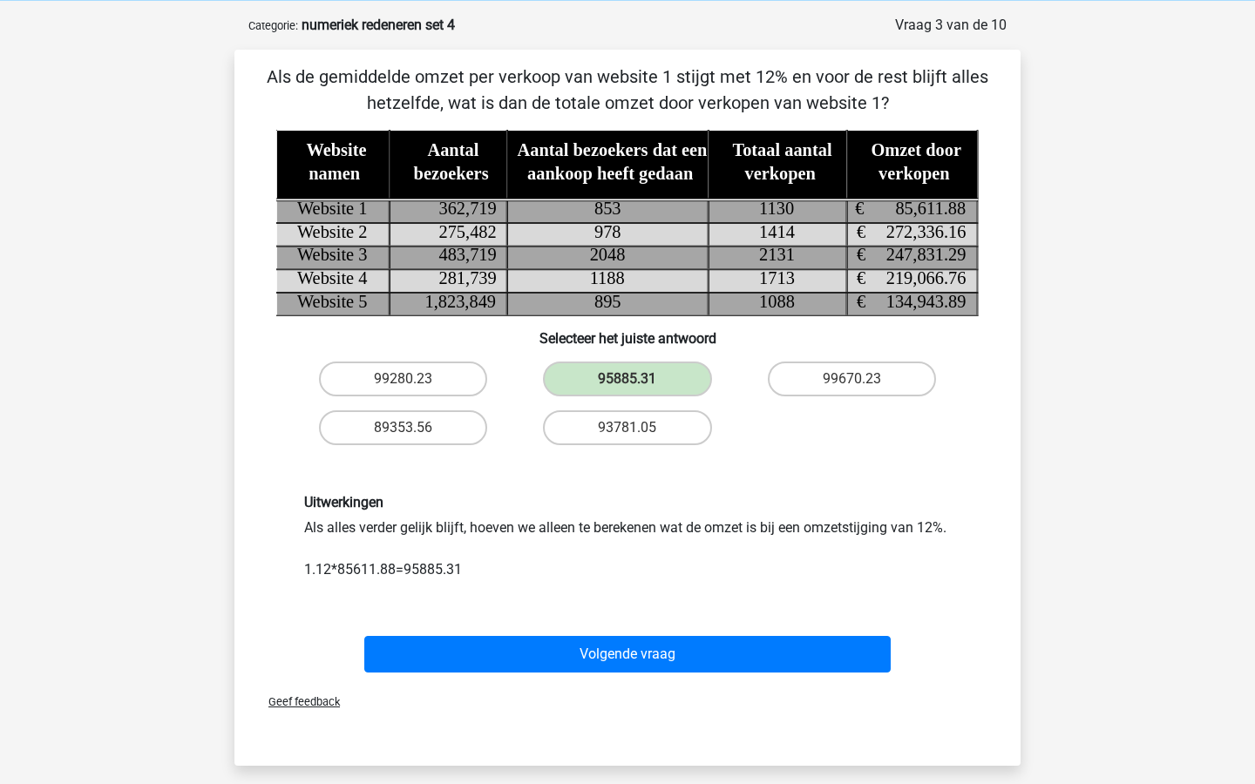
scroll to position [89, 0]
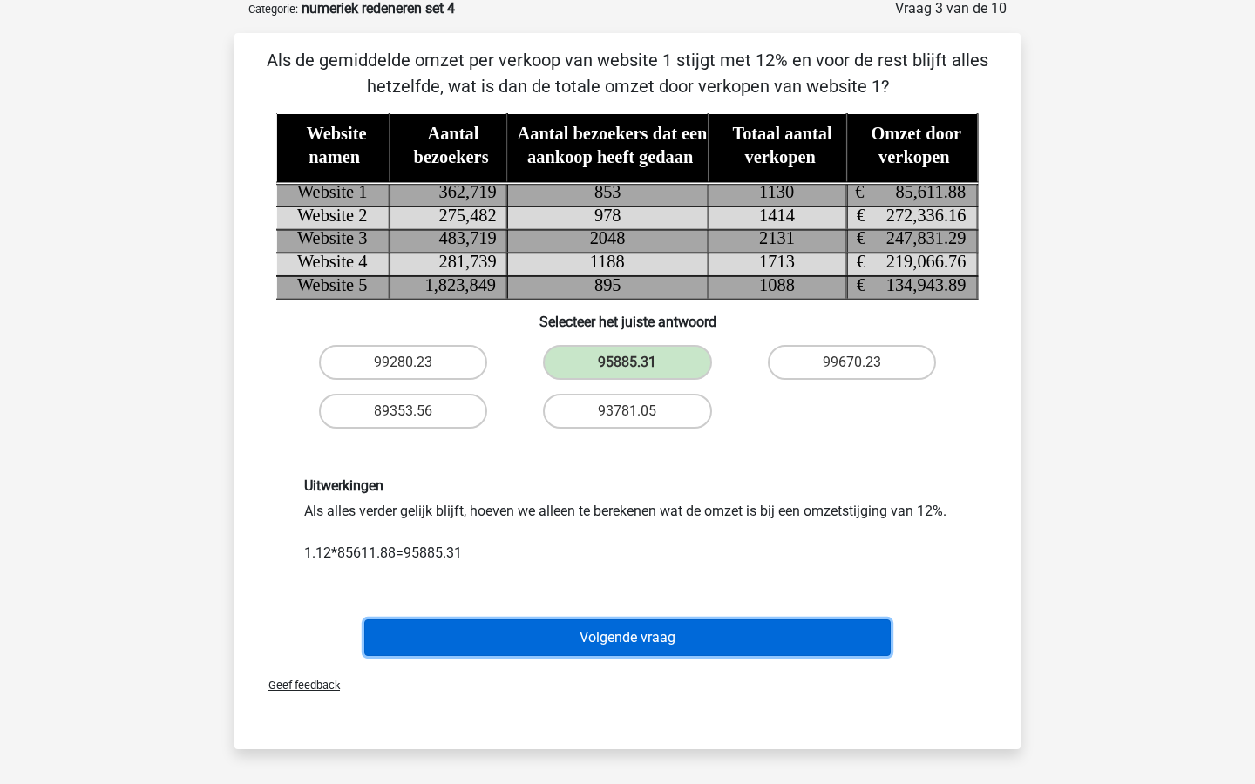
click at [717, 656] on button "Volgende vraag" at bounding box center [627, 638] width 527 height 37
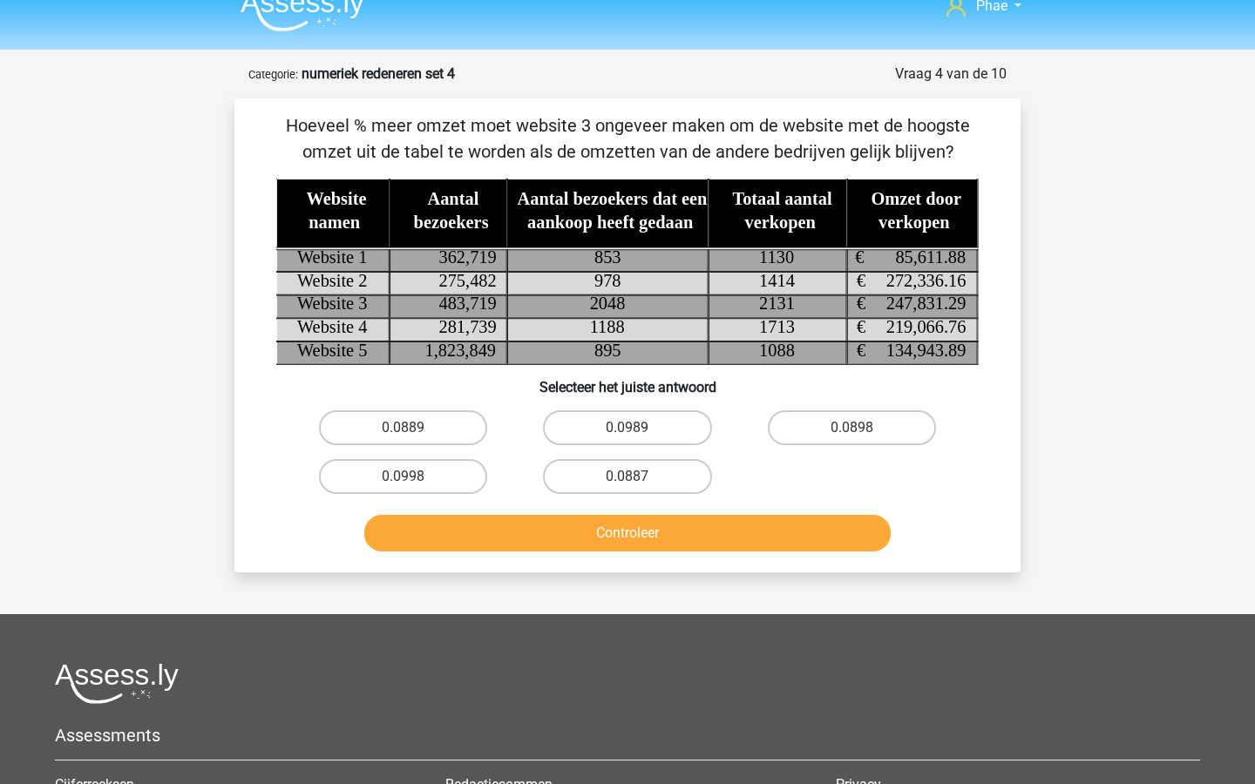
scroll to position [10, 0]
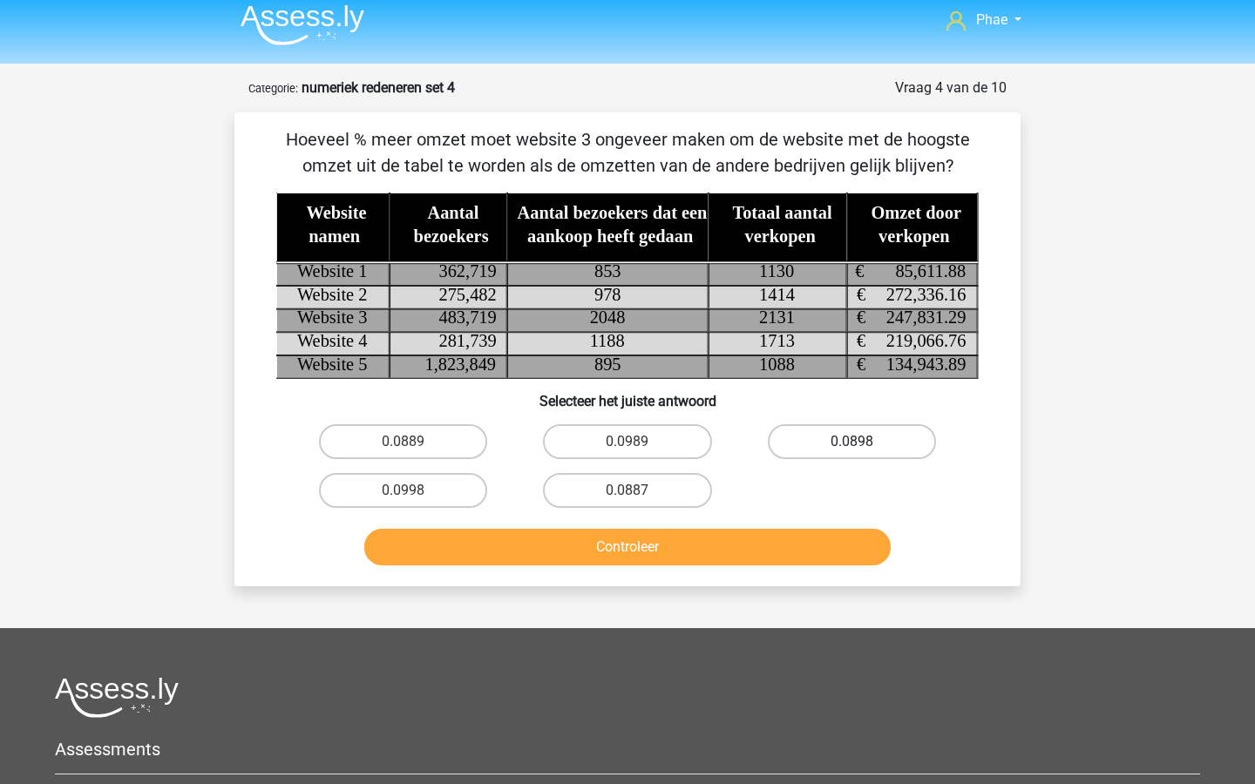
click at [821, 452] on label "0.0898" at bounding box center [852, 441] width 168 height 35
click at [851, 452] on input "0.0898" at bounding box center [856, 447] width 11 height 11
radio input "true"
click at [766, 526] on div "Controleer" at bounding box center [627, 544] width 730 height 58
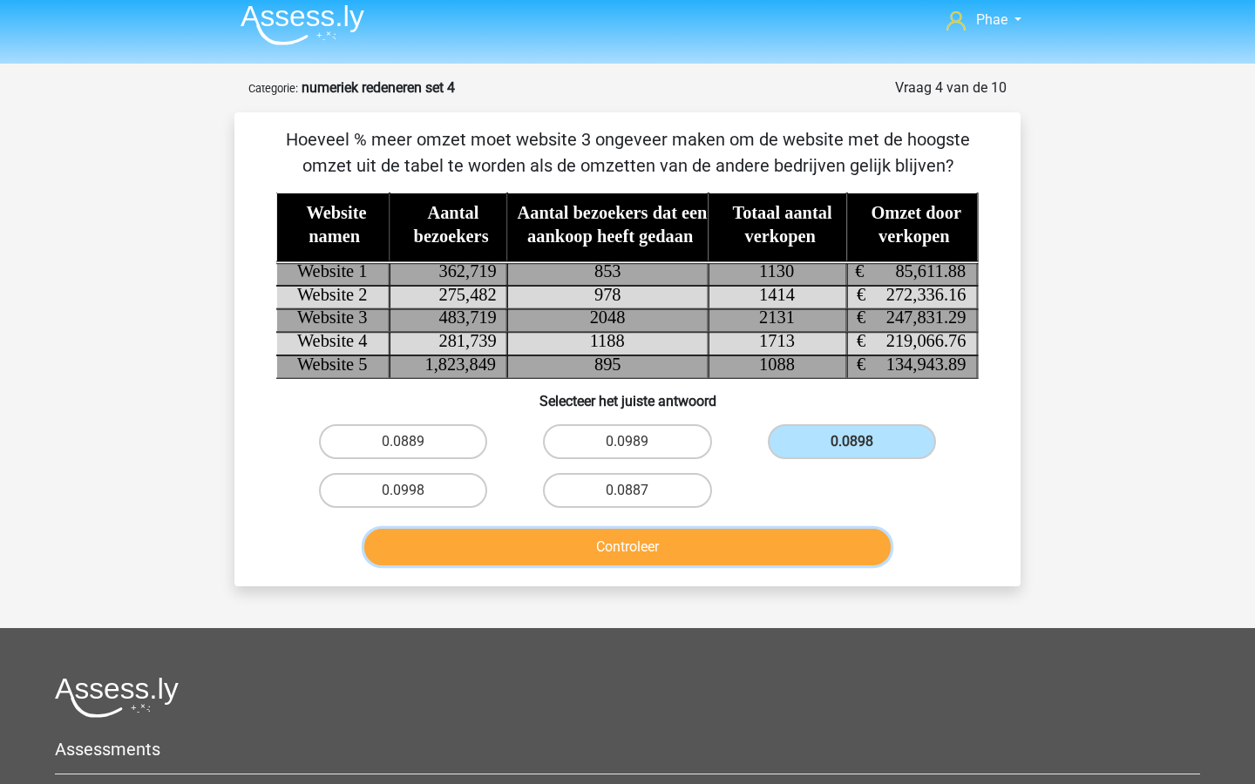
click at [766, 530] on button "Controleer" at bounding box center [627, 547] width 527 height 37
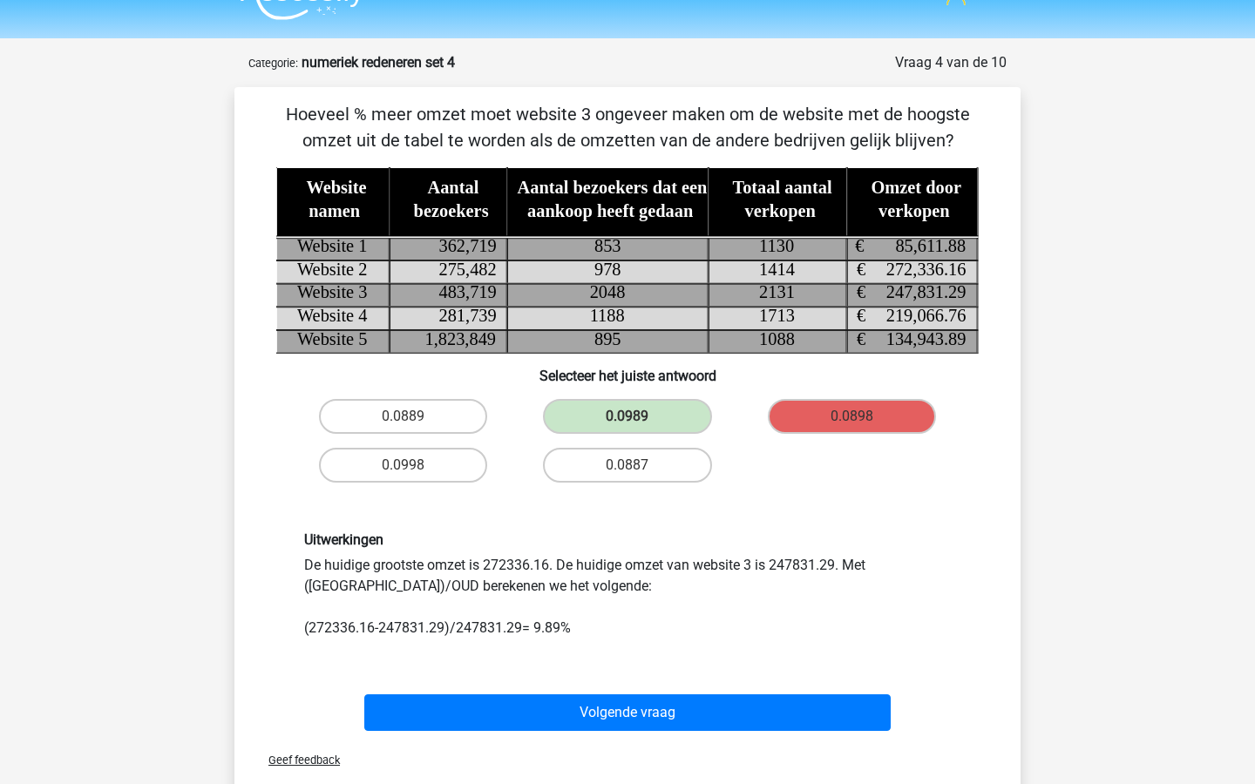
scroll to position [29, 0]
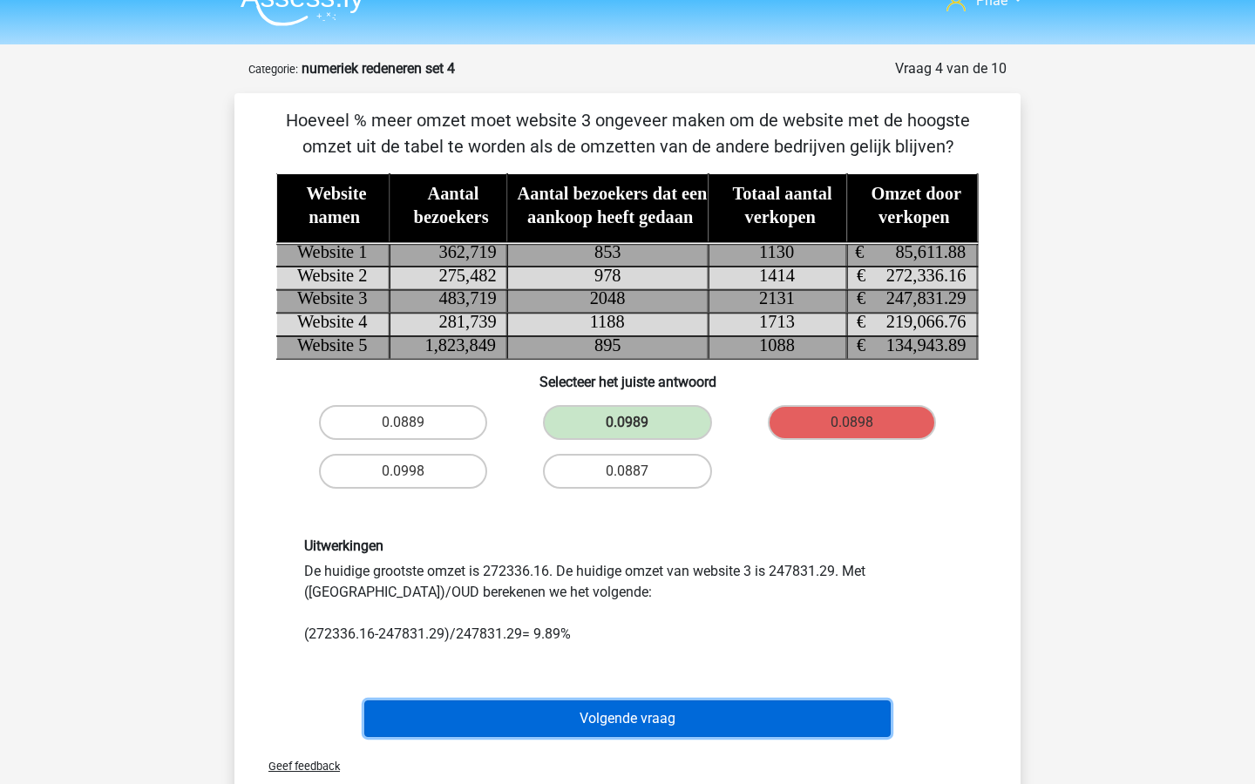
click at [769, 715] on button "Volgende vraag" at bounding box center [627, 719] width 527 height 37
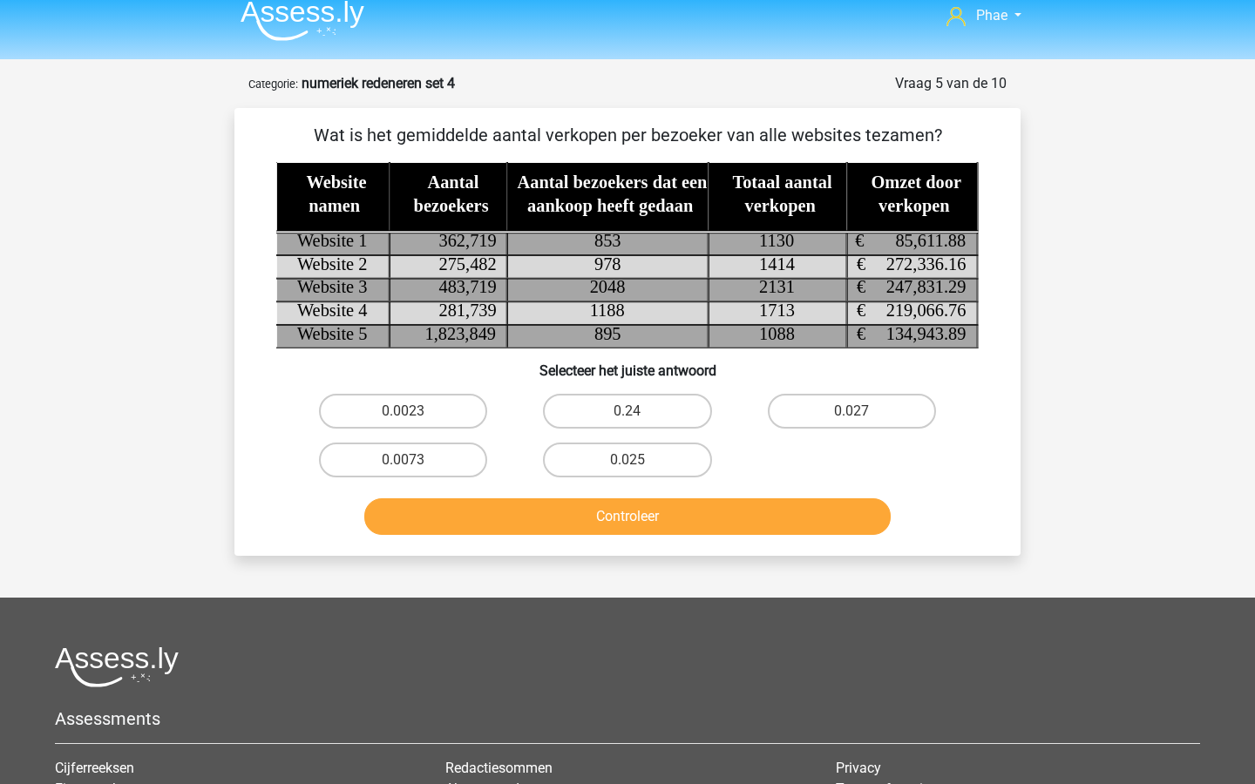
scroll to position [0, 0]
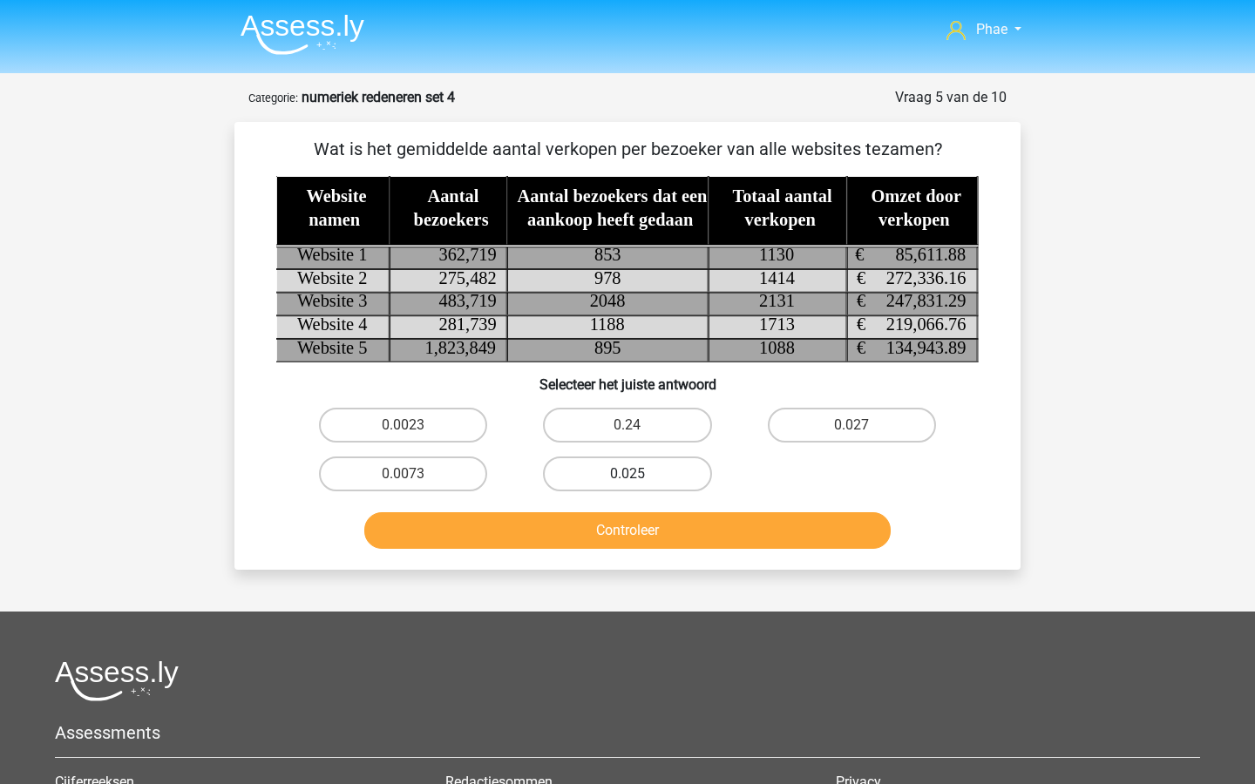
click at [662, 466] on label "0.025" at bounding box center [627, 474] width 168 height 35
click at [639, 474] on input "0.025" at bounding box center [632, 479] width 11 height 11
radio input "true"
click at [669, 531] on button "Controleer" at bounding box center [627, 530] width 527 height 37
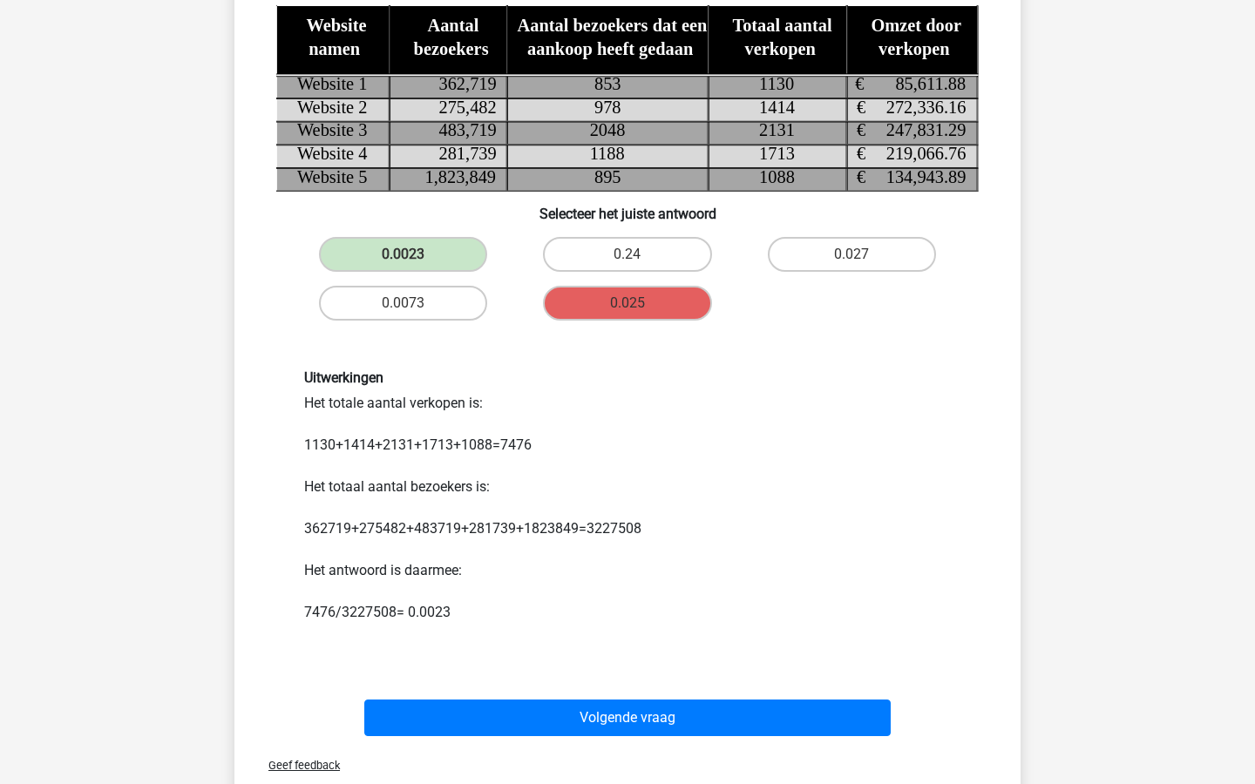
scroll to position [200, 0]
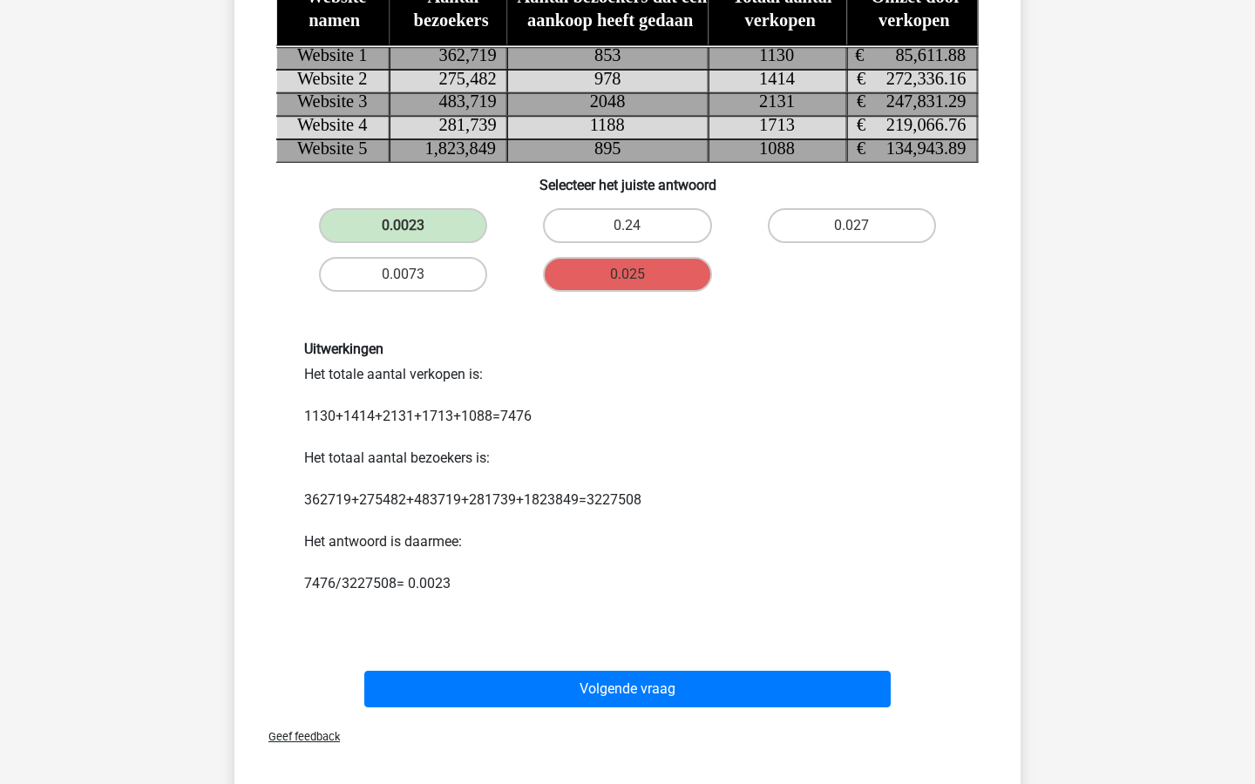
click at [661, 710] on div "Volgende vraag" at bounding box center [627, 693] width 673 height 44
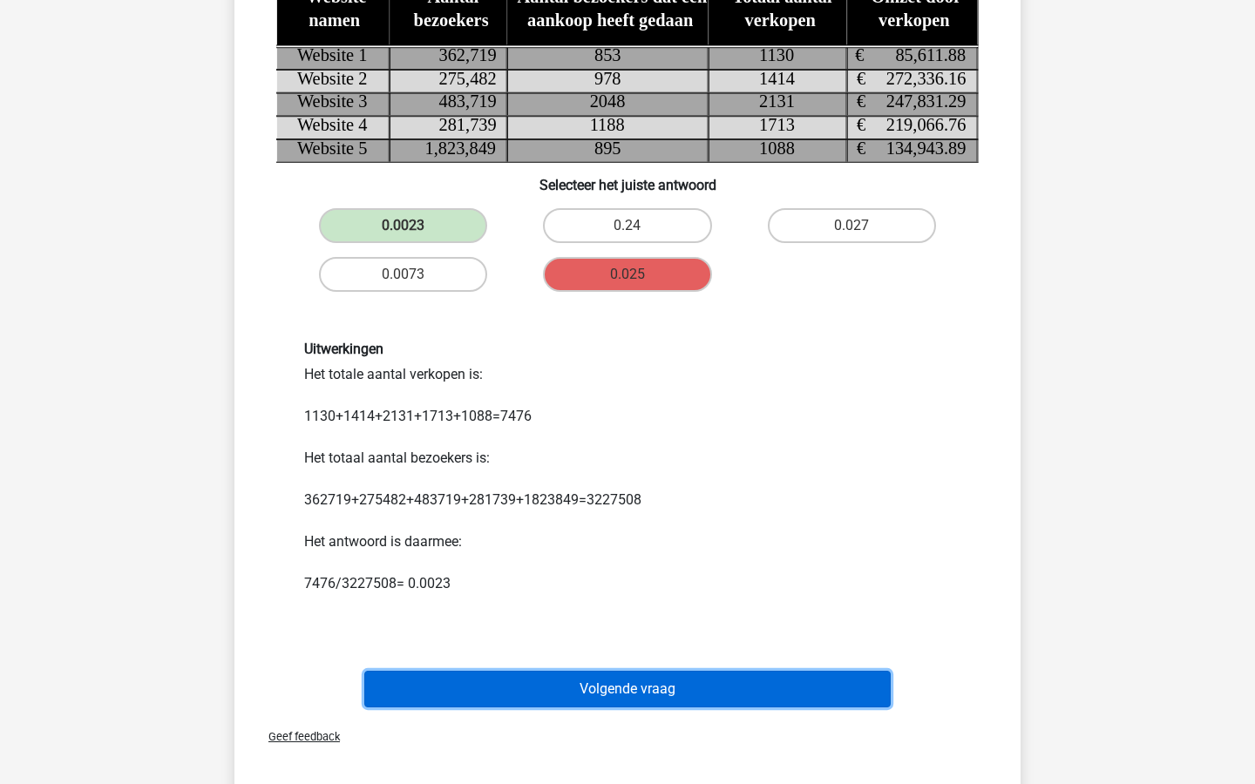
click at [661, 699] on button "Volgende vraag" at bounding box center [627, 689] width 527 height 37
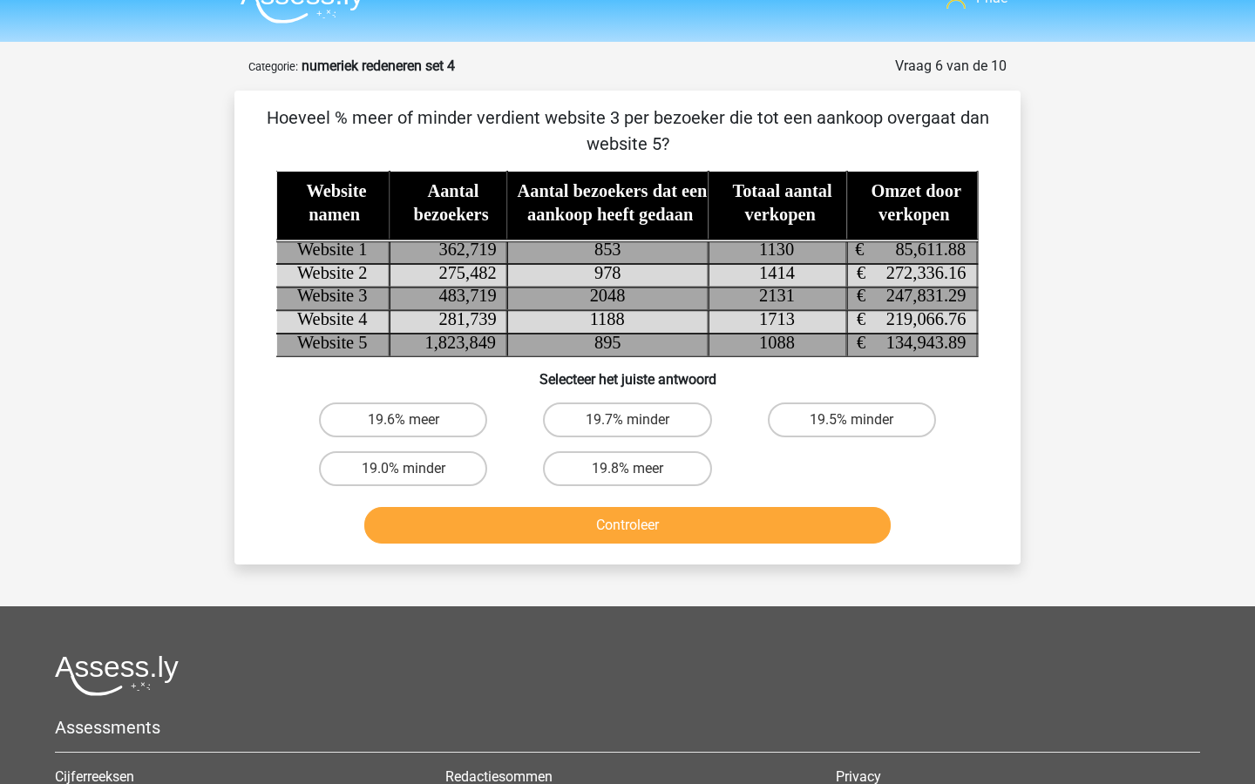
scroll to position [31, 0]
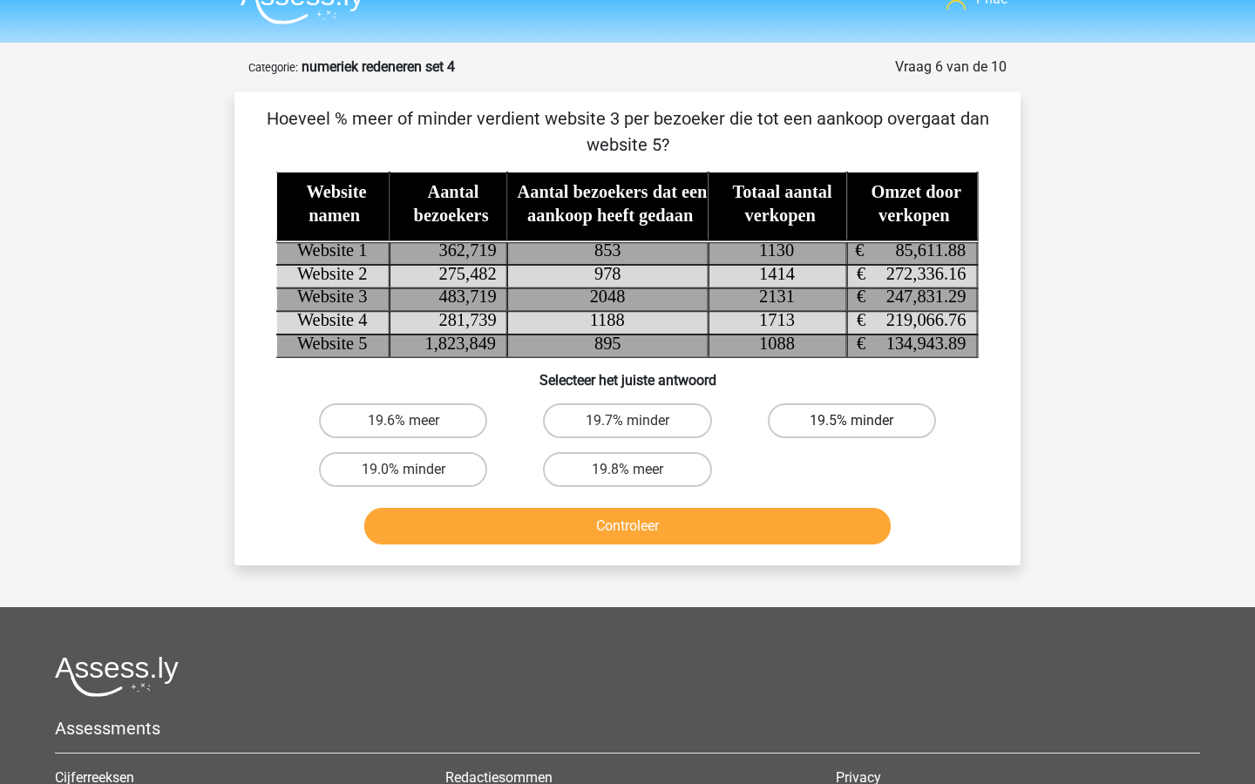
click at [827, 422] on label "19.5% minder" at bounding box center [852, 421] width 168 height 35
click at [851, 422] on input "19.5% minder" at bounding box center [856, 426] width 11 height 11
radio input "true"
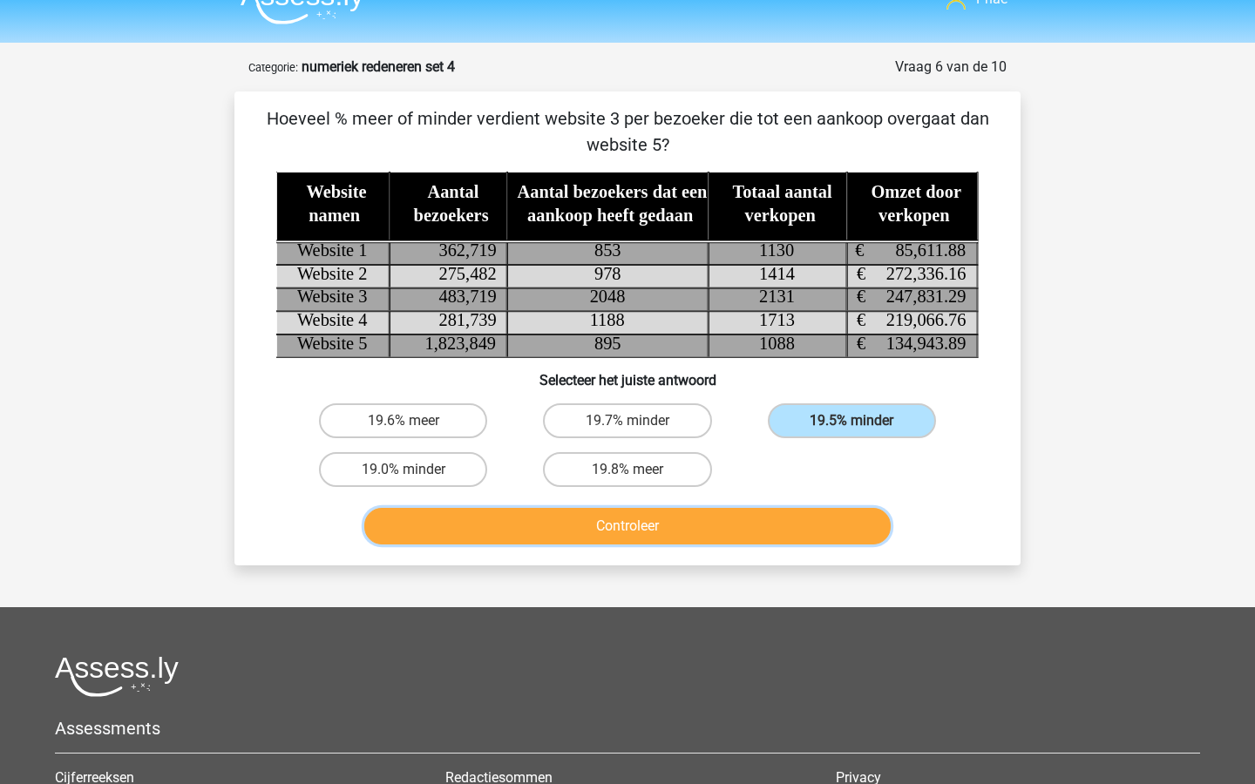
click at [762, 522] on button "Controleer" at bounding box center [627, 526] width 527 height 37
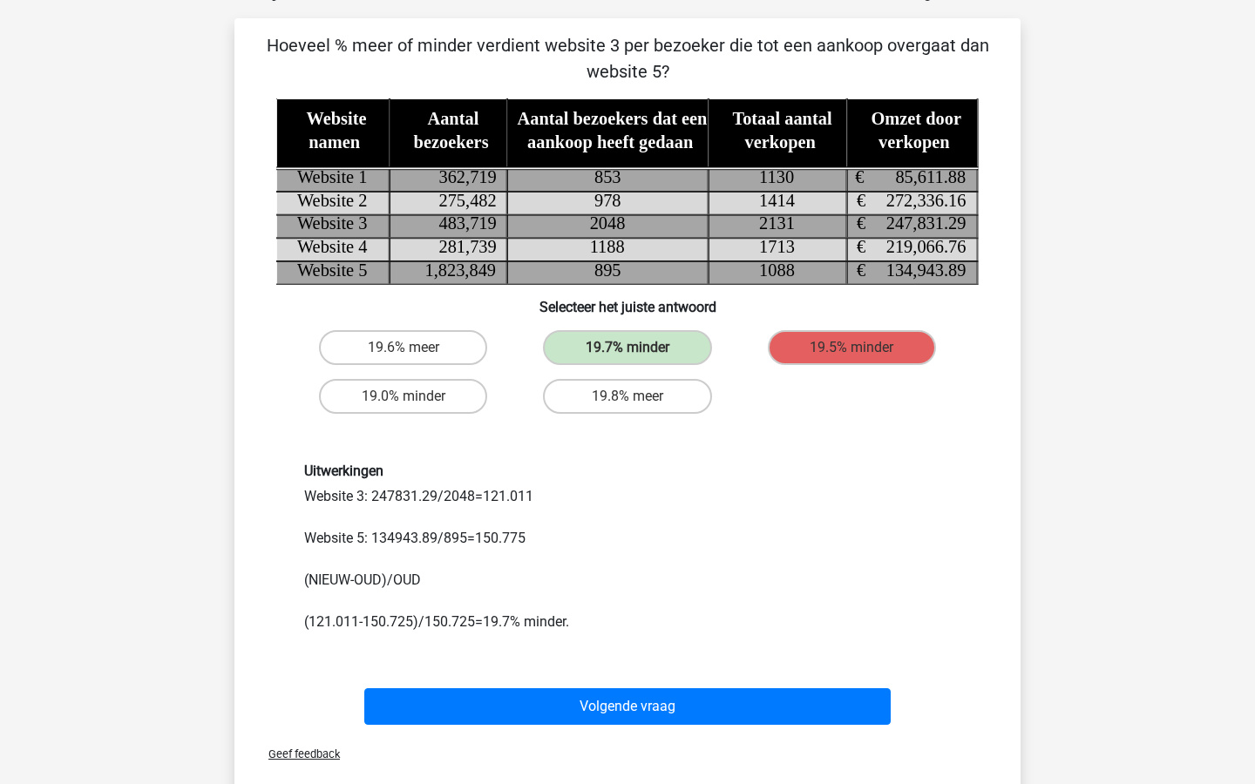
scroll to position [111, 0]
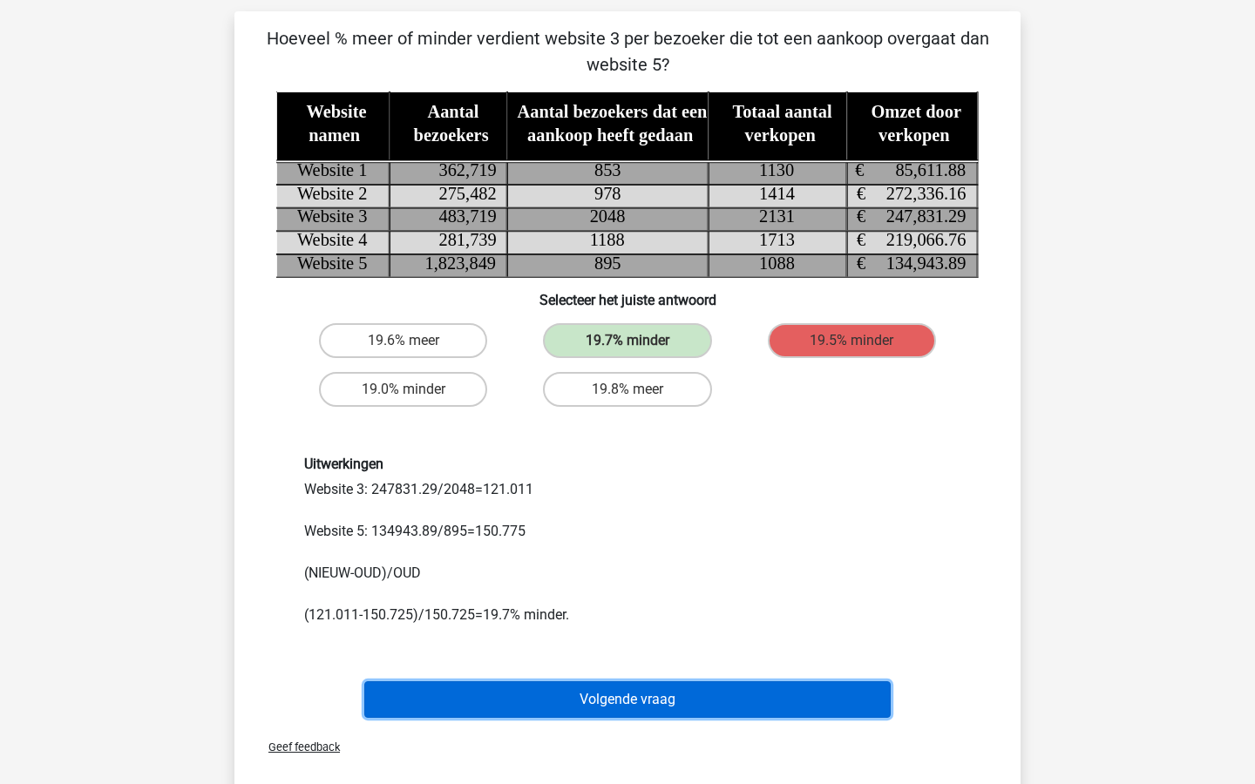
click at [667, 711] on button "Volgende vraag" at bounding box center [627, 700] width 527 height 37
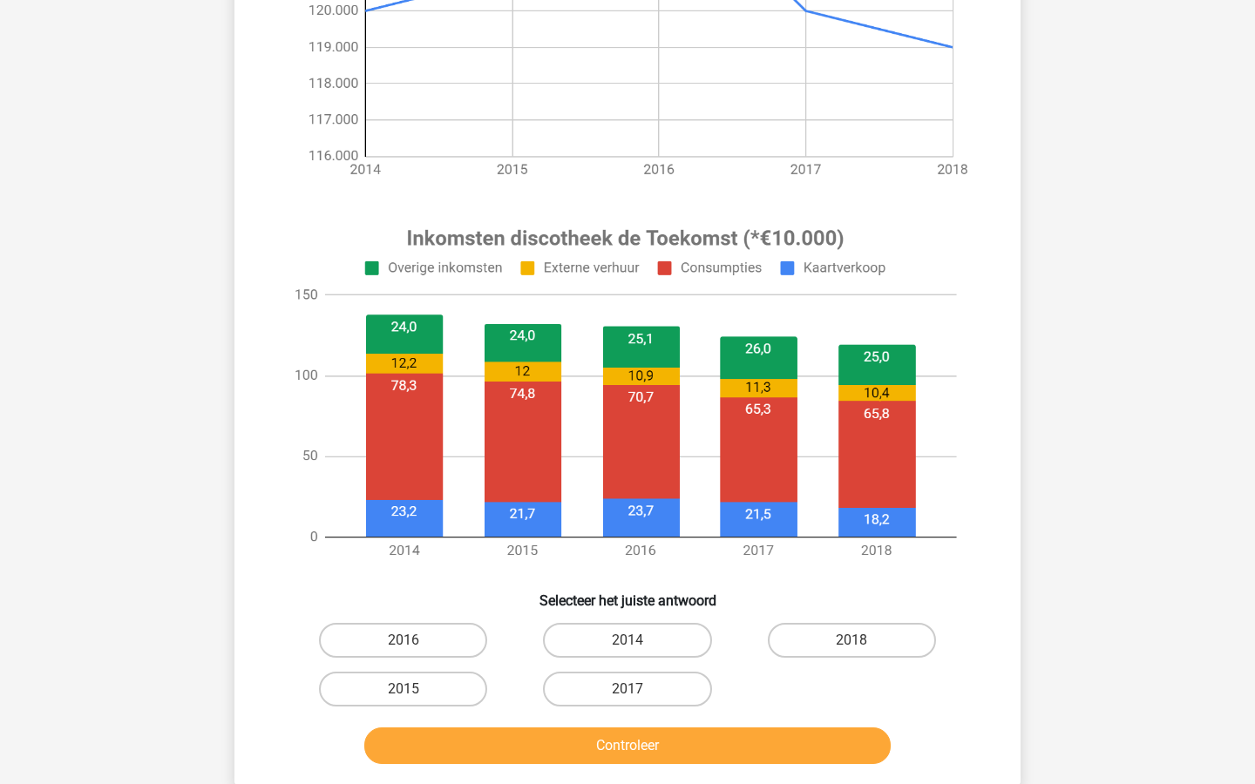
scroll to position [445, 0]
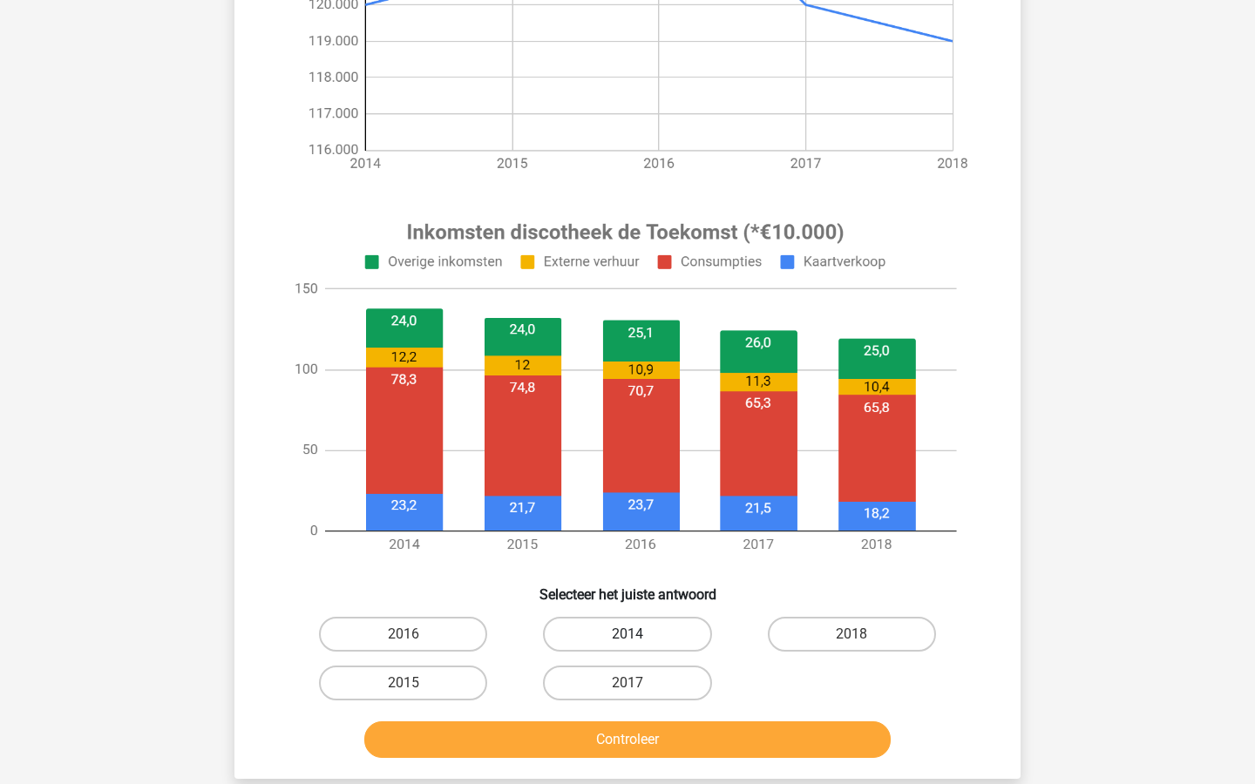
click at [669, 631] on label "2014" at bounding box center [627, 634] width 168 height 35
click at [639, 634] on input "2014" at bounding box center [632, 639] width 11 height 11
radio input "true"
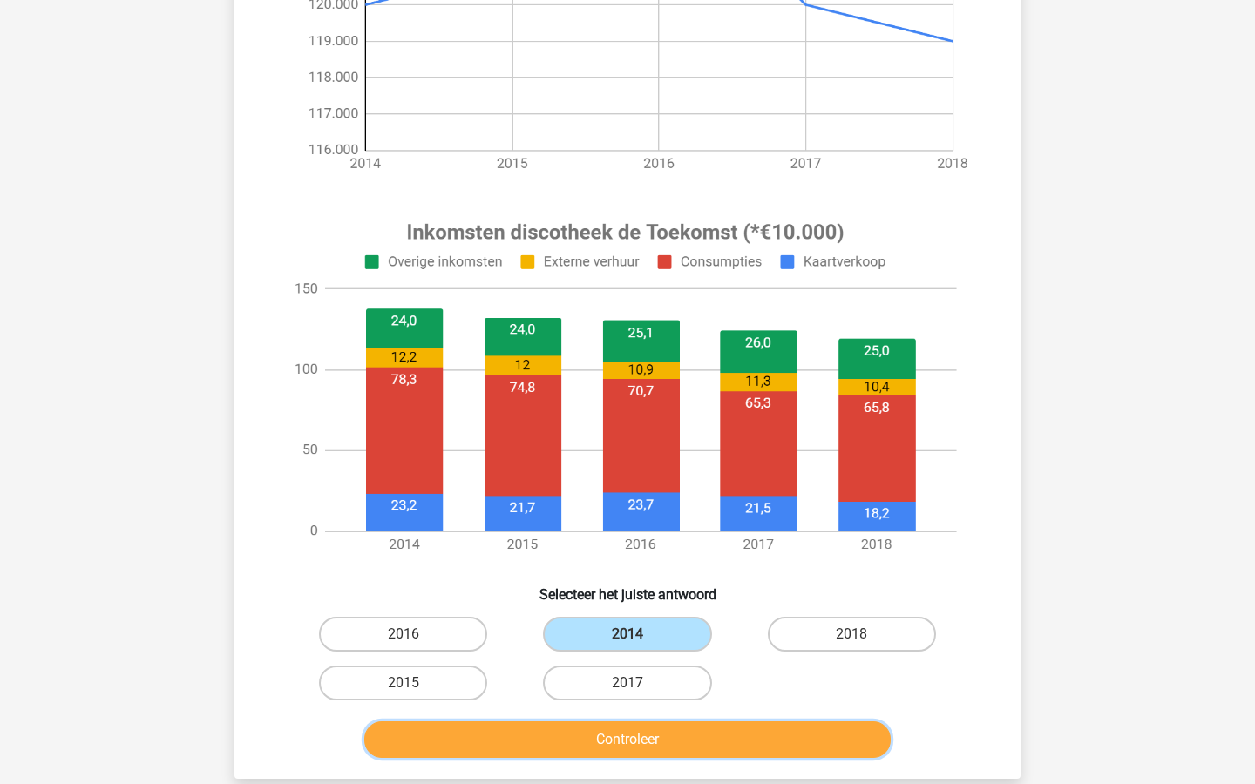
click at [663, 735] on button "Controleer" at bounding box center [627, 740] width 527 height 37
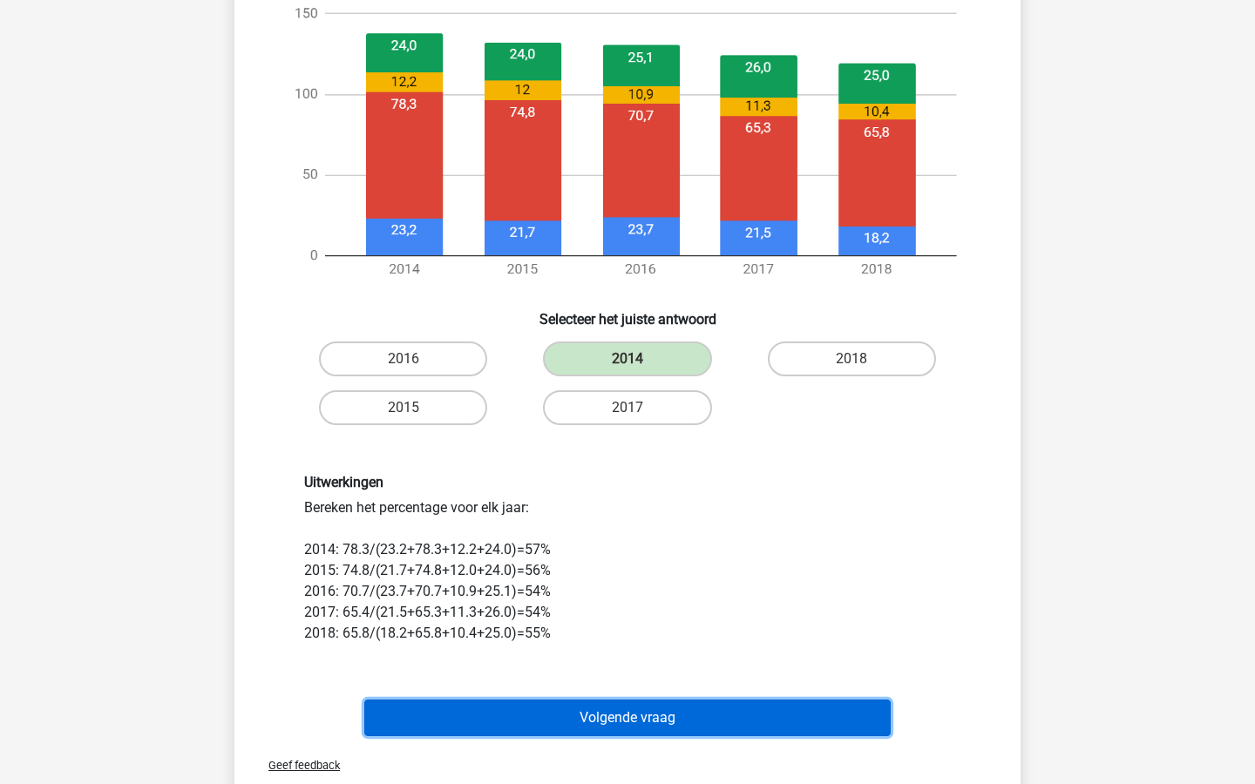
click at [663, 735] on button "Volgende vraag" at bounding box center [627, 718] width 527 height 37
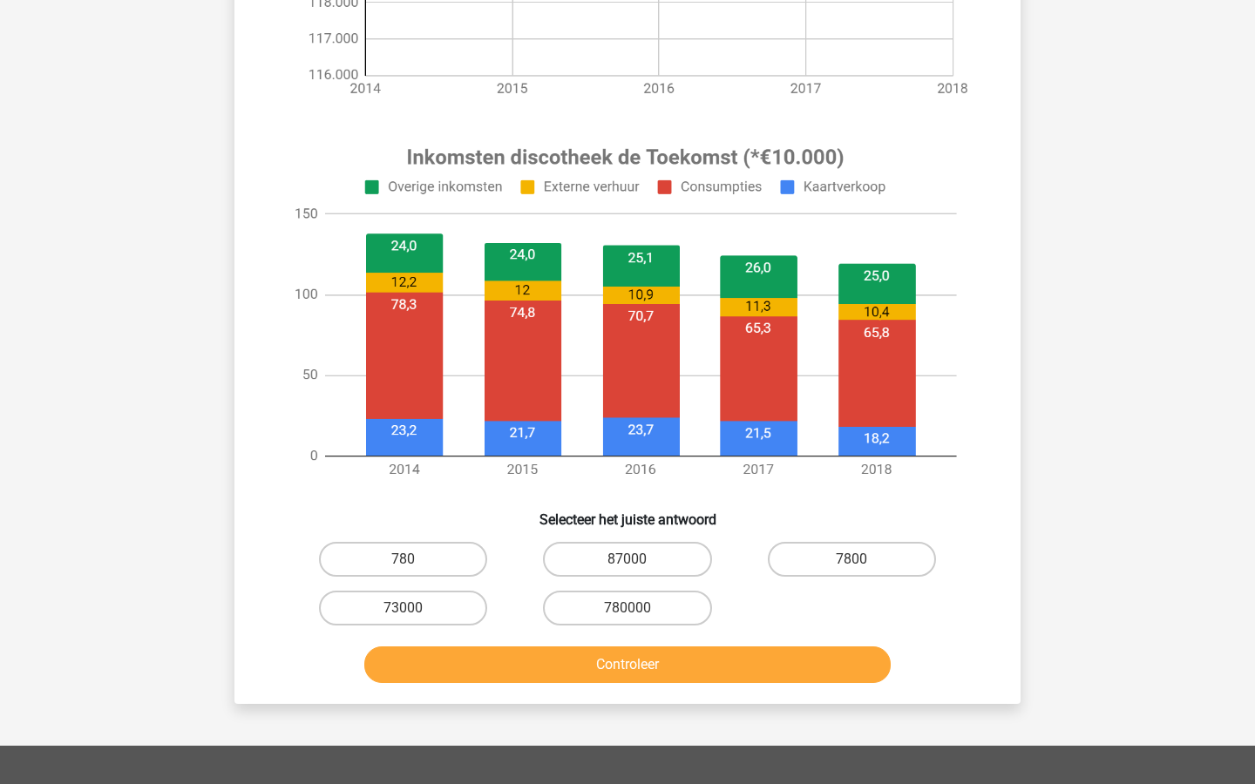
scroll to position [522, 0]
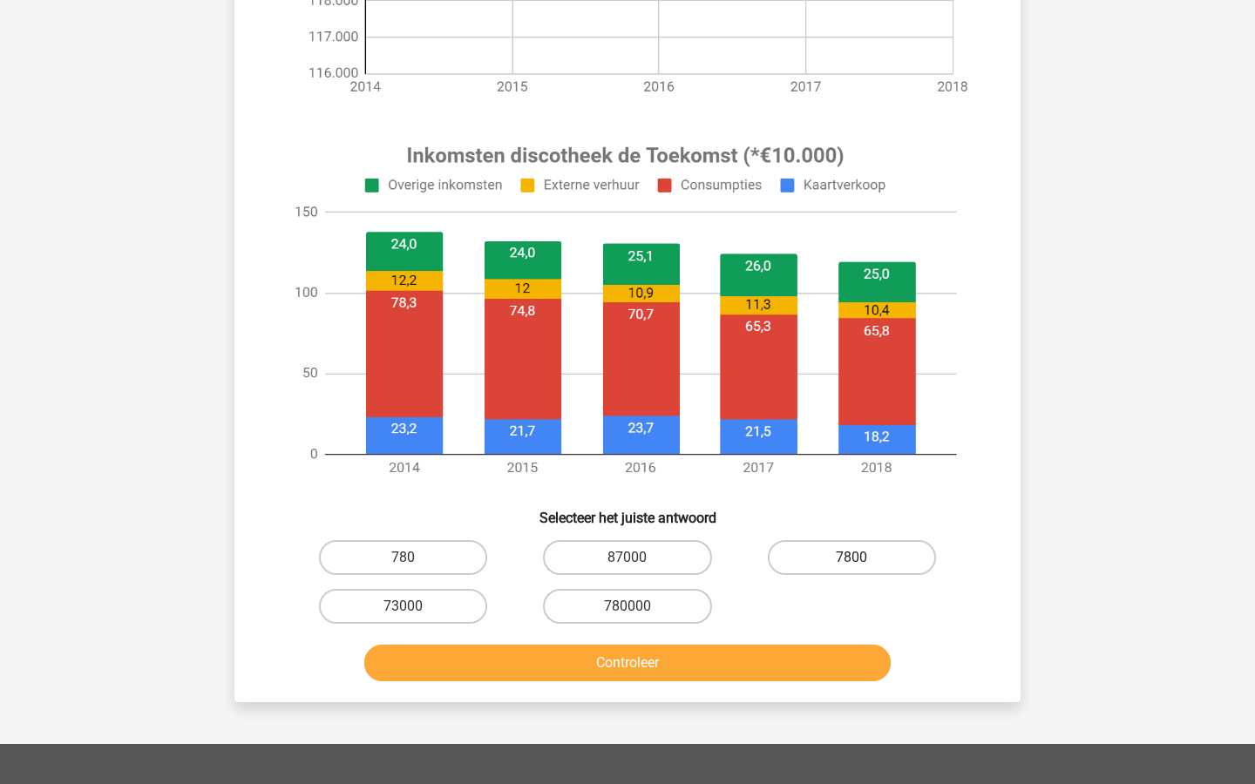
click at [815, 547] on label "7800" at bounding box center [852, 557] width 168 height 35
click at [851, 558] on input "7800" at bounding box center [856, 563] width 11 height 11
radio input "true"
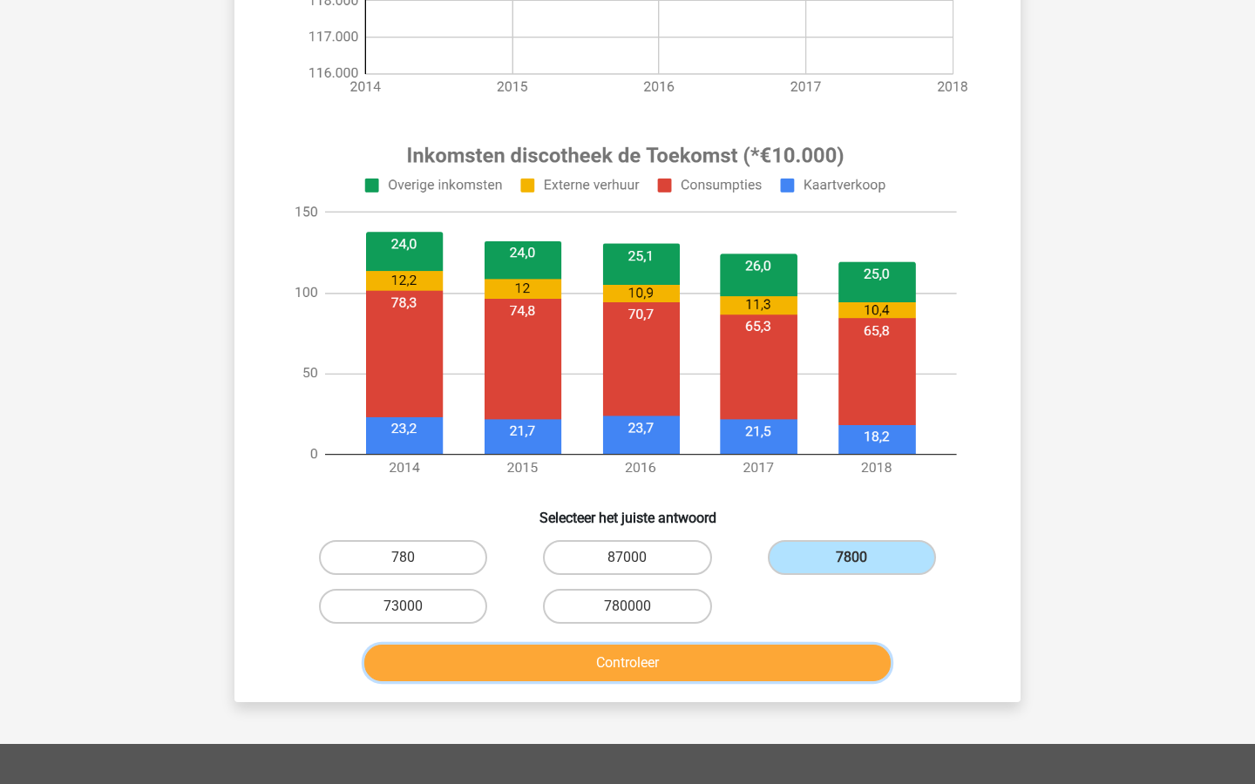
click at [776, 648] on button "Controleer" at bounding box center [627, 663] width 527 height 37
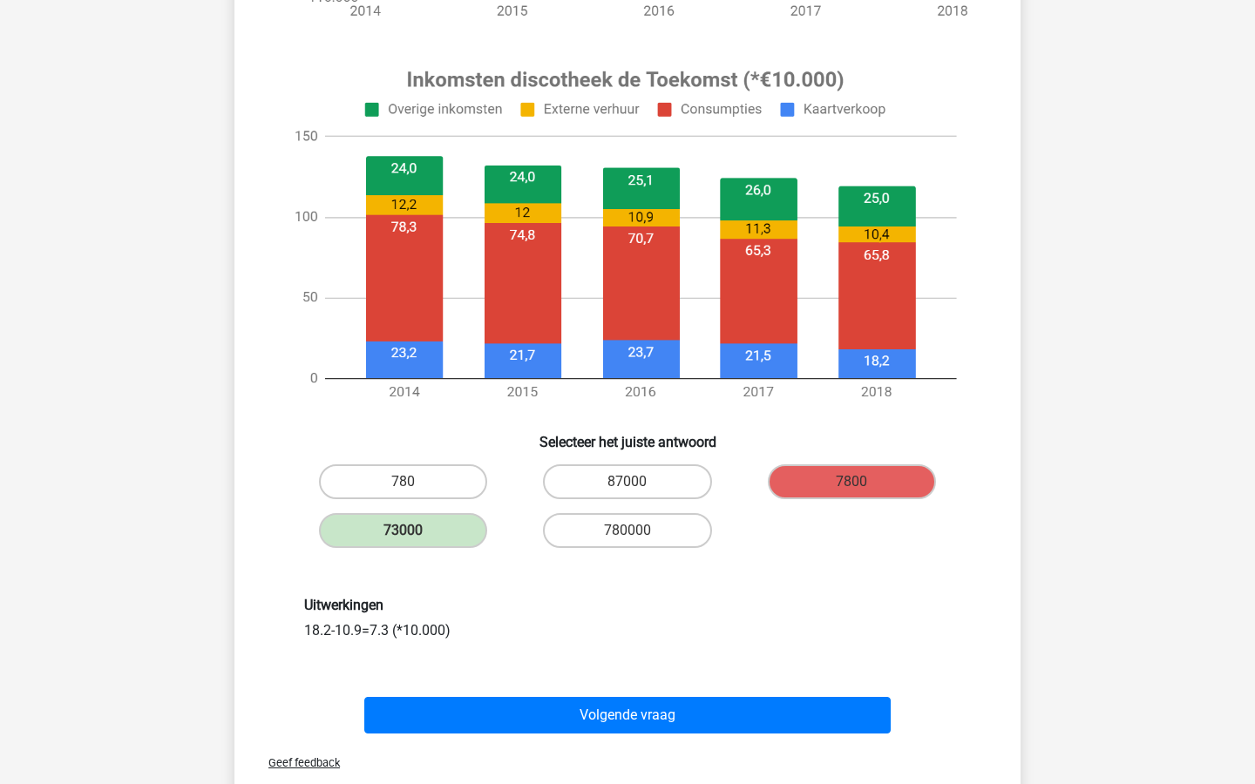
scroll to position [603, 0]
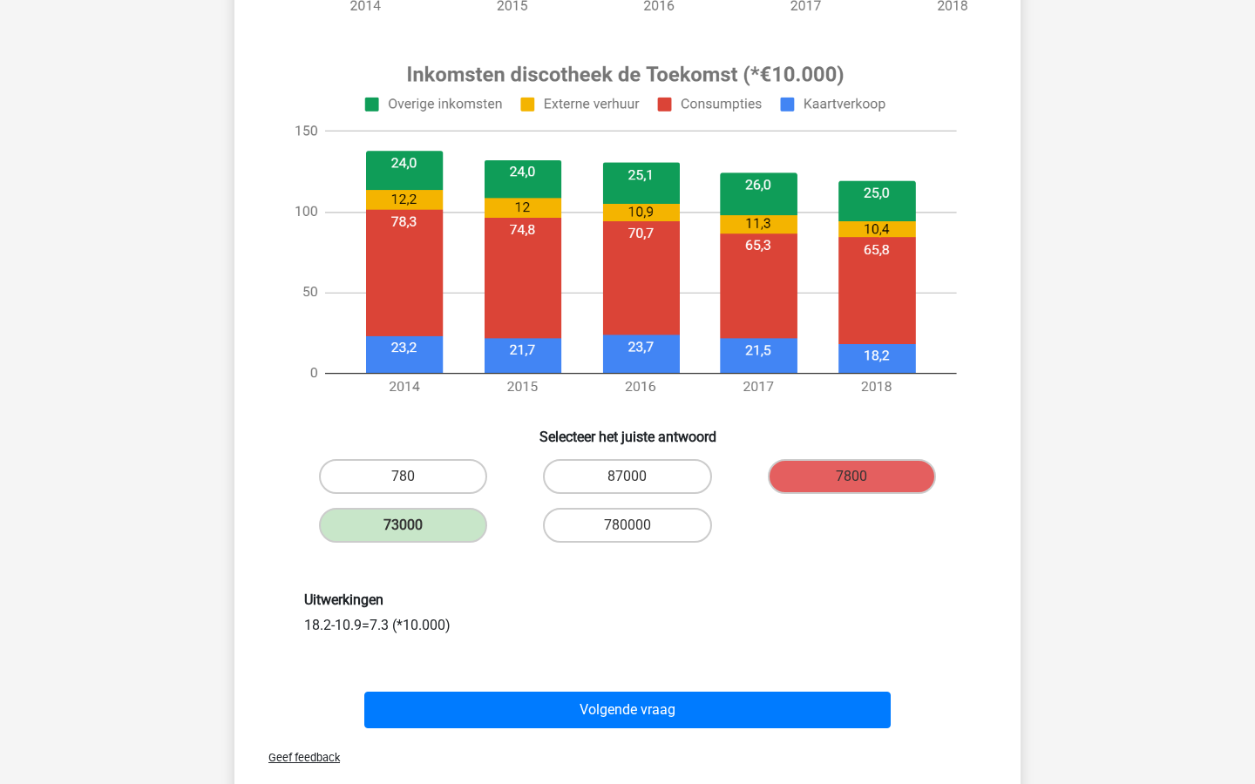
click at [768, 728] on div "Volgende vraag" at bounding box center [627, 714] width 673 height 44
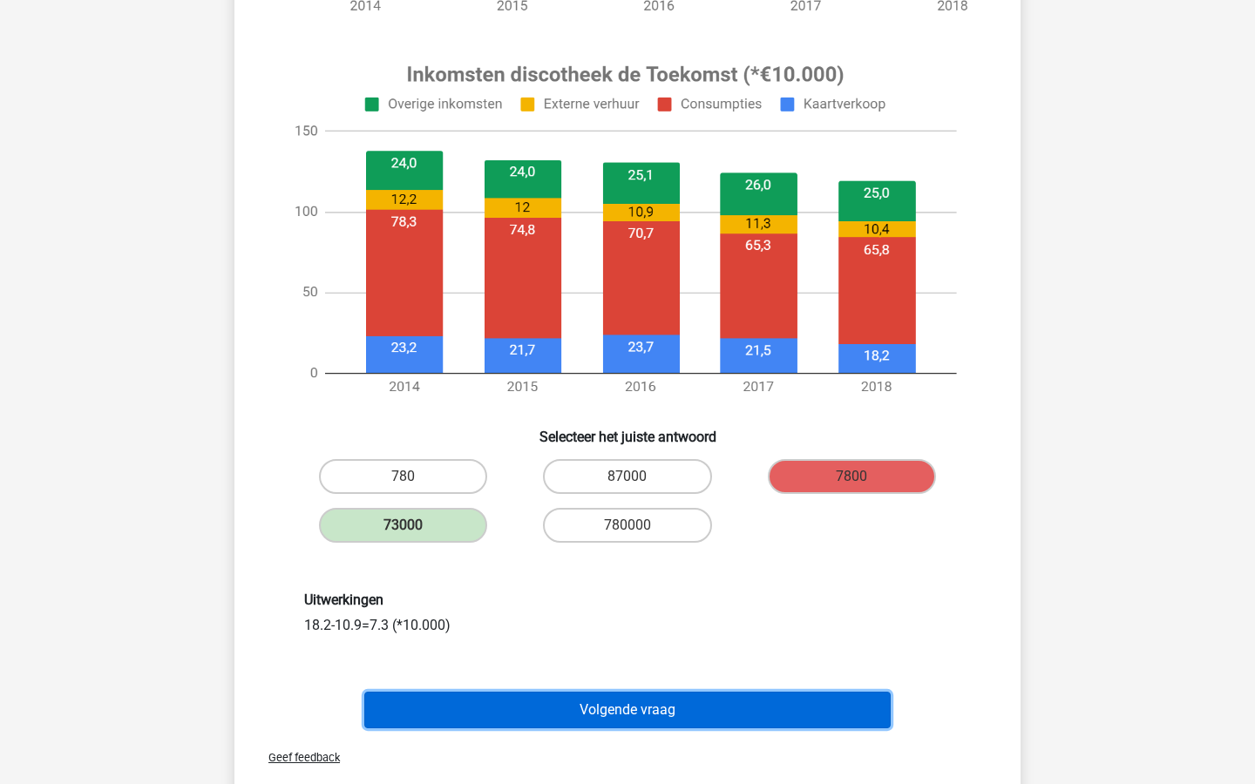
click at [763, 727] on button "Volgende vraag" at bounding box center [627, 710] width 527 height 37
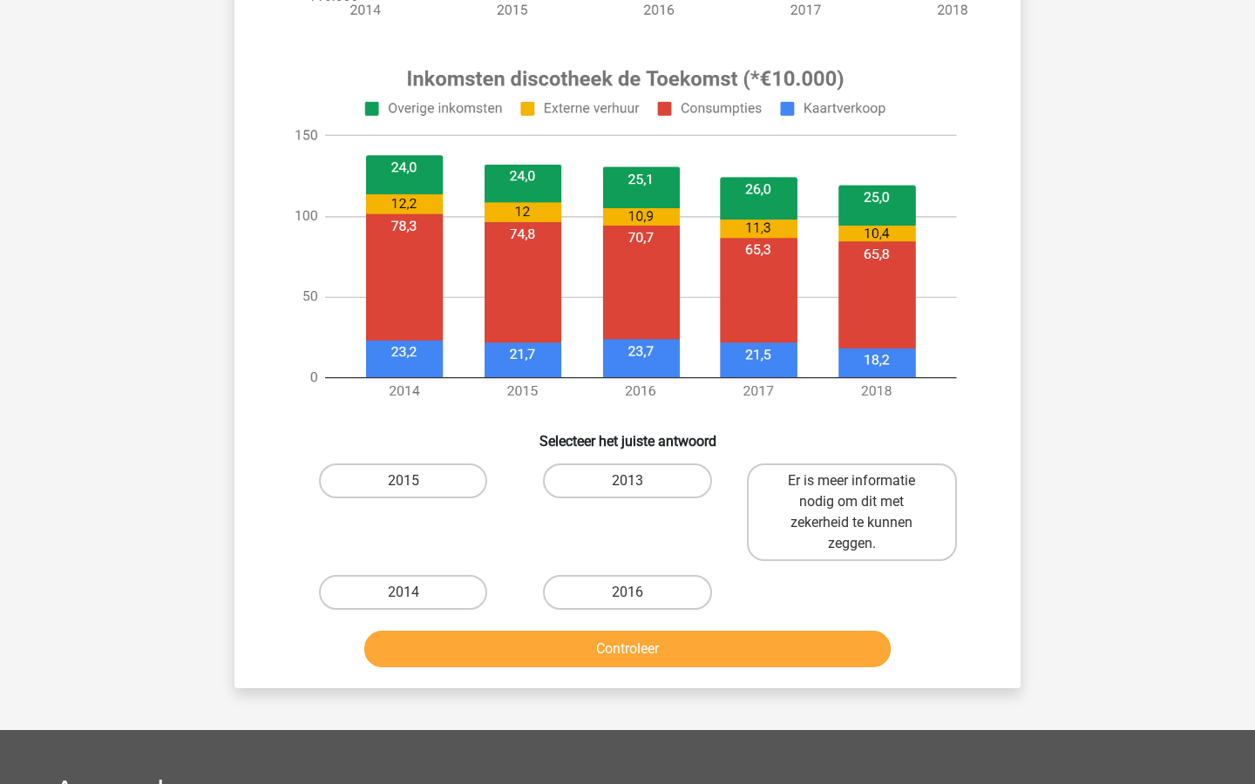
click at [760, 719] on div "Phae phaelouman@gmail.com Nederlands English" at bounding box center [627, 308] width 1255 height 1763
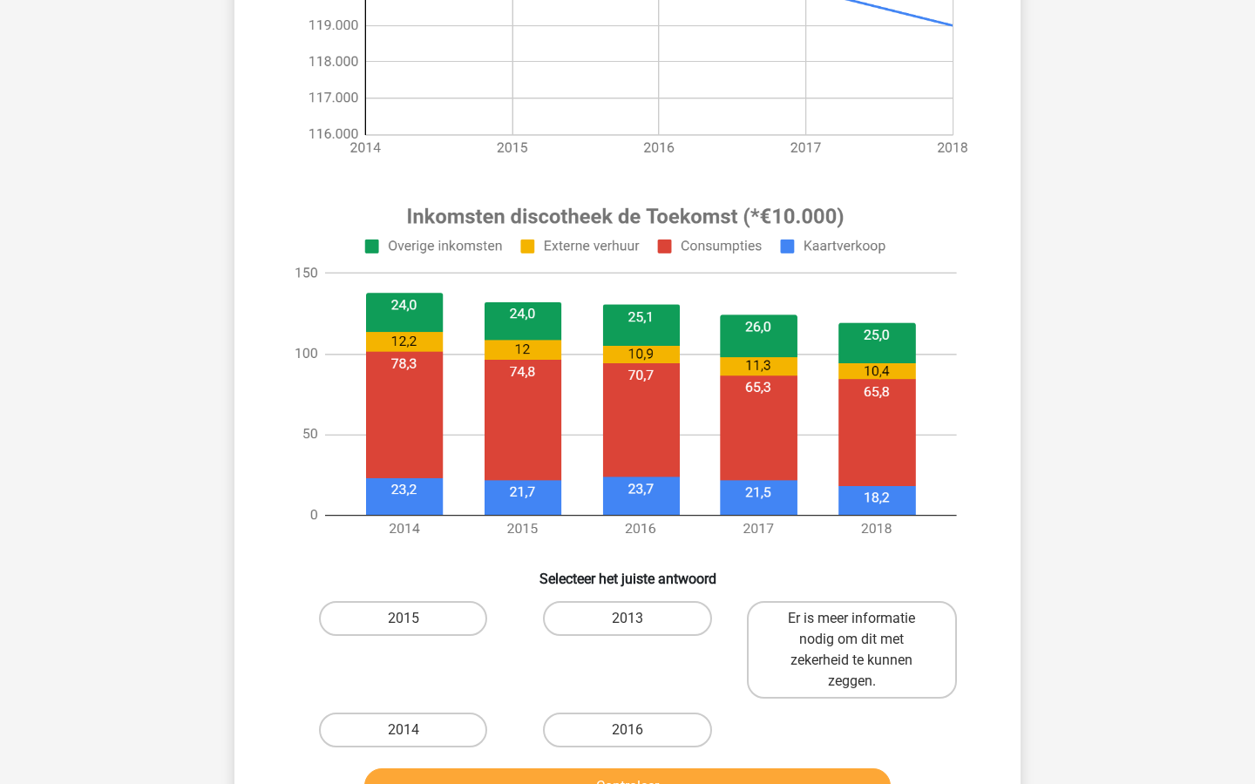
scroll to position [437, 0]
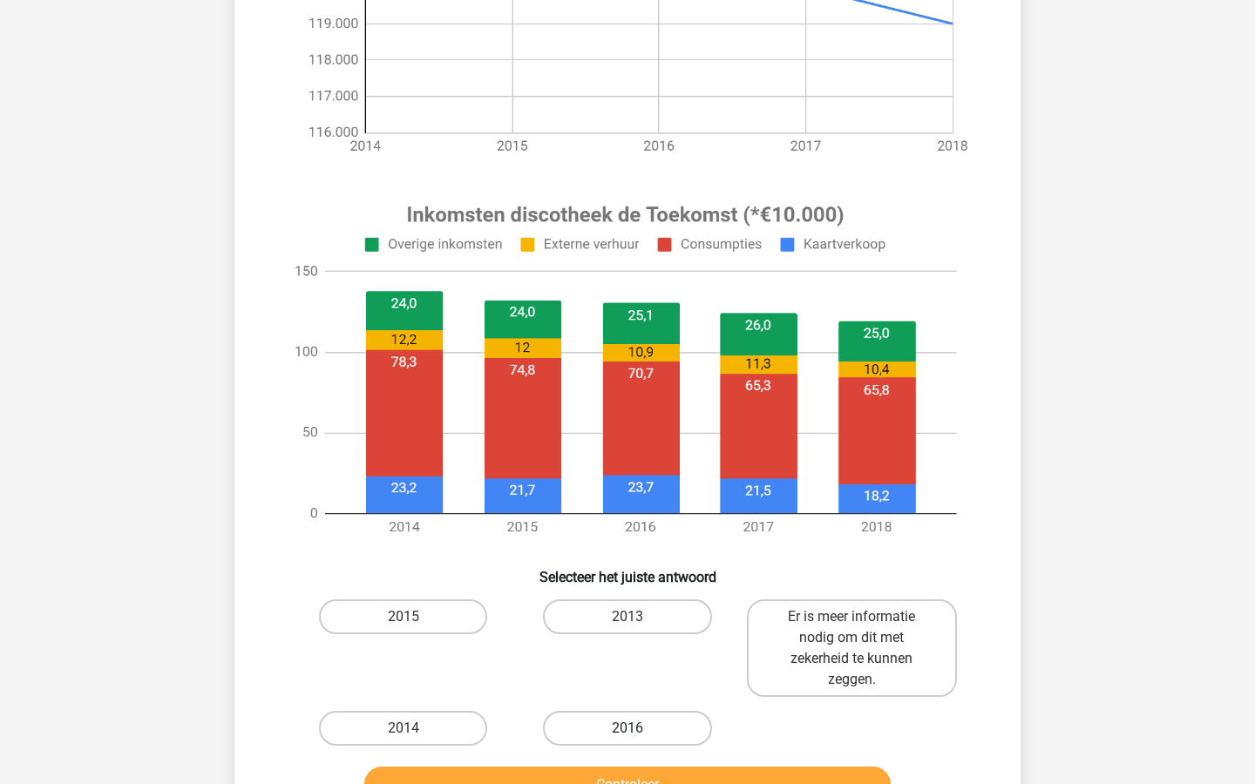
click at [678, 728] on label "2016" at bounding box center [627, 728] width 168 height 35
click at [639, 729] on input "2016" at bounding box center [632, 734] width 11 height 11
radio input "true"
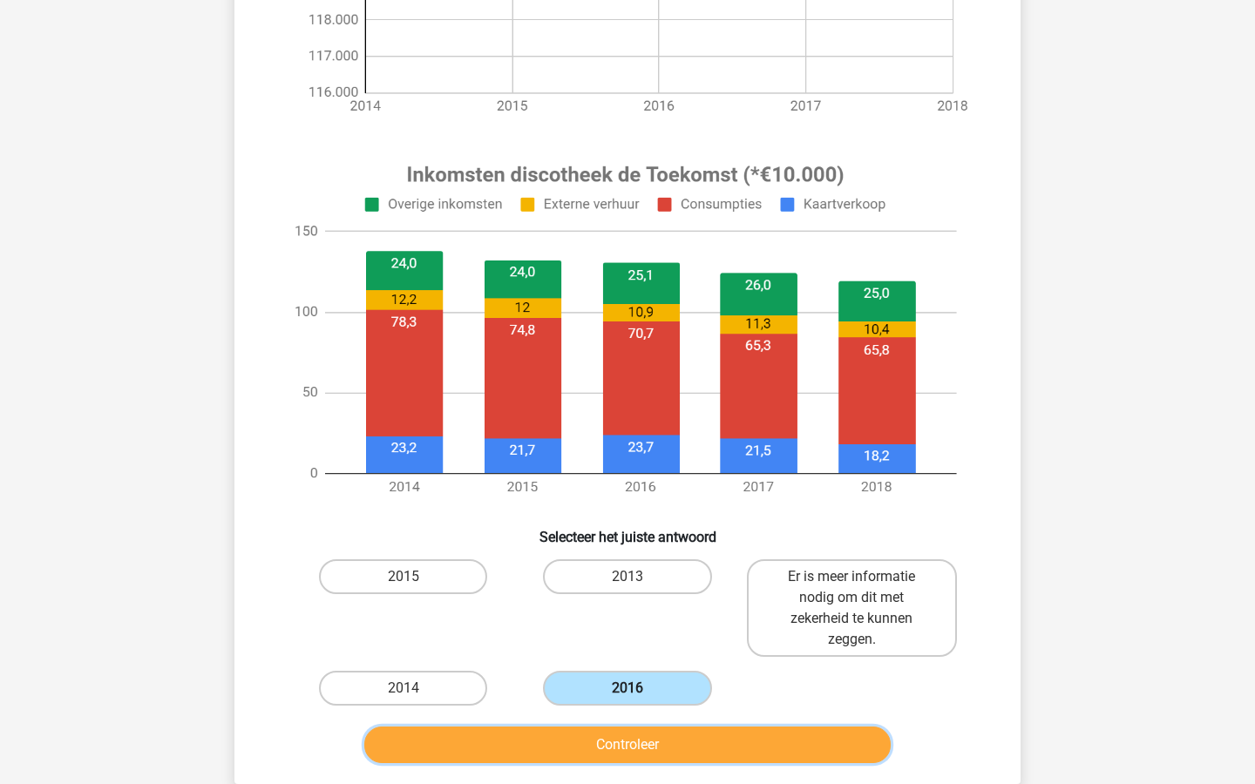
click at [678, 728] on button "Controleer" at bounding box center [627, 745] width 527 height 37
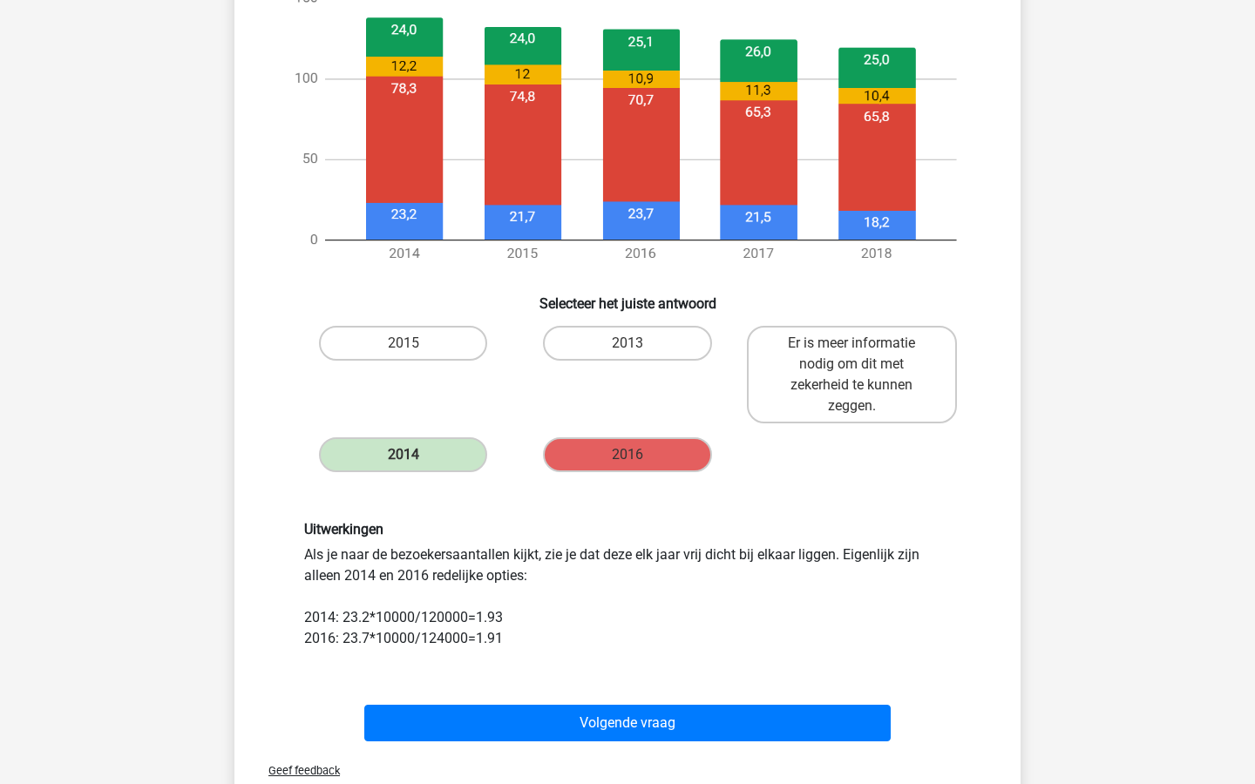
scroll to position [721, 0]
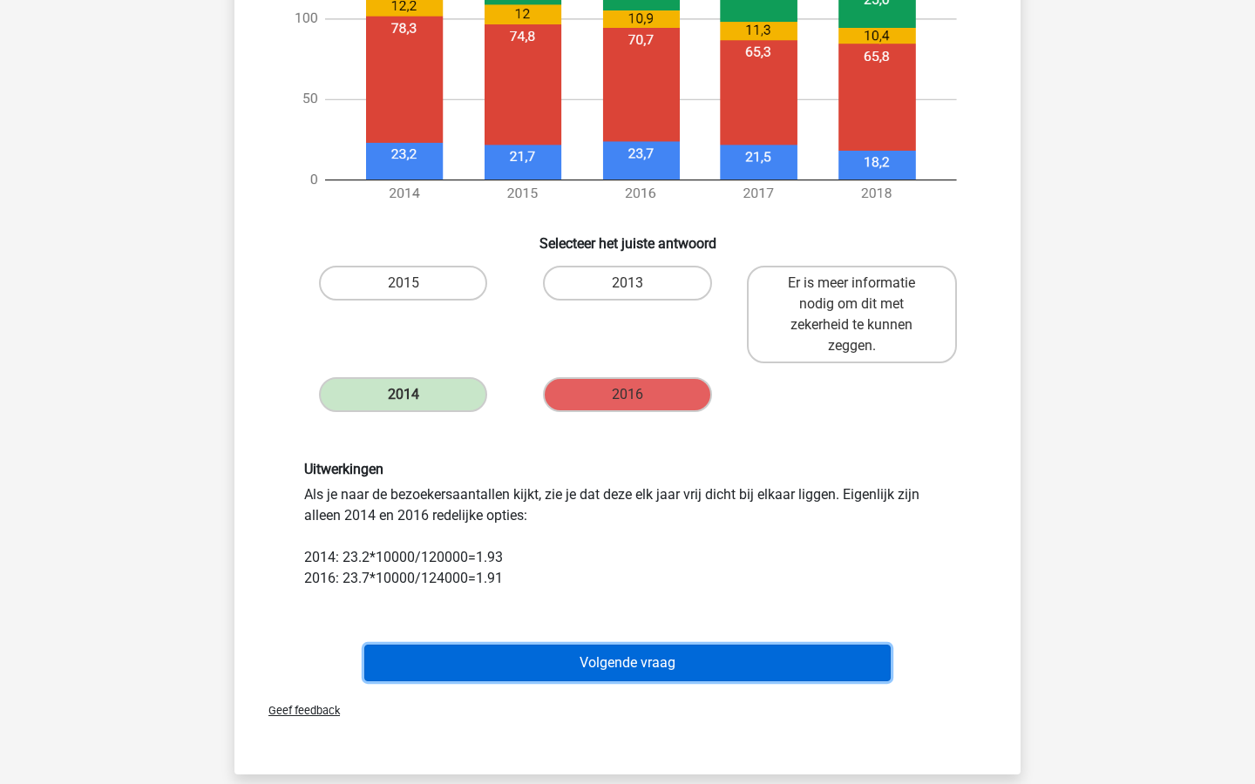
click at [682, 677] on button "Volgende vraag" at bounding box center [627, 663] width 527 height 37
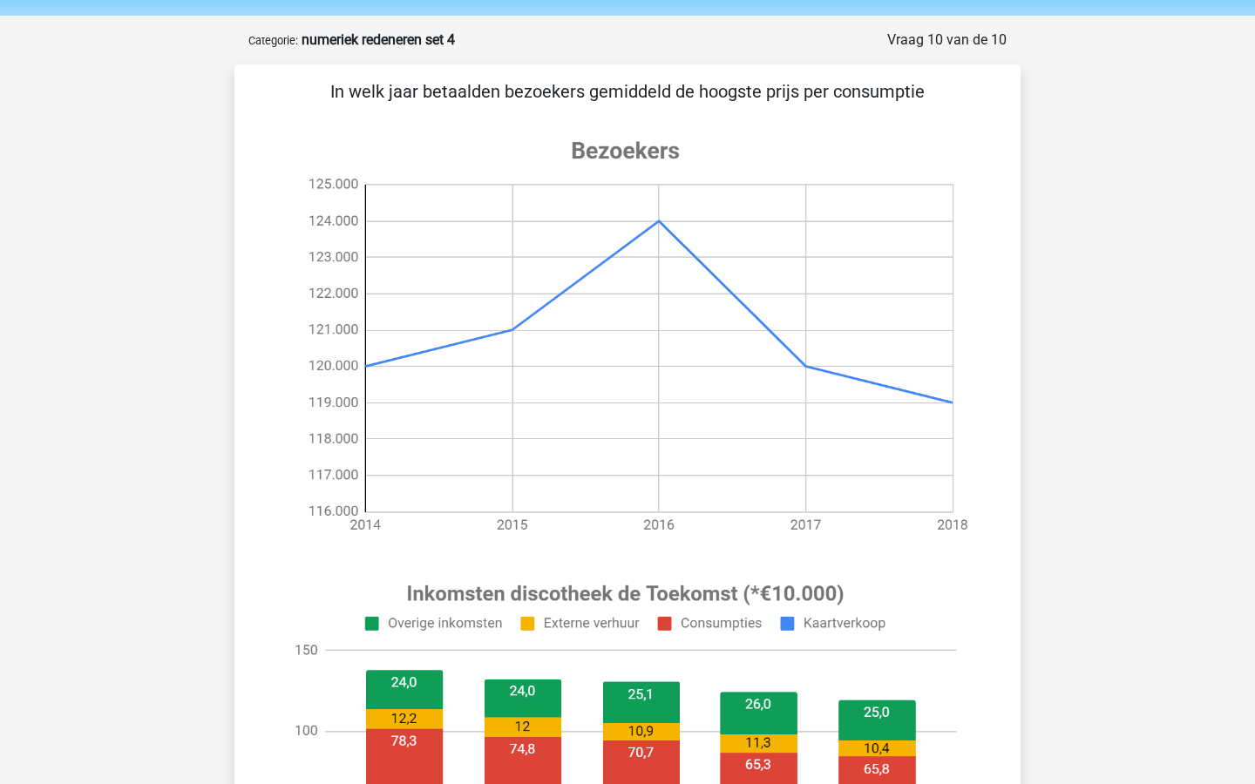
scroll to position [37, 0]
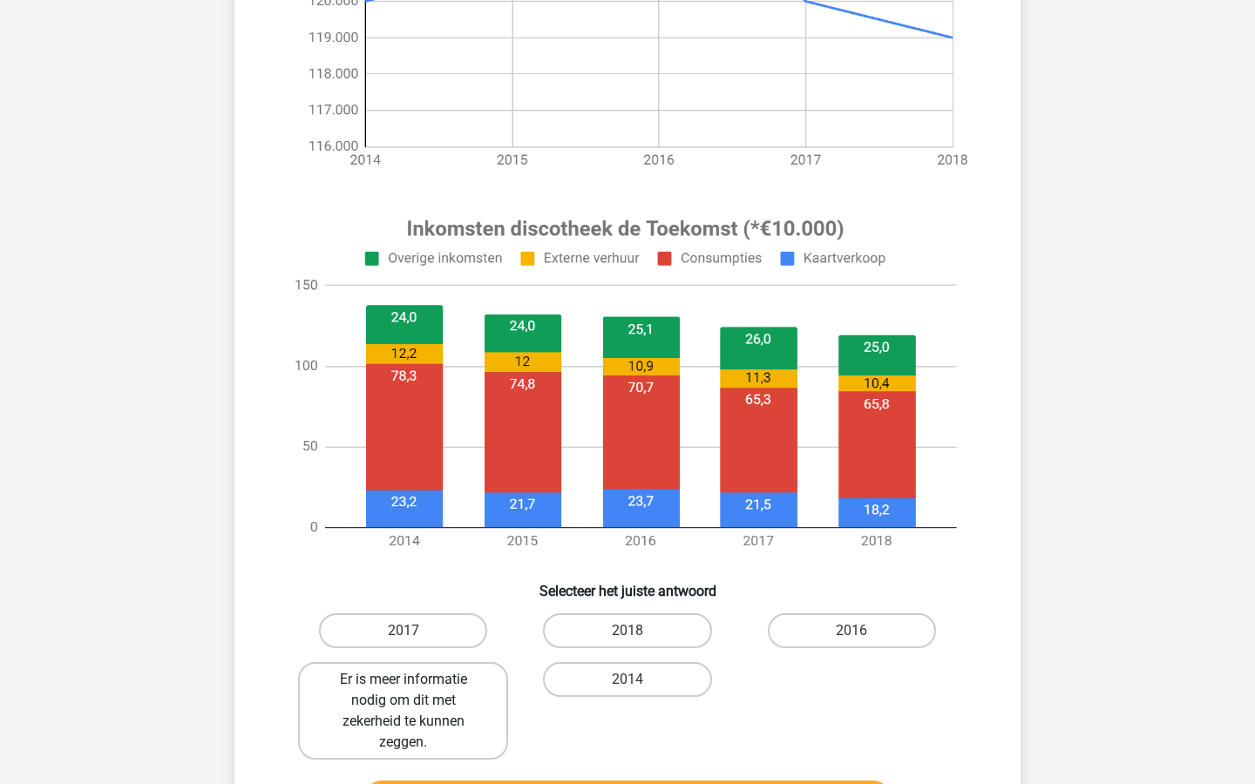
click at [418, 668] on label "Er is meer informatie nodig om dit met zekerheid te kunnen zeggen." at bounding box center [403, 711] width 210 height 98
click at [415, 680] on input "Er is meer informatie nodig om dit met zekerheid te kunnen zeggen." at bounding box center [409, 685] width 11 height 11
radio input "true"
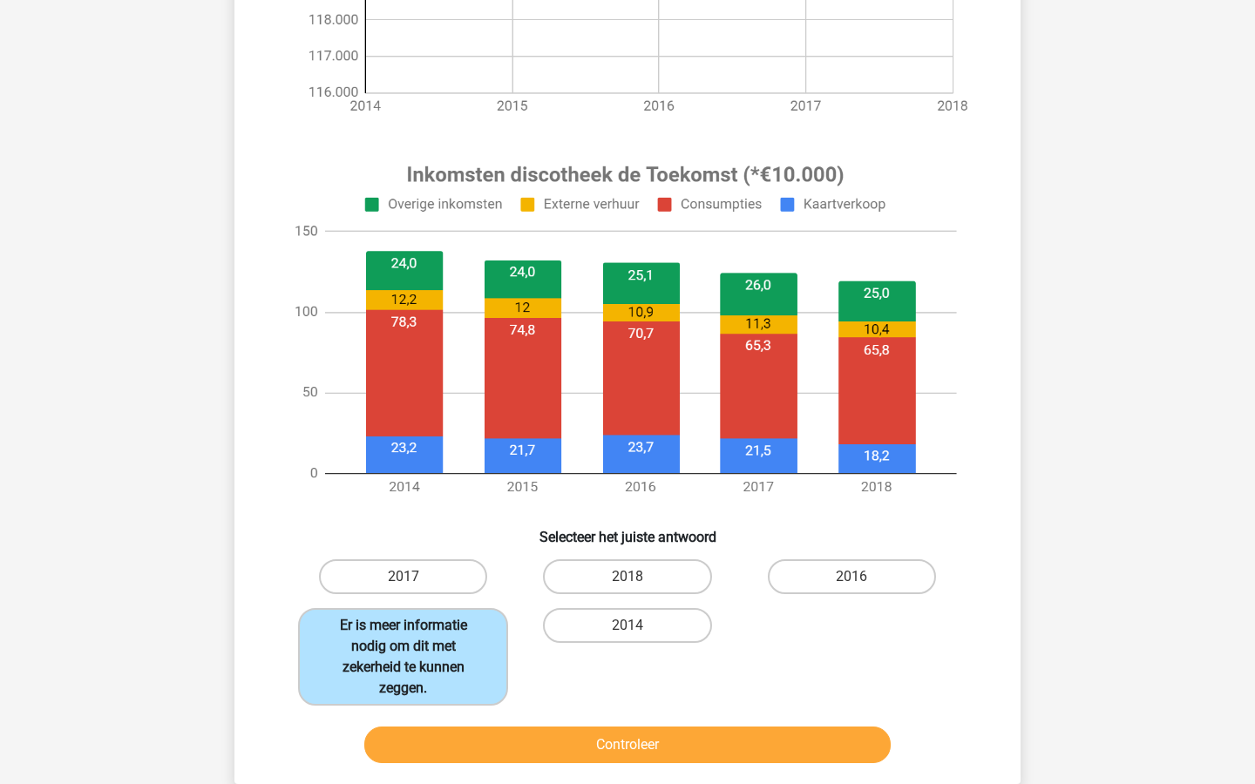
scroll to position [532, 0]
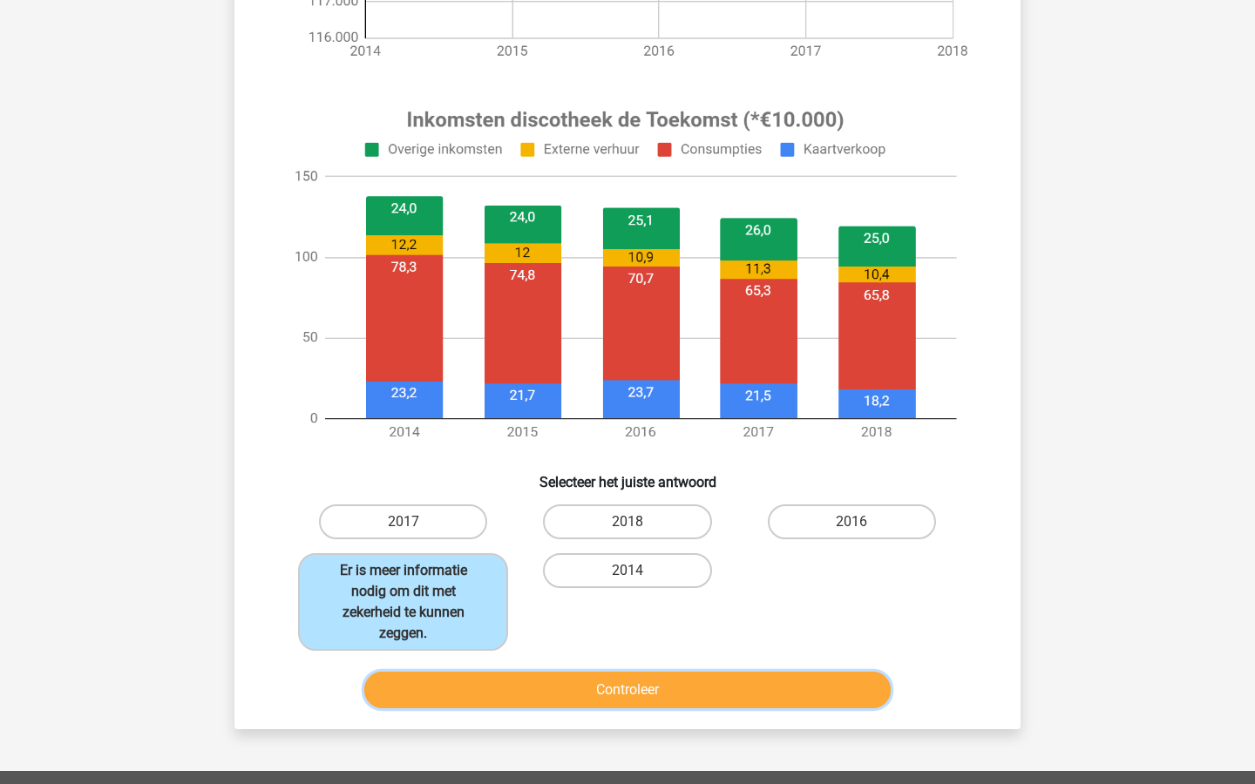
click at [456, 679] on button "Controleer" at bounding box center [627, 690] width 527 height 37
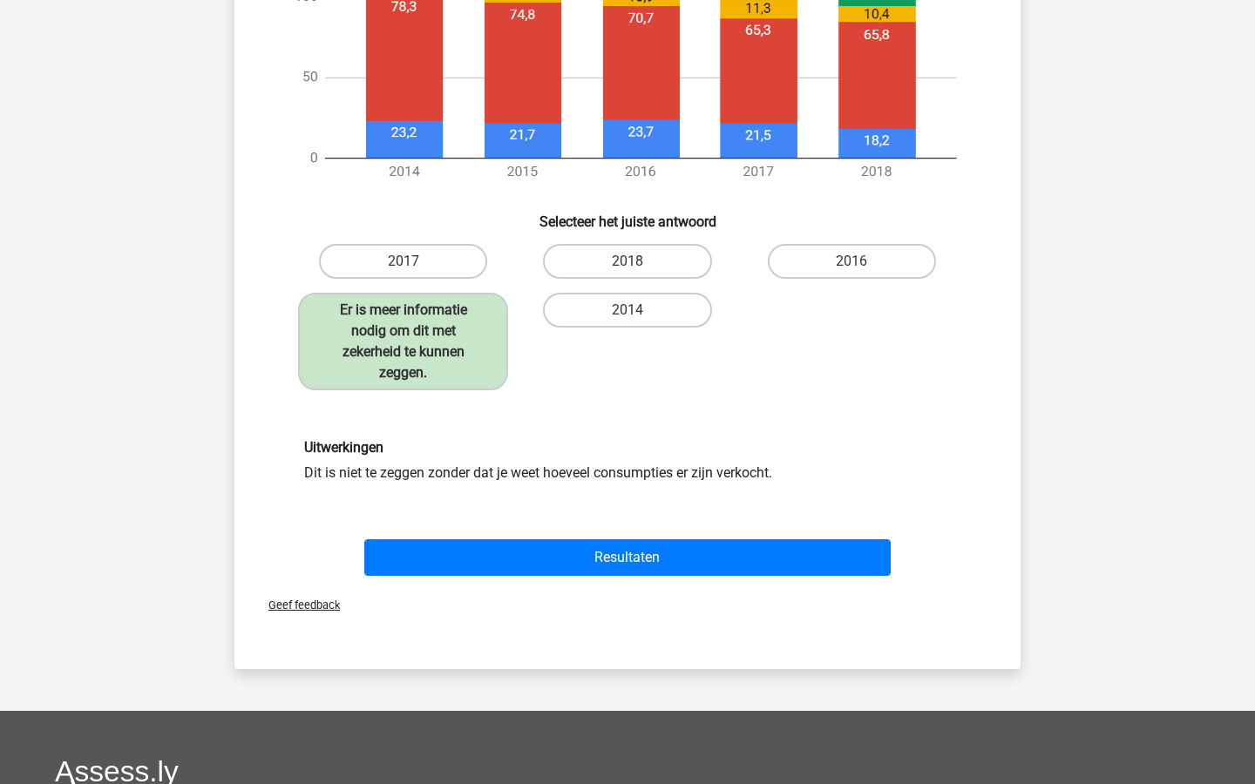
scroll to position [817, 0]
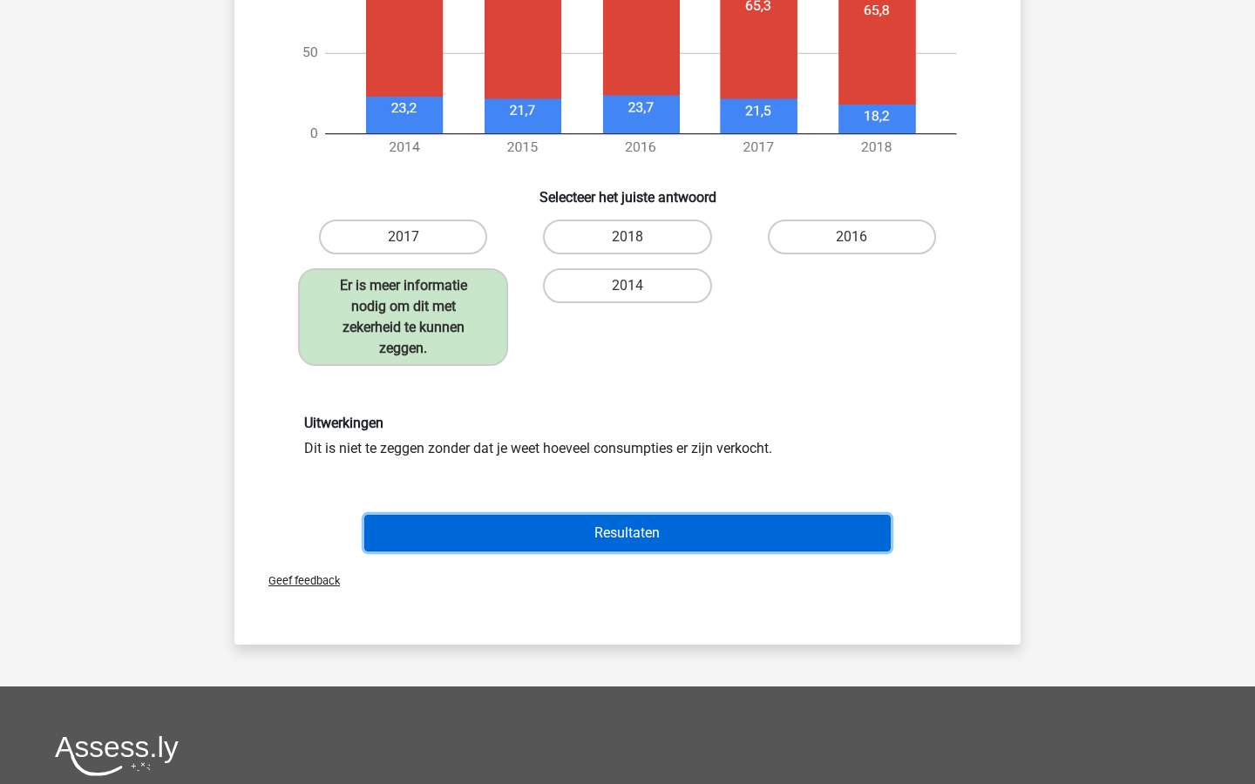
click at [607, 542] on button "Resultaten" at bounding box center [627, 533] width 527 height 37
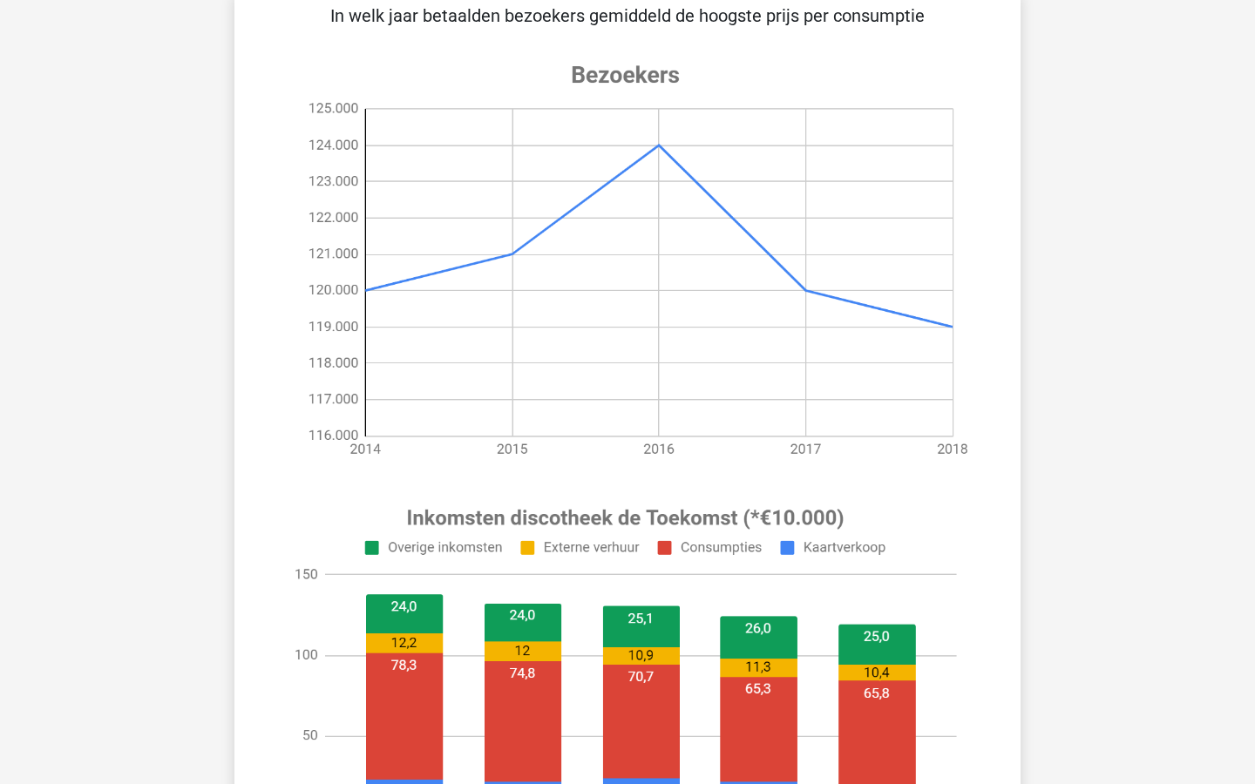
scroll to position [0, 0]
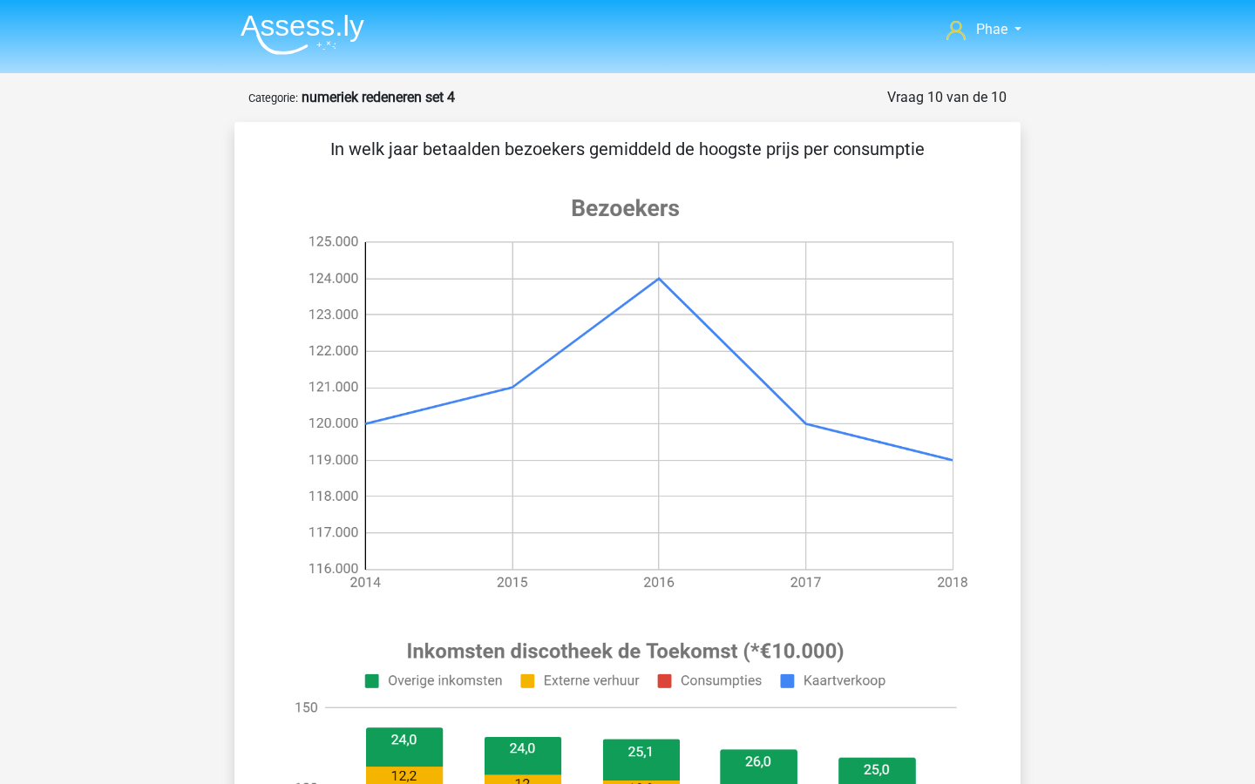
click at [295, 26] on img at bounding box center [303, 34] width 124 height 41
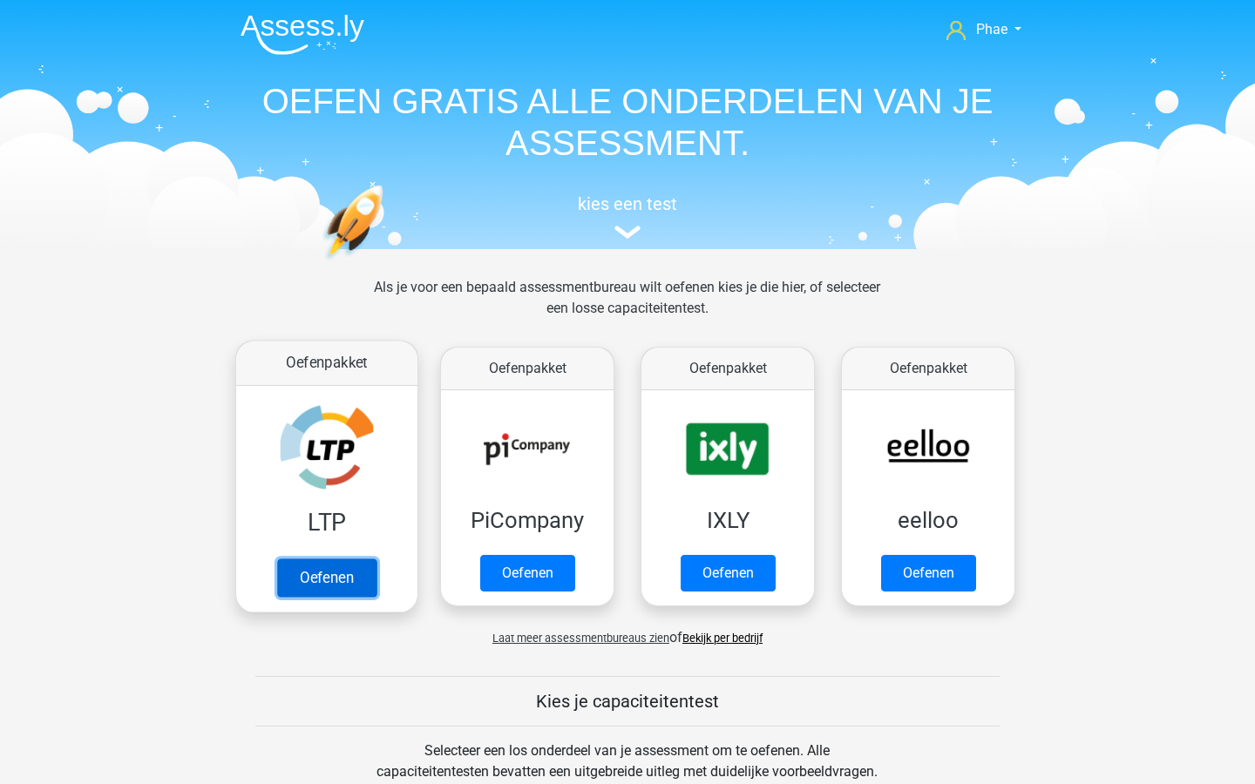
click at [341, 581] on link "Oefenen" at bounding box center [326, 578] width 99 height 38
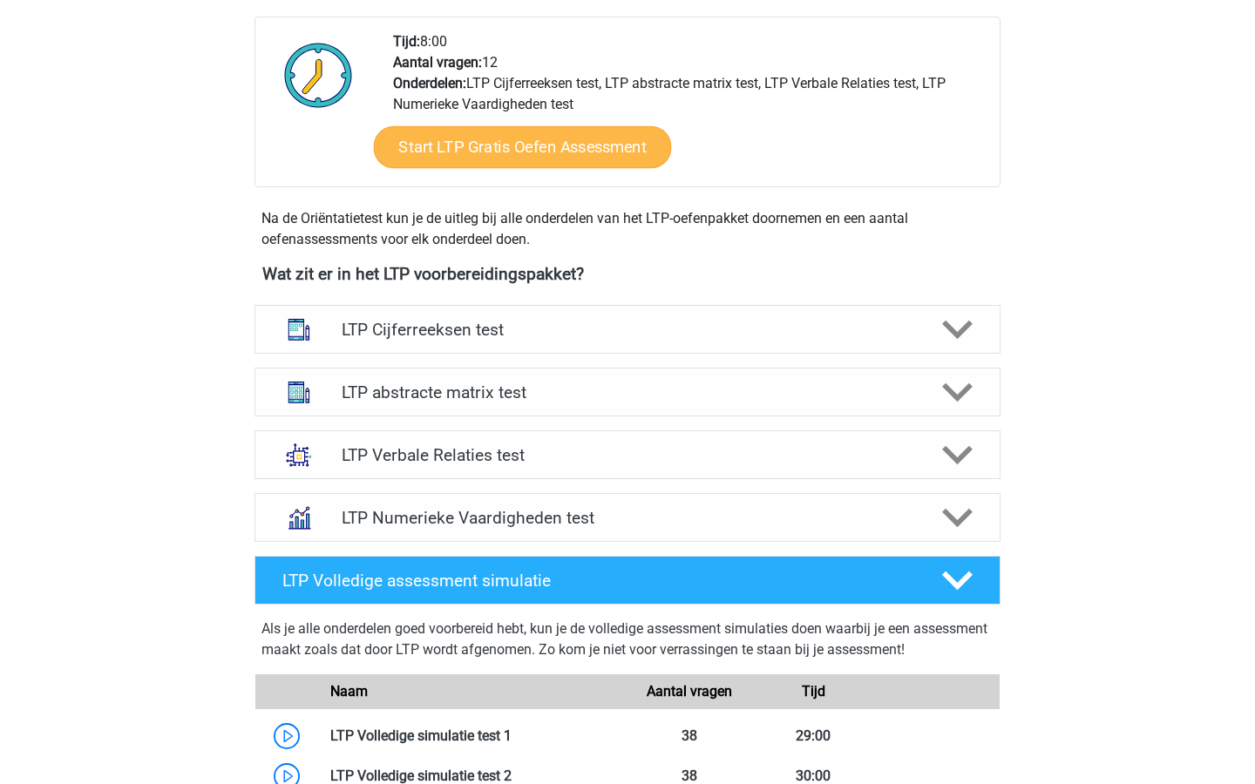
scroll to position [447, 0]
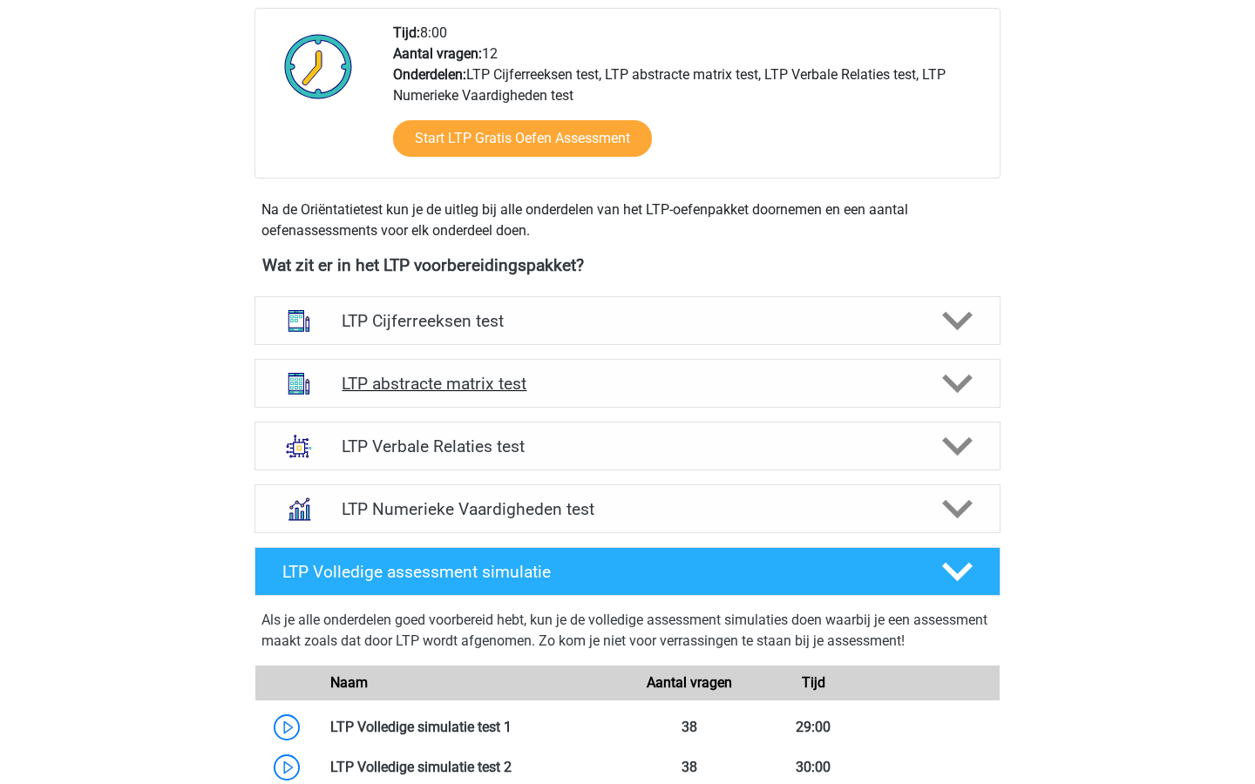
click at [550, 391] on h4 "LTP abstracte matrix test" at bounding box center [627, 384] width 571 height 20
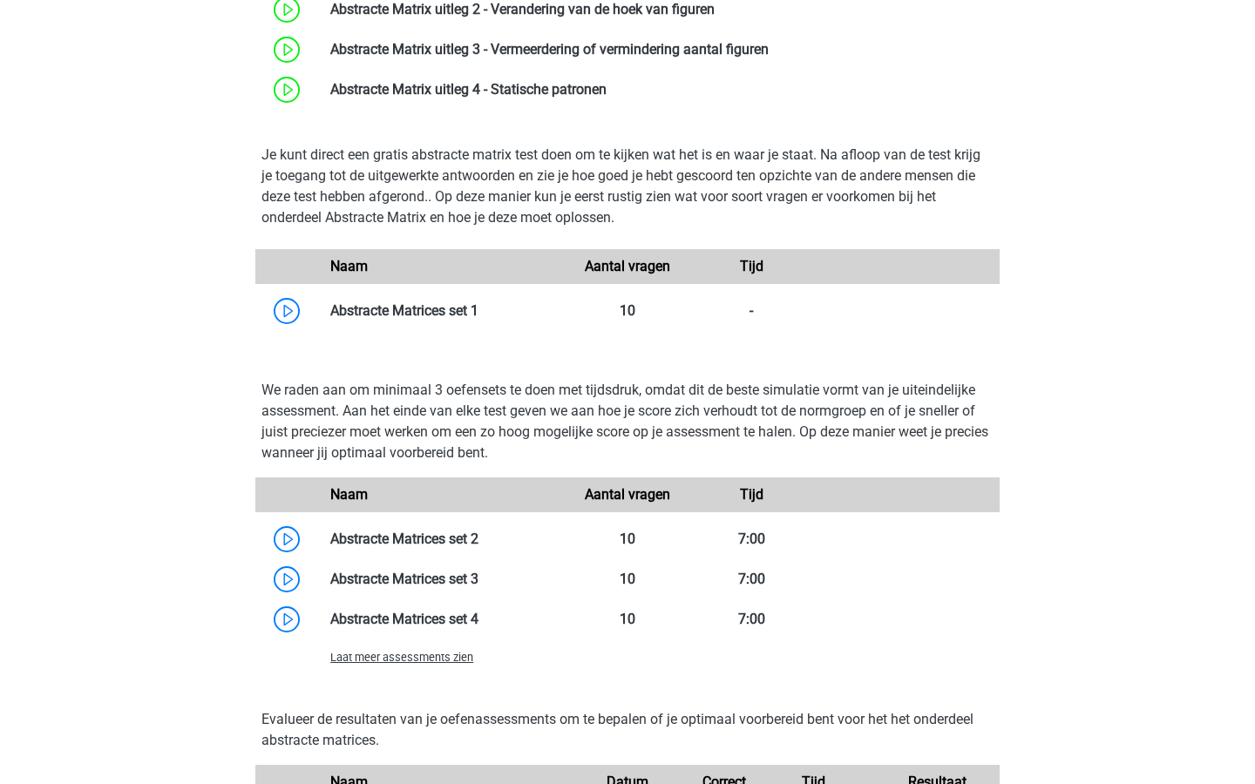
scroll to position [1102, 0]
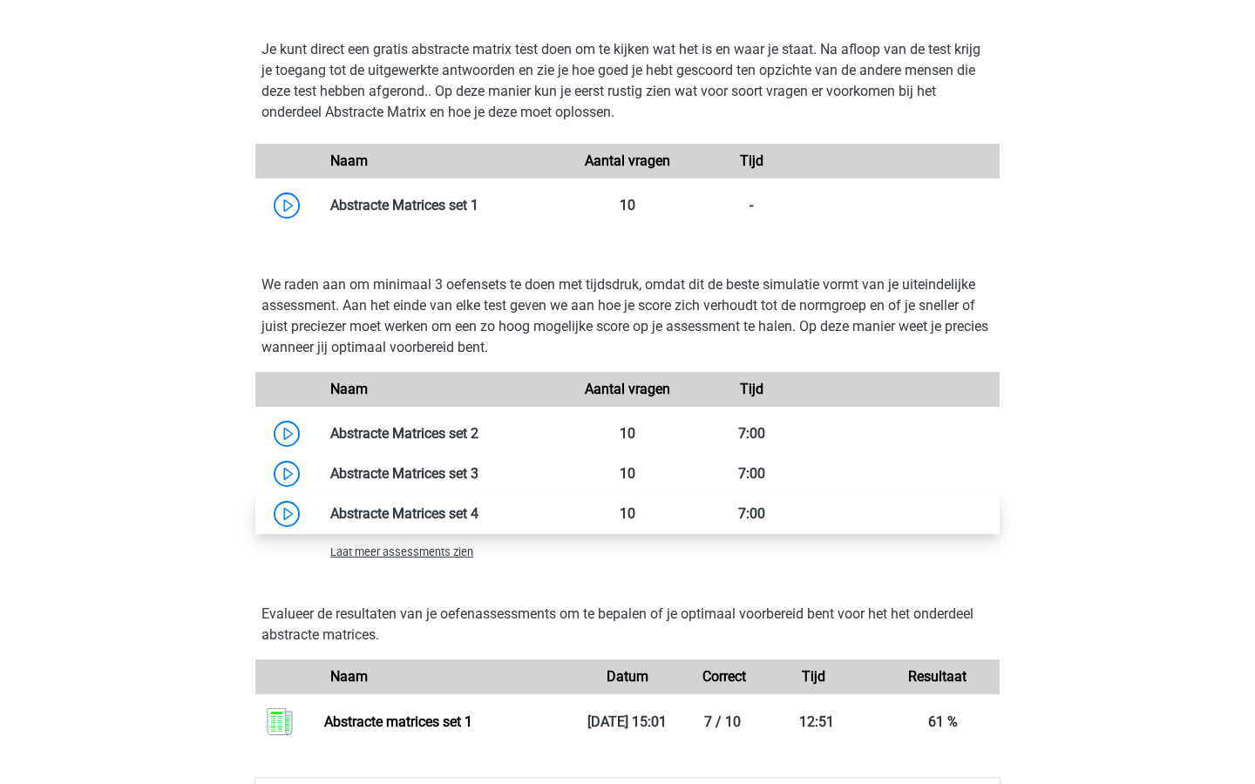
click at [478, 507] on link at bounding box center [478, 513] width 0 height 17
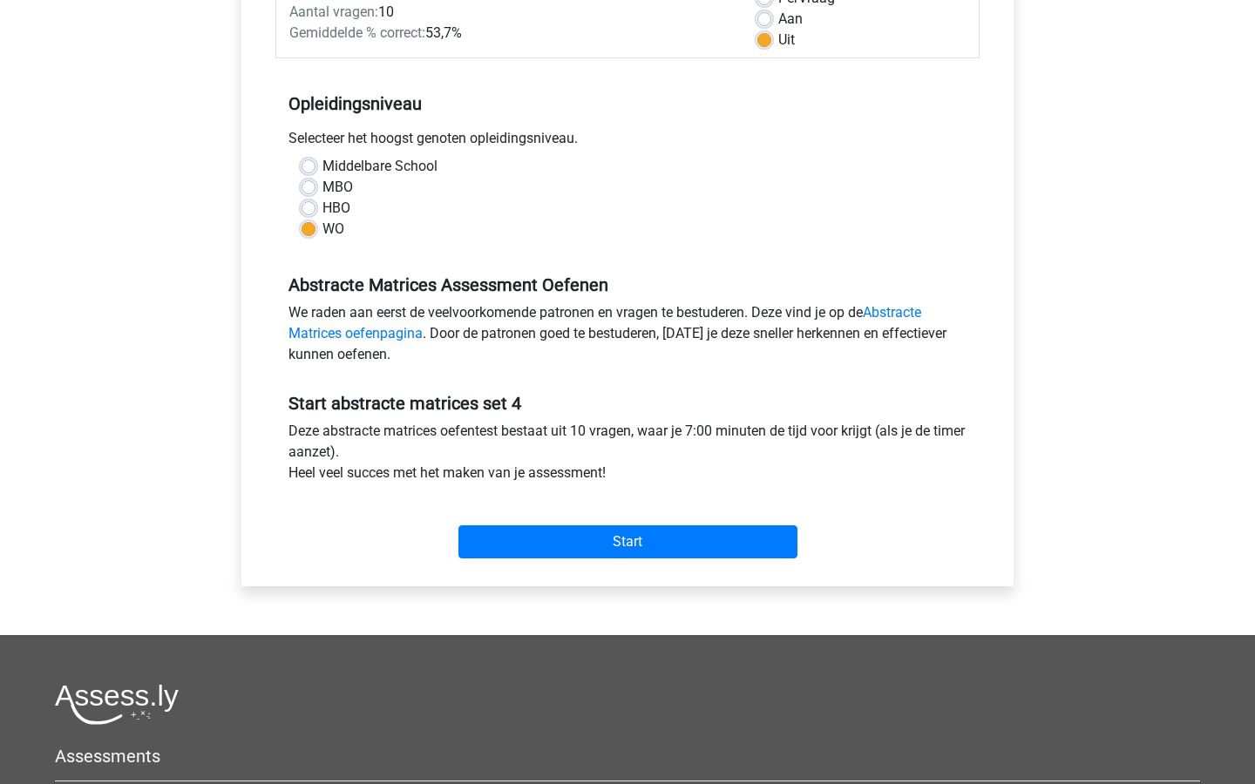
scroll to position [317, 0]
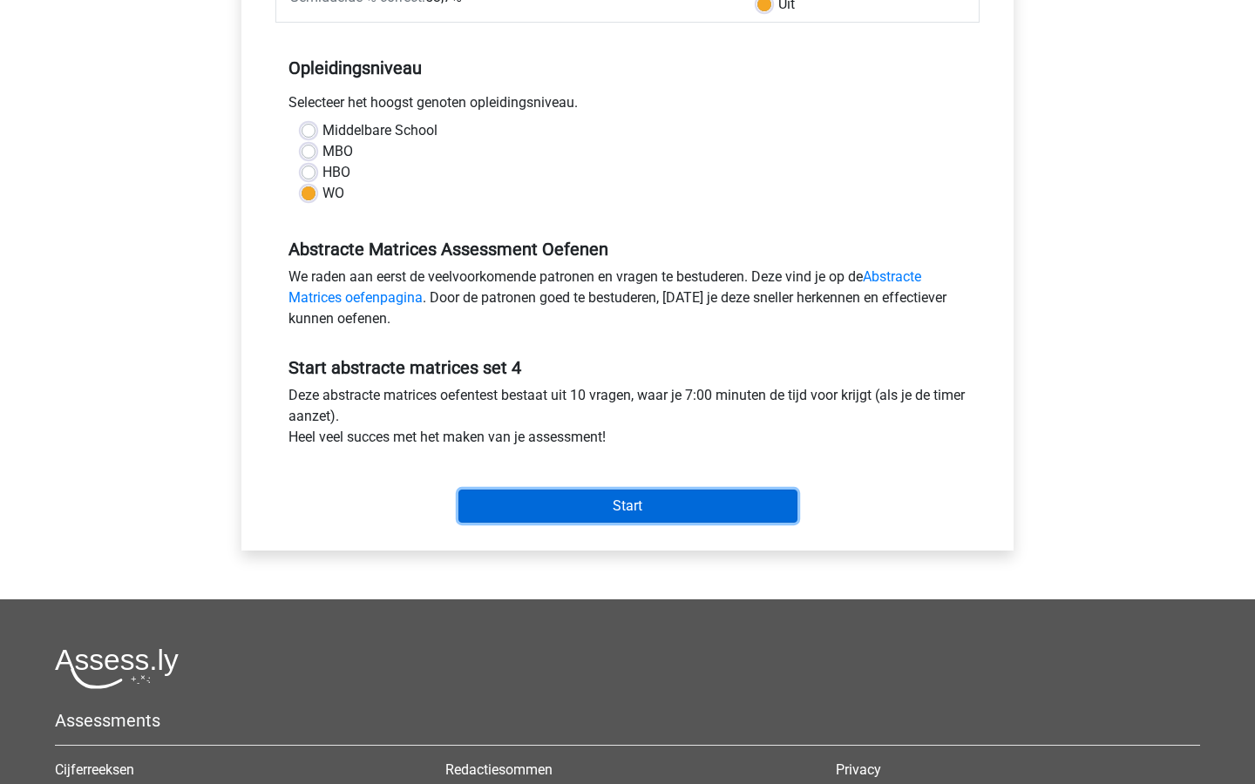
click at [532, 519] on input "Start" at bounding box center [627, 506] width 339 height 33
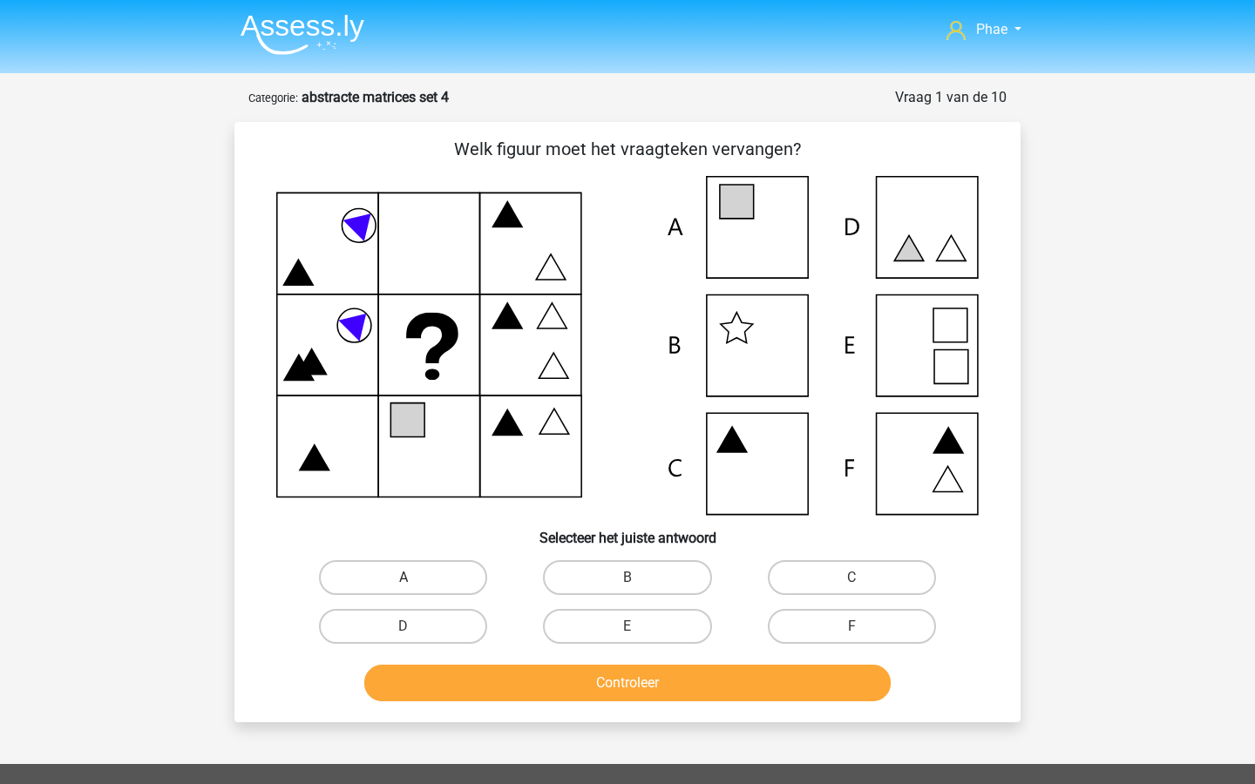
click at [432, 587] on label "A" at bounding box center [403, 577] width 168 height 35
click at [415, 587] on input "A" at bounding box center [409, 583] width 11 height 11
radio input "true"
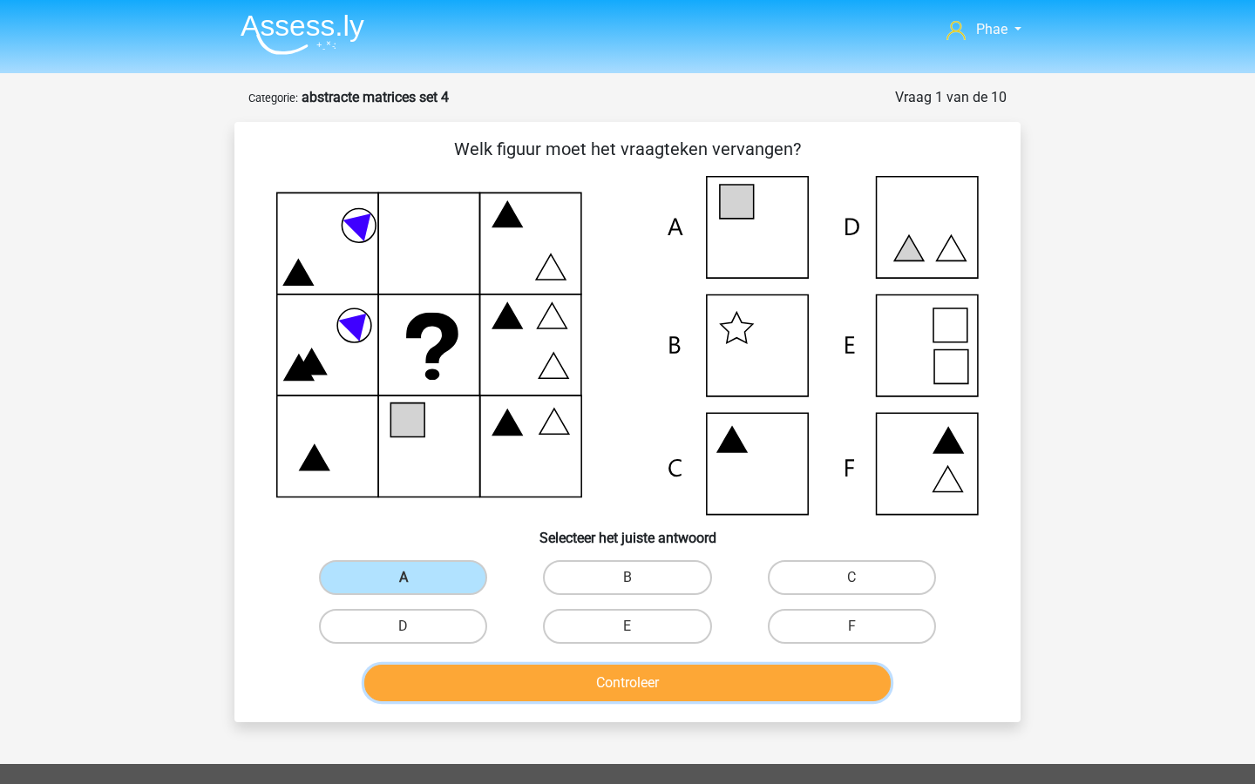
click at [597, 674] on button "Controleer" at bounding box center [627, 683] width 527 height 37
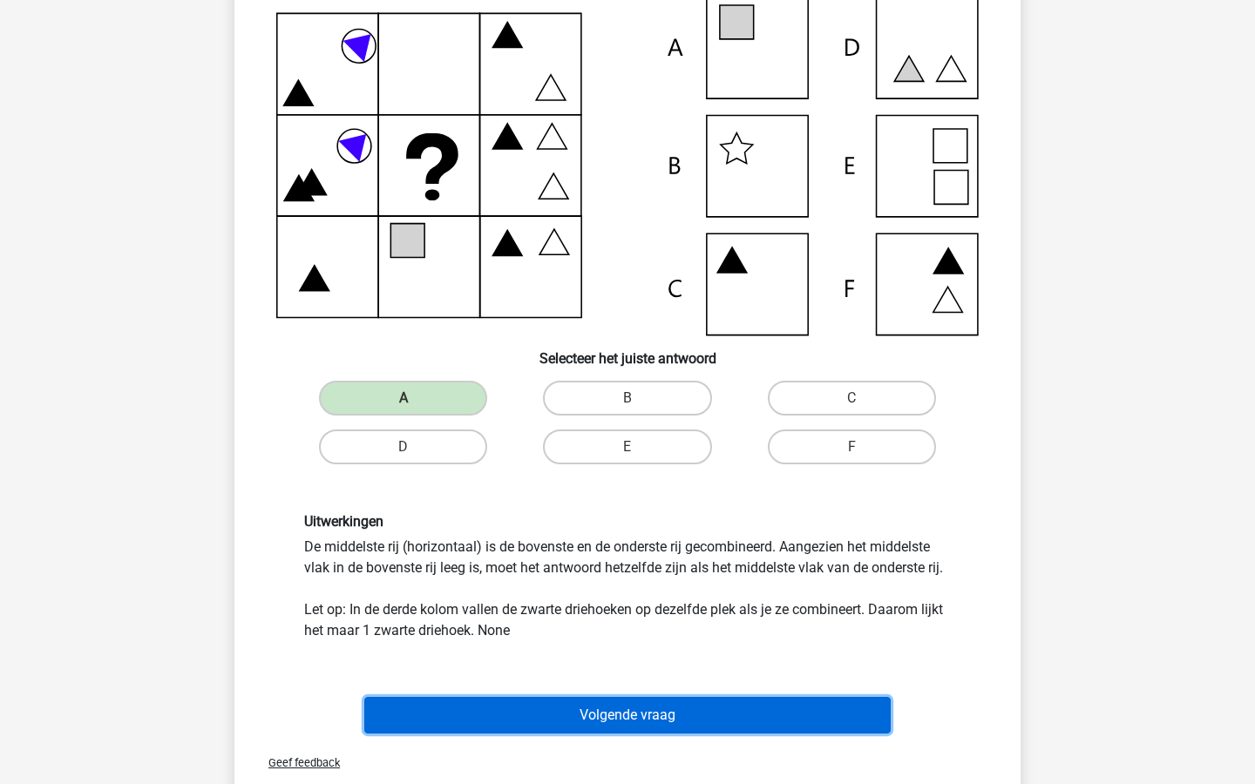
click at [571, 697] on button "Volgende vraag" at bounding box center [627, 715] width 527 height 37
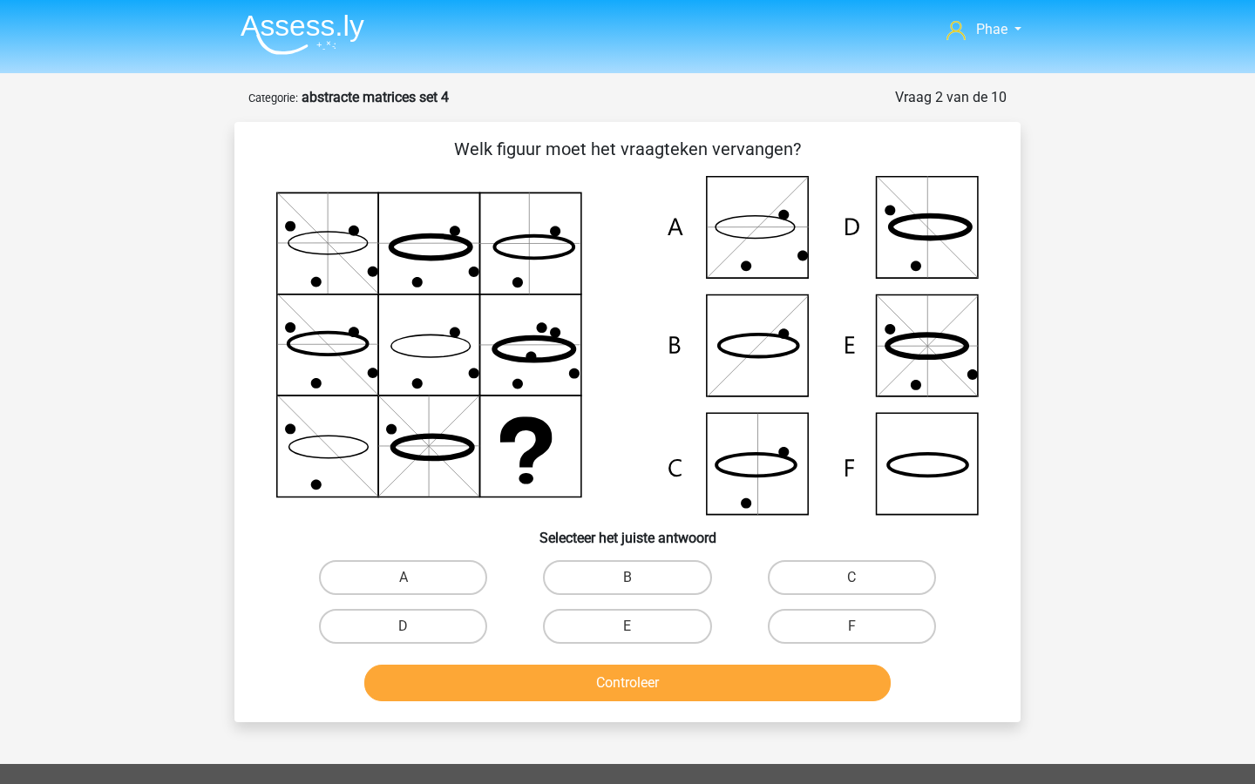
click at [325, 18] on img at bounding box center [303, 34] width 124 height 41
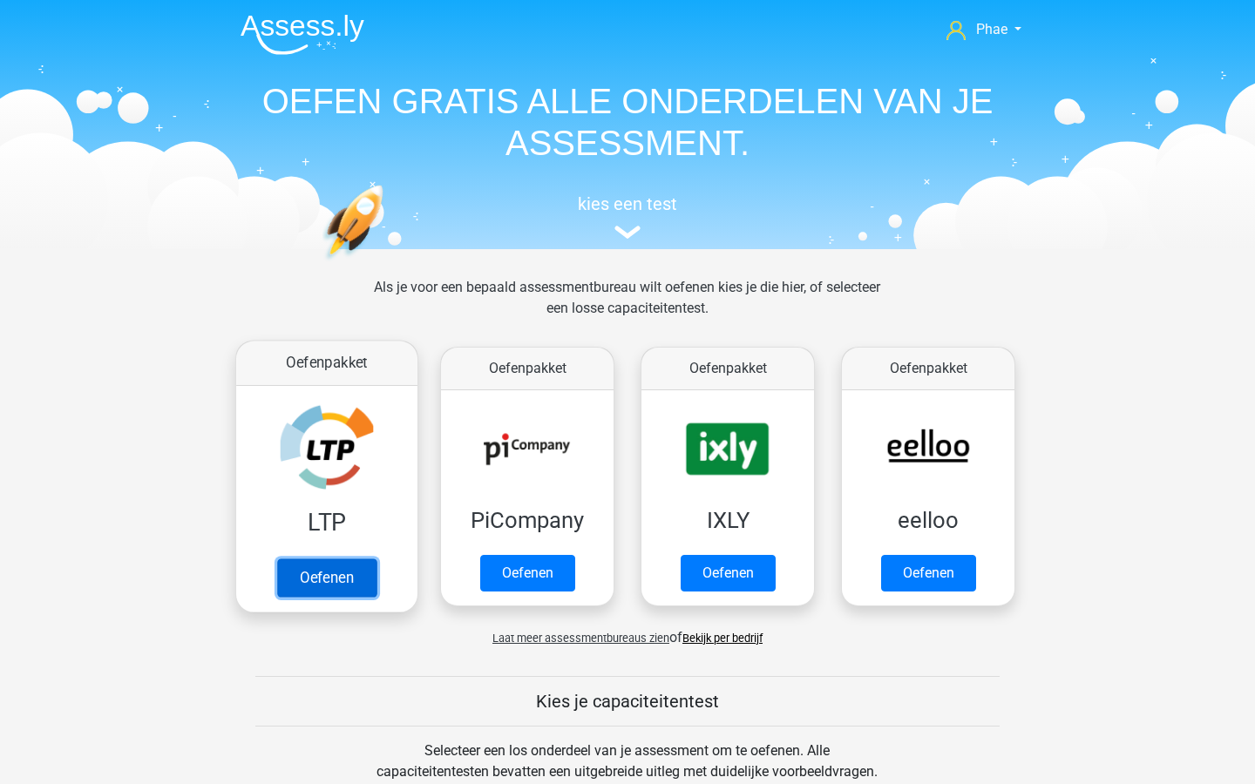
click at [346, 561] on link "Oefenen" at bounding box center [326, 578] width 99 height 38
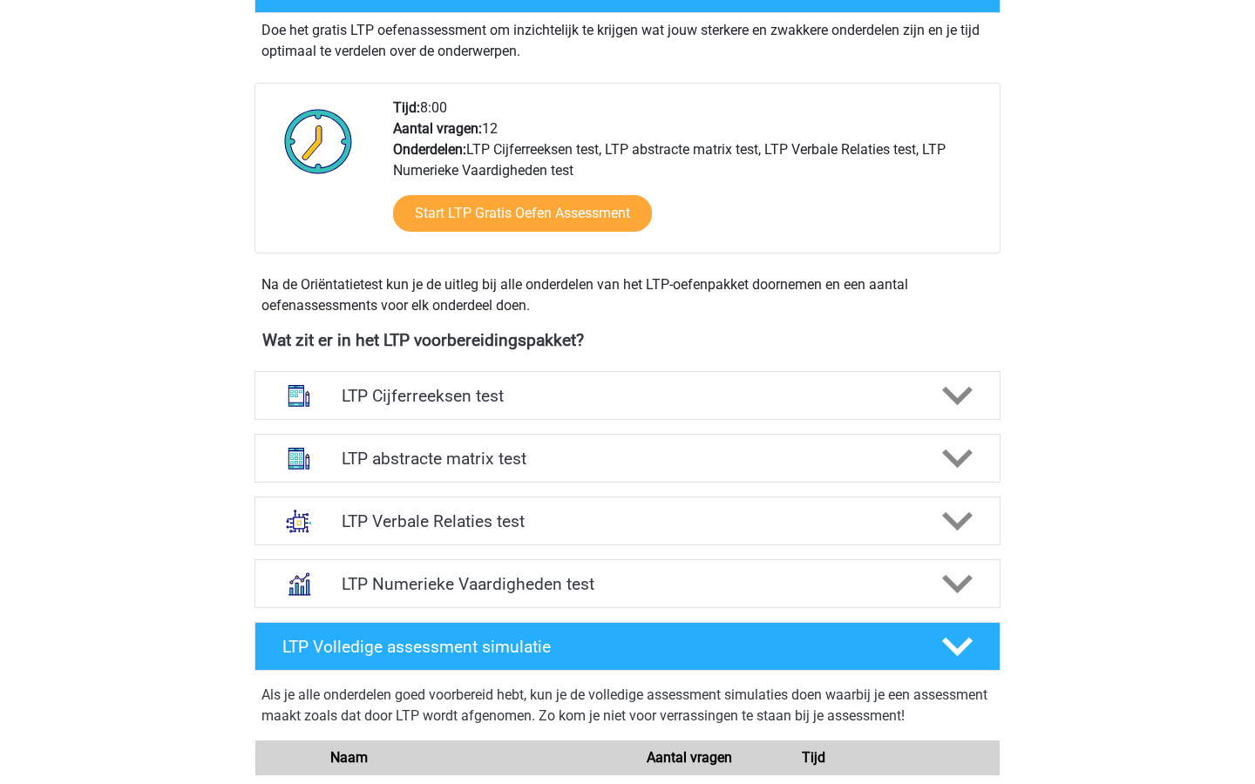
scroll to position [430, 0]
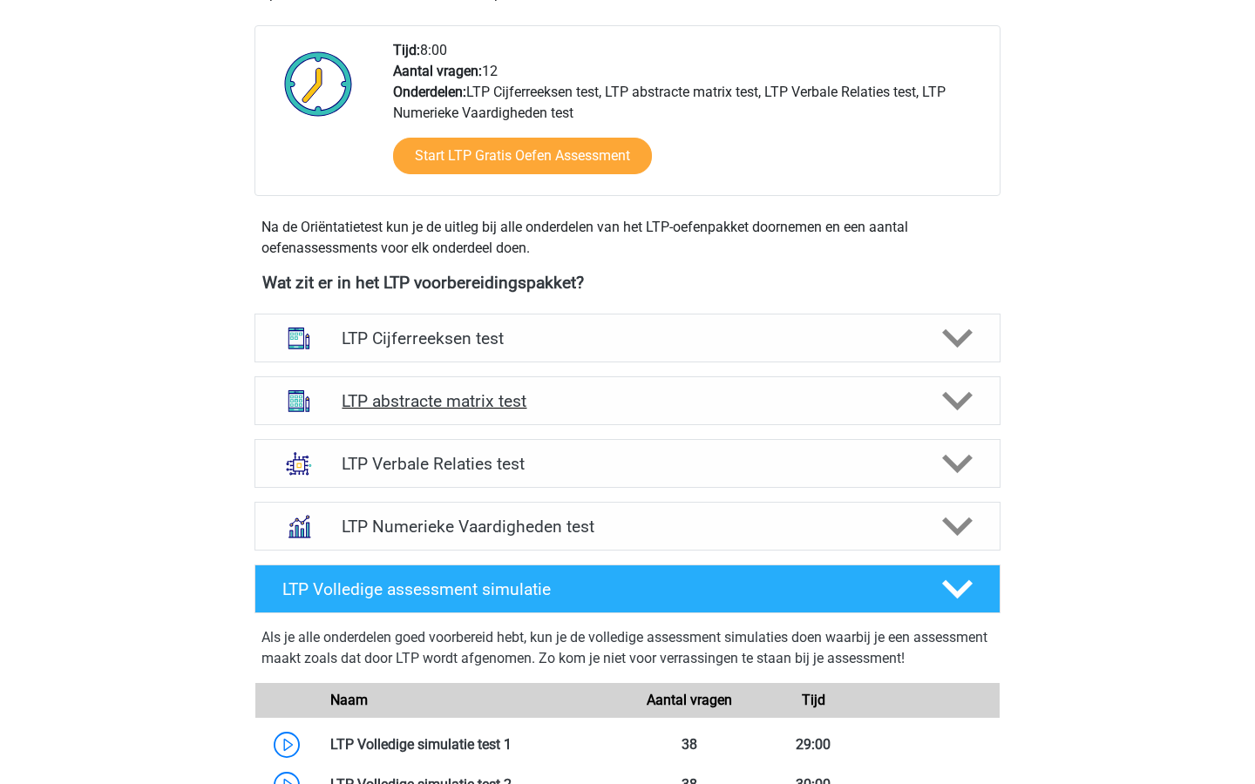
click at [520, 415] on div "LTP abstracte matrix test" at bounding box center [627, 400] width 746 height 49
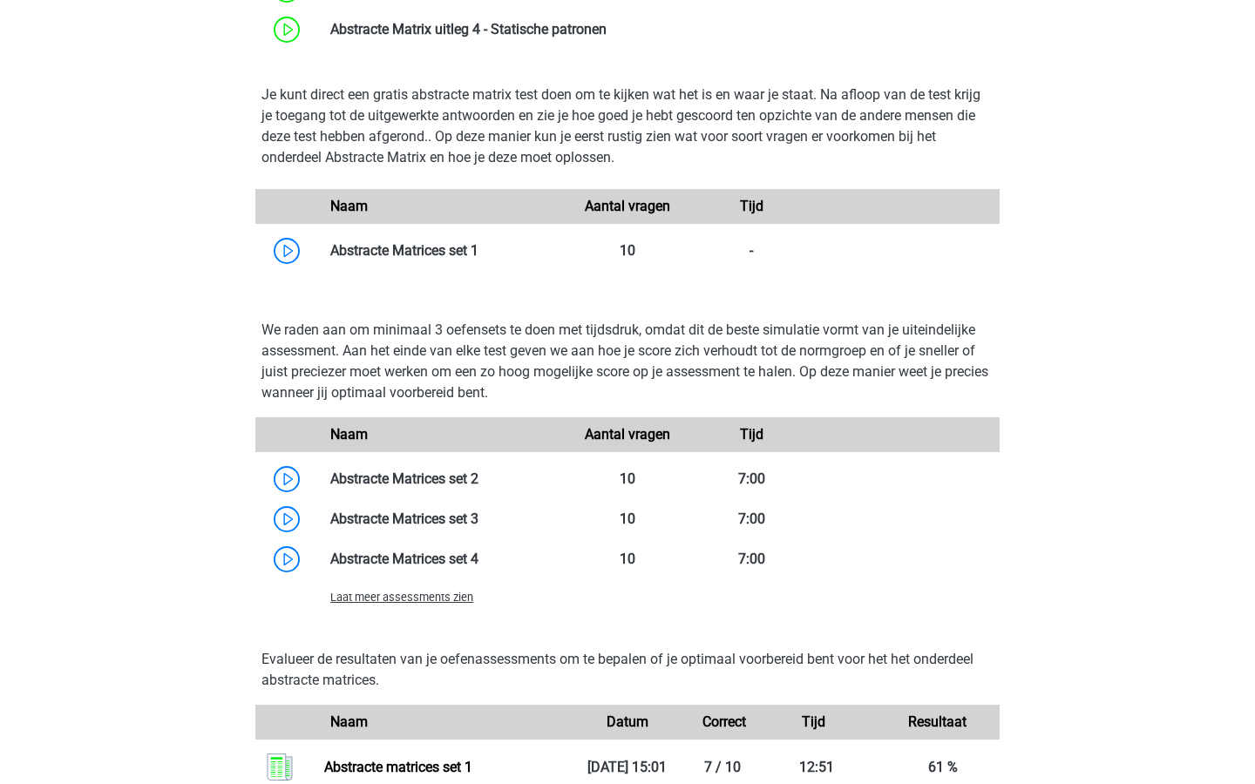
scroll to position [1121, 0]
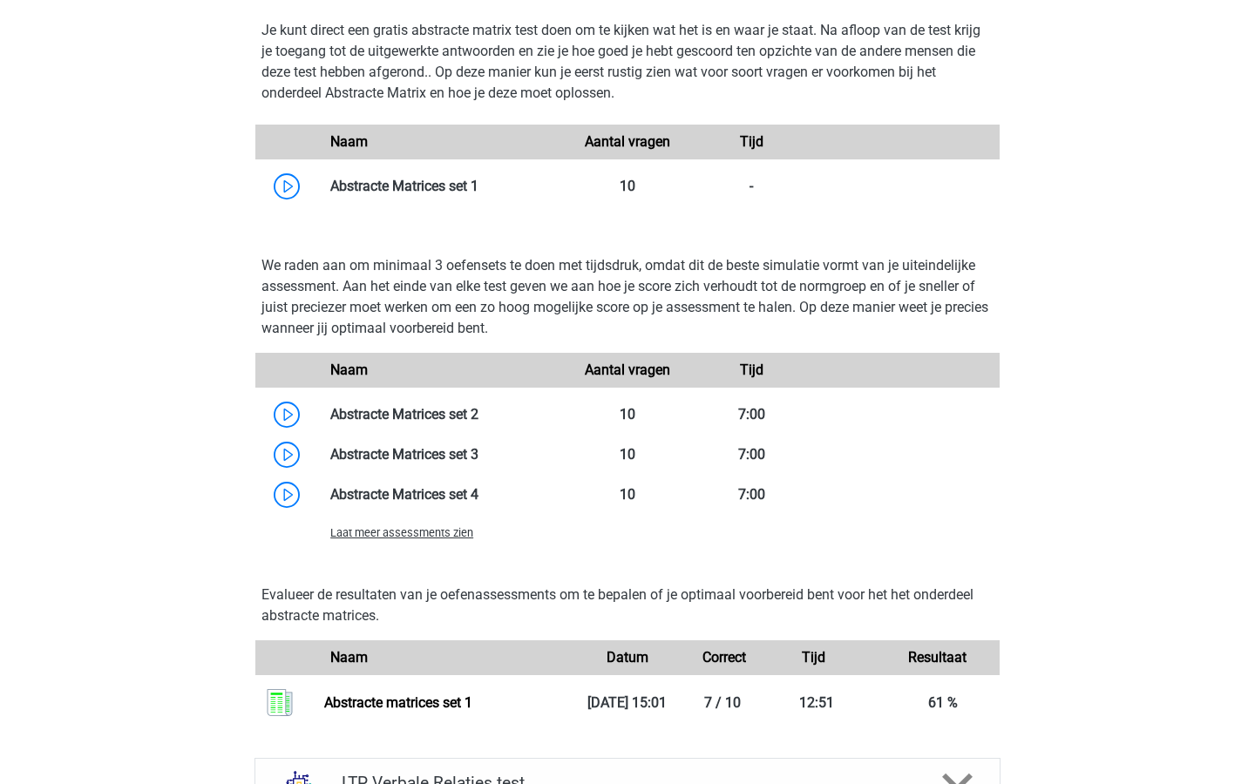
click at [478, 540] on div "Laat meer assessments zien" at bounding box center [441, 532] width 248 height 21
click at [463, 534] on span "Laat meer assessments zien" at bounding box center [401, 532] width 143 height 13
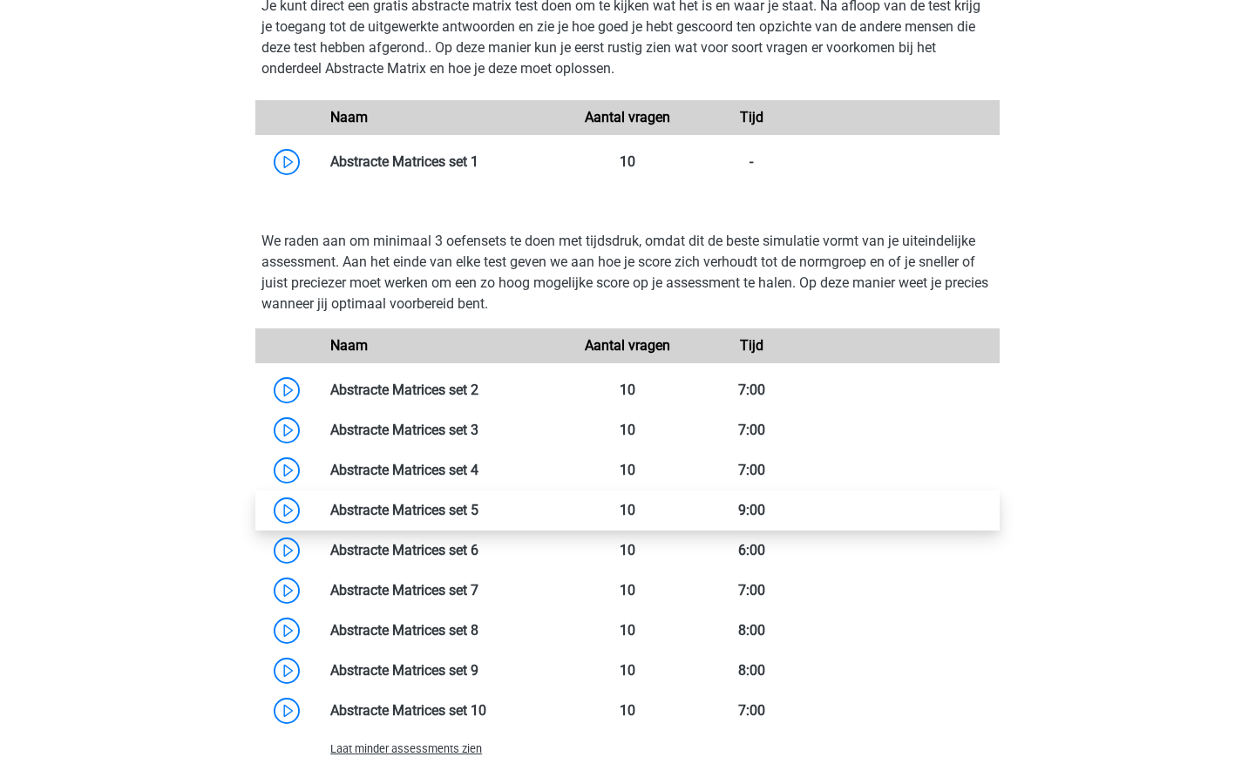
scroll to position [1157, 0]
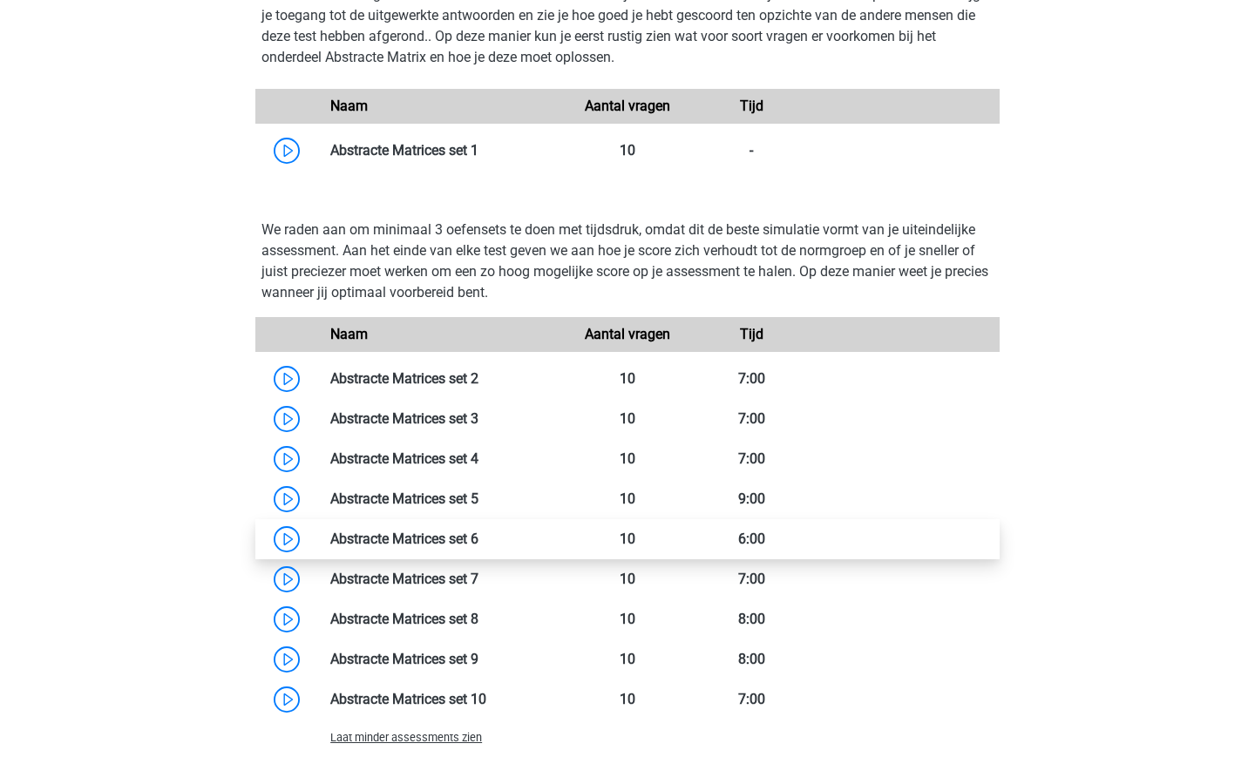
click at [478, 541] on link at bounding box center [478, 539] width 0 height 17
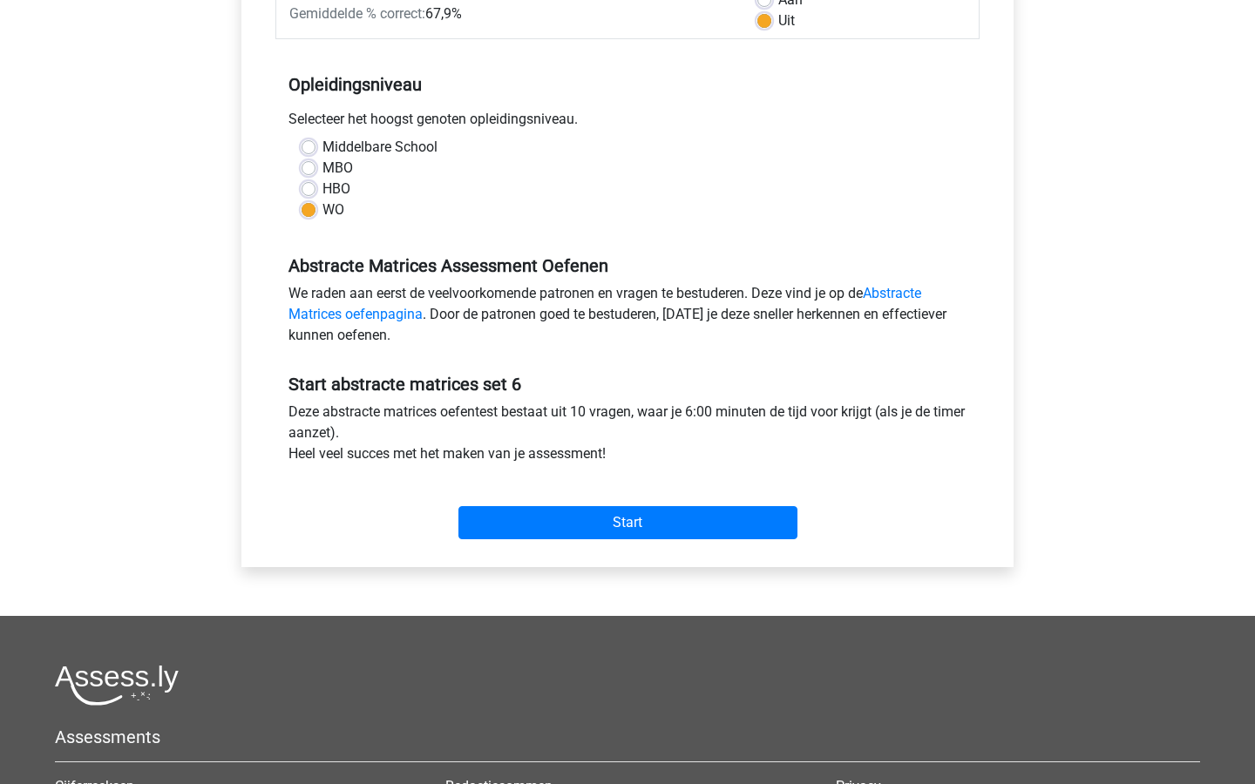
scroll to position [376, 0]
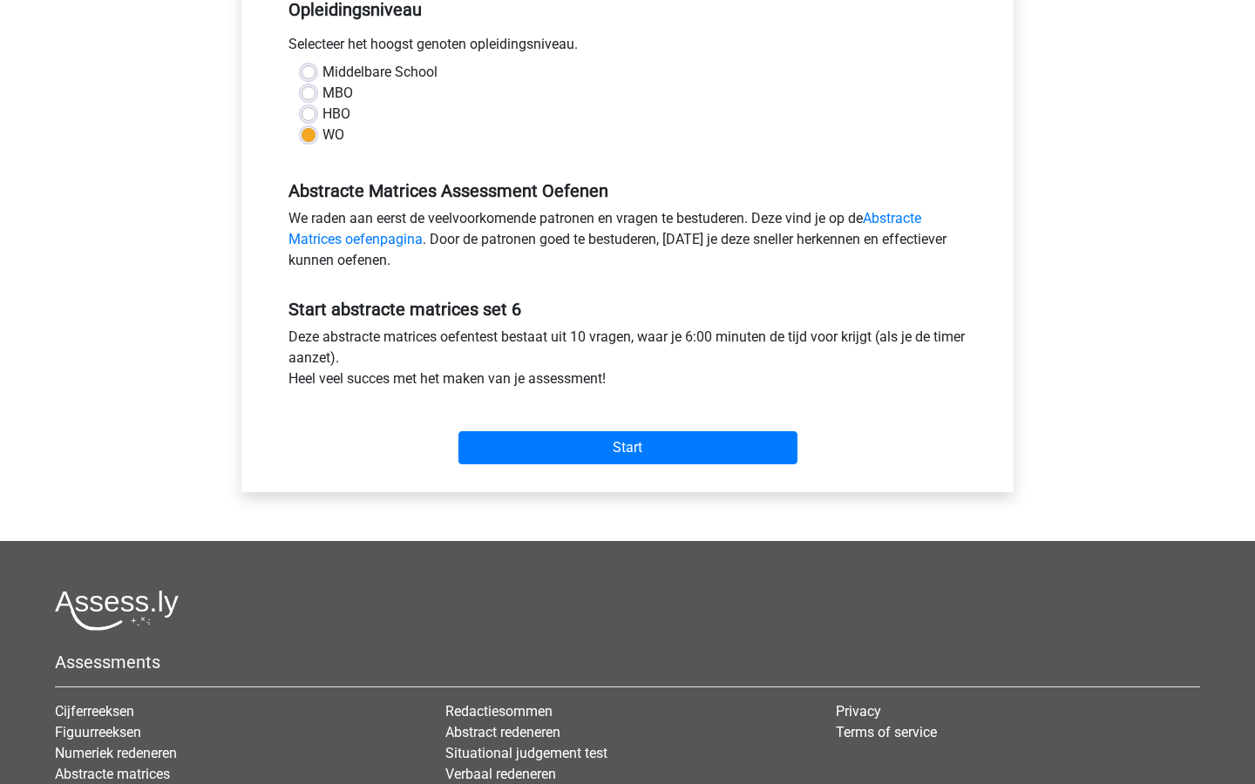
click at [626, 421] on div "Start" at bounding box center [627, 434] width 704 height 61
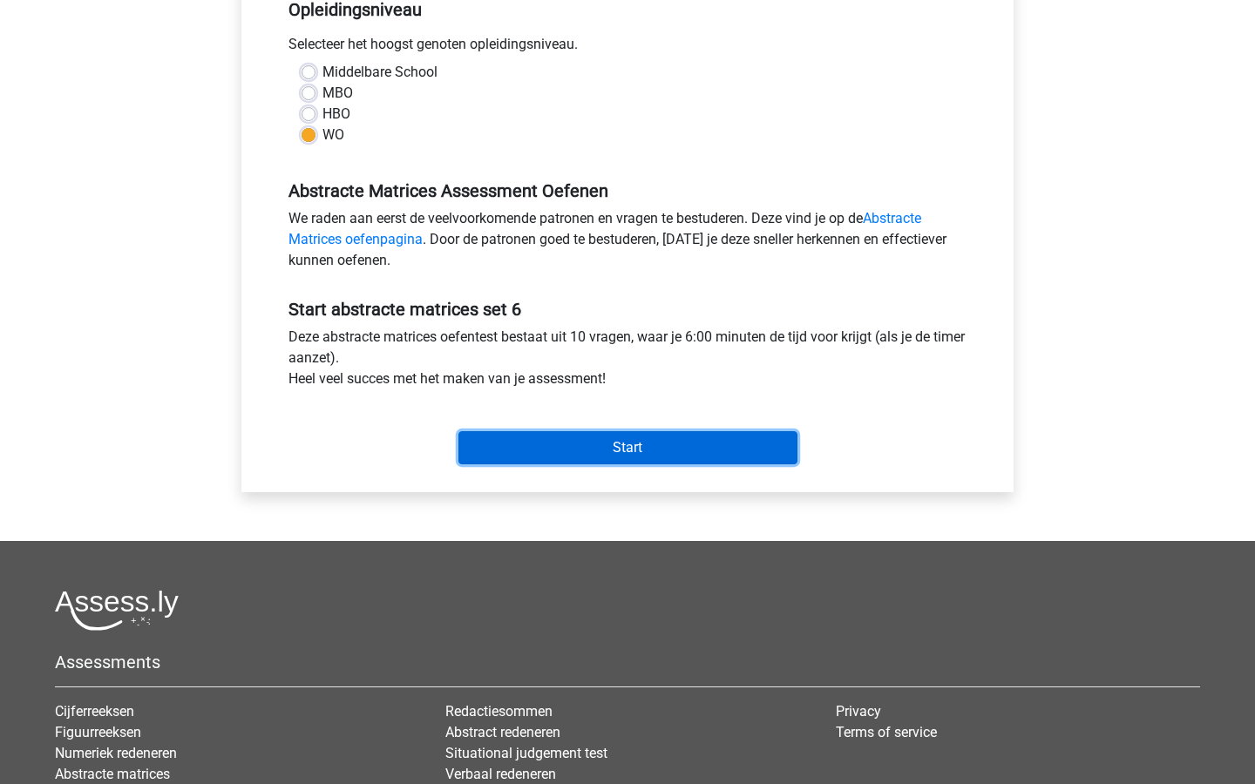
click at [626, 432] on input "Start" at bounding box center [627, 447] width 339 height 33
